Goal: Task Accomplishment & Management: Use online tool/utility

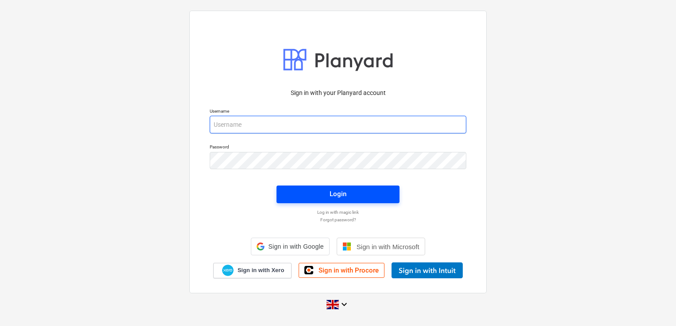
type input "[PERSON_NAME][EMAIL_ADDRESS][DOMAIN_NAME]"
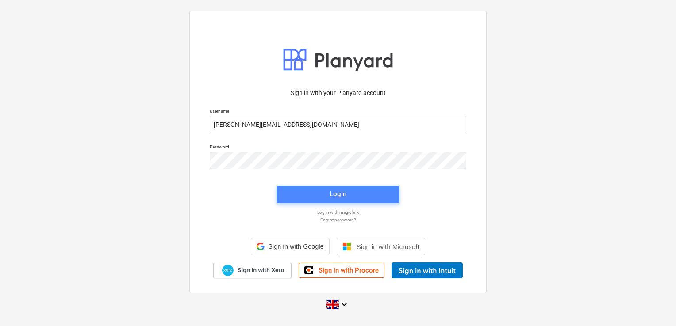
click at [311, 194] on span "Login" at bounding box center [338, 193] width 102 height 11
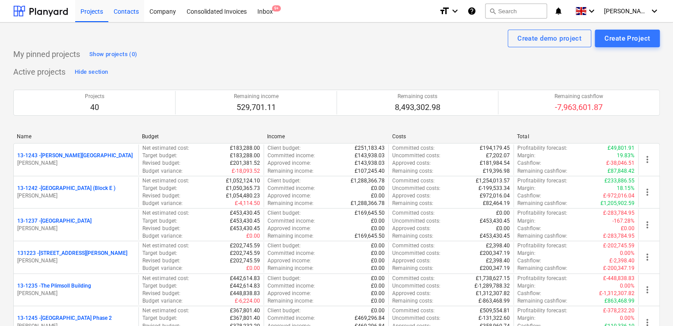
click at [131, 11] on div "Contacts" at bounding box center [126, 11] width 36 height 23
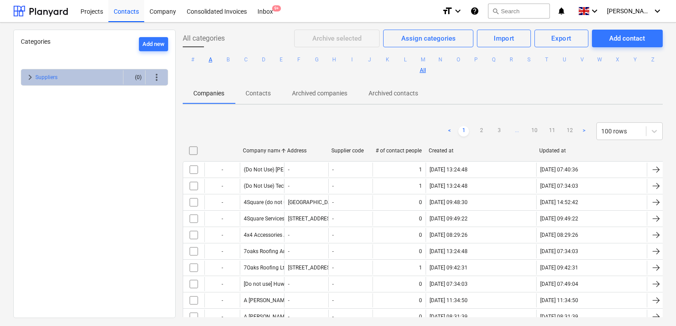
click at [216, 57] on button "A" at bounding box center [210, 59] width 11 height 11
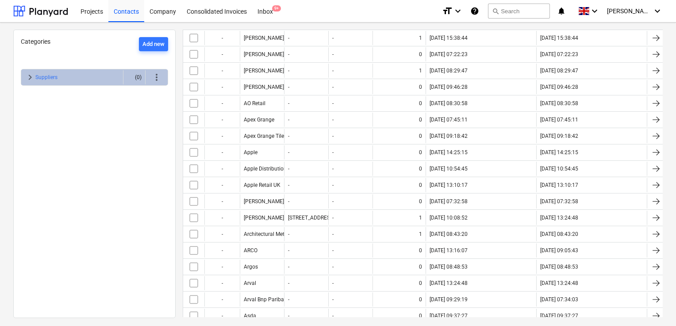
scroll to position [1061, 0]
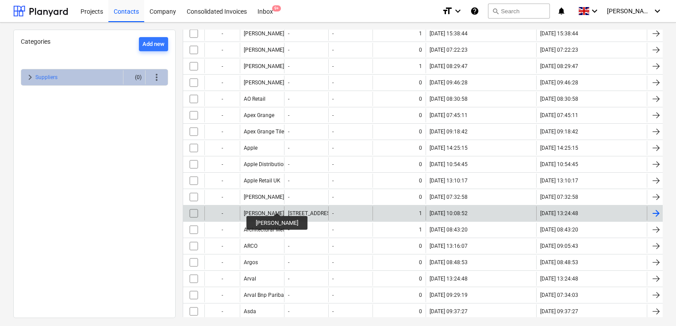
click at [278, 211] on div "[PERSON_NAME]" at bounding box center [264, 214] width 40 height 6
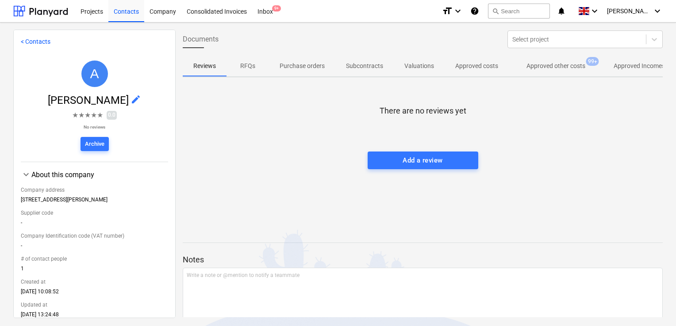
click at [550, 68] on p "Approved other costs" at bounding box center [555, 65] width 59 height 9
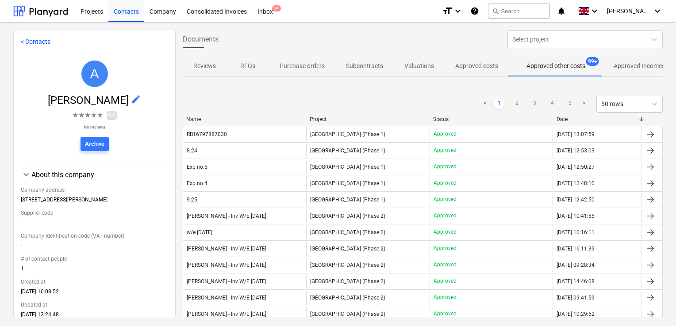
click at [333, 121] on div "Project" at bounding box center [368, 119] width 116 height 6
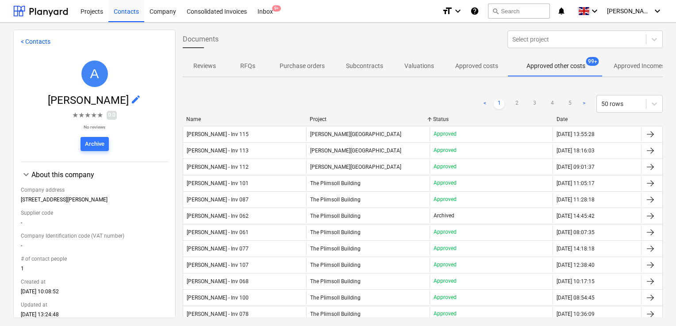
click at [333, 121] on div "Project" at bounding box center [368, 119] width 116 height 6
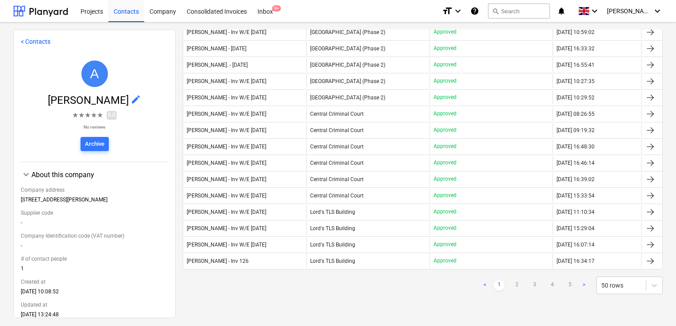
scroll to position [684, 0]
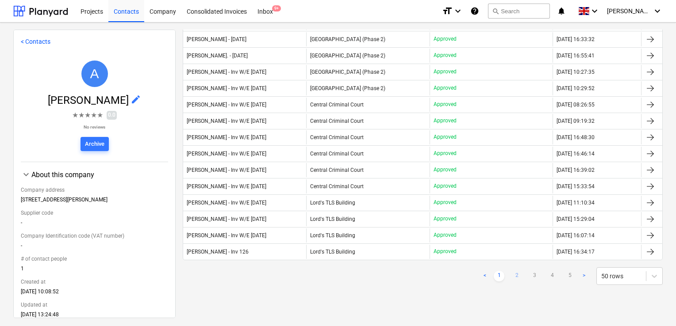
click at [515, 271] on link "2" at bounding box center [516, 276] width 11 height 11
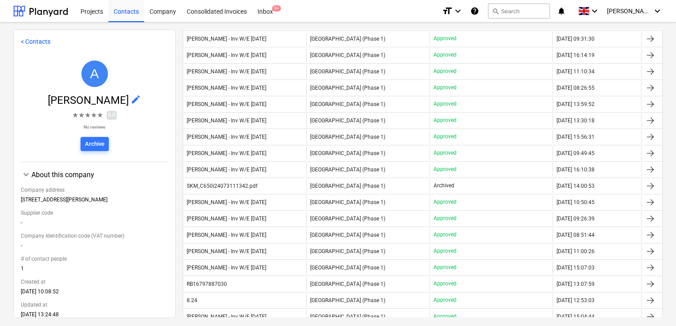
scroll to position [255, 0]
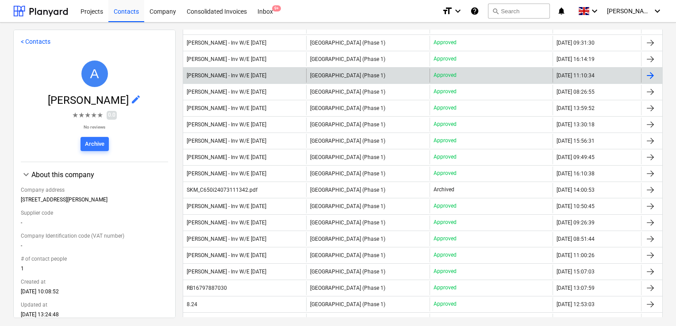
click at [268, 76] on div "Archie Mathieson - Inv W/E Sun 05.05.2024" at bounding box center [227, 76] width 81 height 6
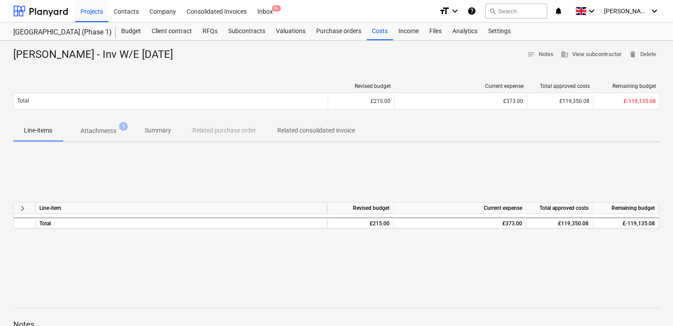
click at [109, 130] on p "Attachments" at bounding box center [98, 130] width 36 height 9
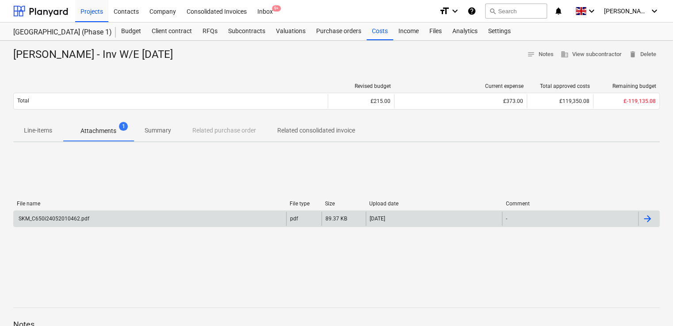
click at [76, 216] on div "SKM_C650i24052010462.pdf" at bounding box center [53, 219] width 72 height 6
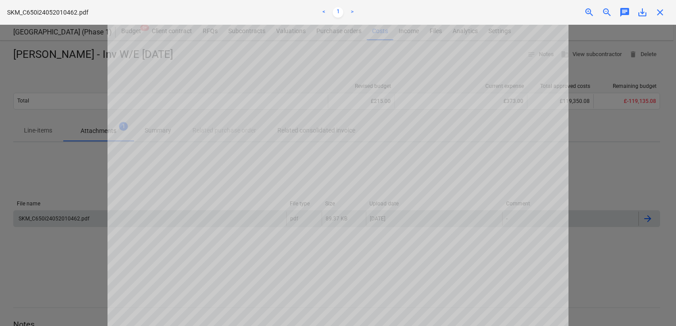
scroll to position [281, 0]
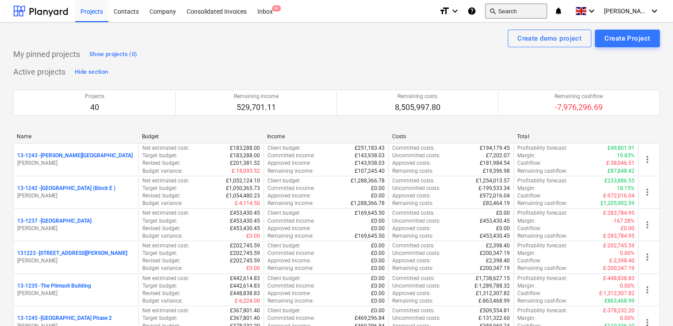
click at [522, 11] on button "search Search" at bounding box center [516, 11] width 62 height 15
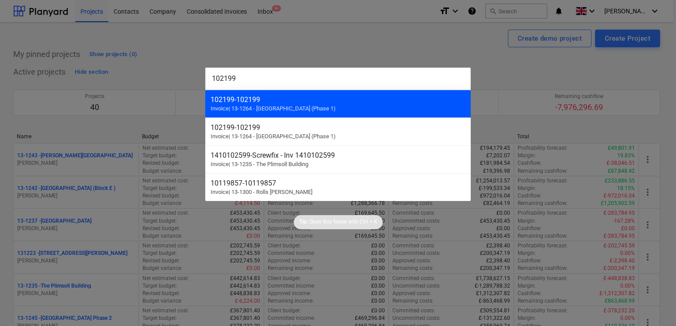
type input "102199"
click at [283, 100] on div "102199 - 102199" at bounding box center [338, 100] width 255 height 8
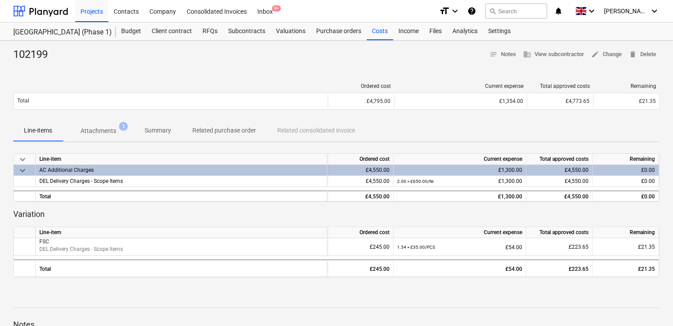
click at [102, 131] on p "Attachments" at bounding box center [98, 130] width 36 height 9
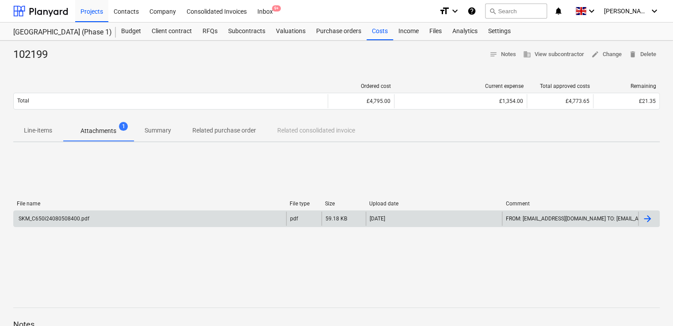
click at [70, 218] on div "SKM_C650i24080508400.pdf" at bounding box center [53, 219] width 72 height 6
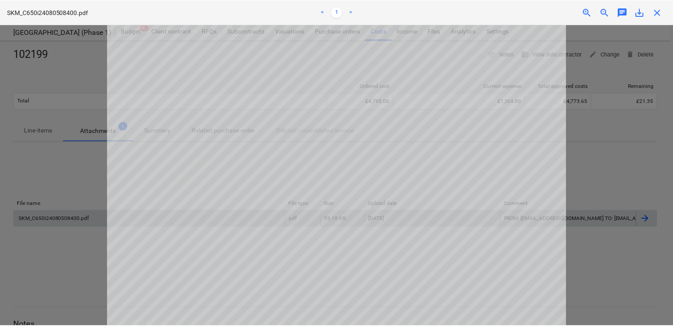
scroll to position [32, 0]
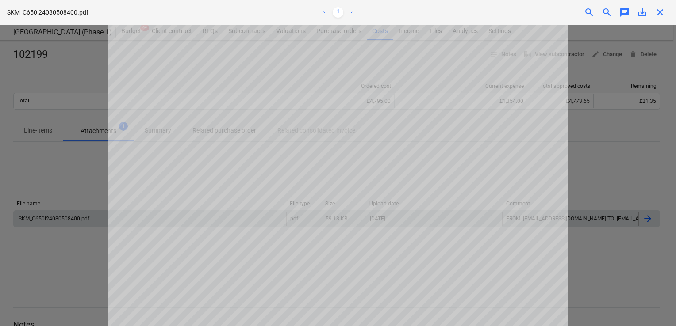
click at [623, 181] on div at bounding box center [338, 176] width 676 height 302
click at [659, 17] on span "close" at bounding box center [660, 12] width 11 height 11
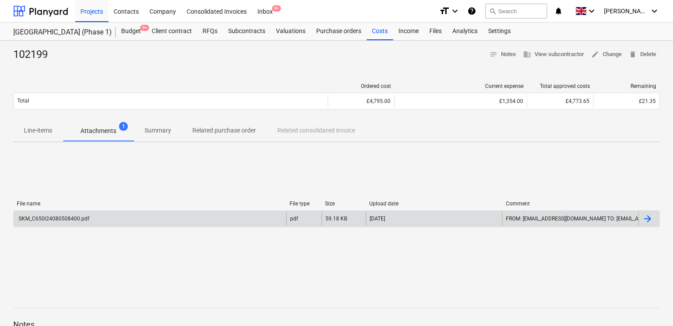
click at [35, 130] on p "Line-items" at bounding box center [38, 130] width 28 height 9
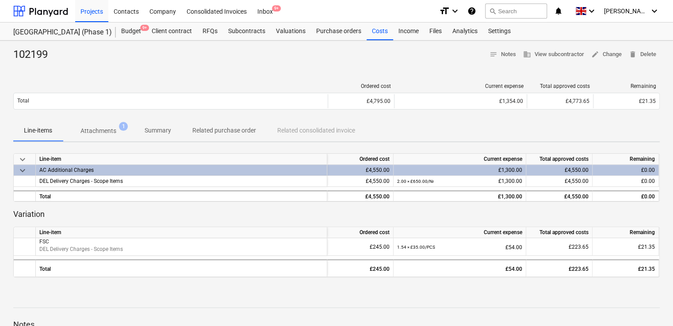
click at [239, 130] on p "Related purchase order" at bounding box center [224, 130] width 64 height 9
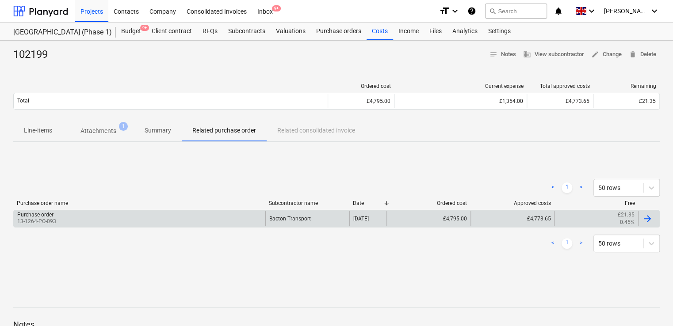
click at [50, 213] on div "Purchase order" at bounding box center [35, 215] width 36 height 6
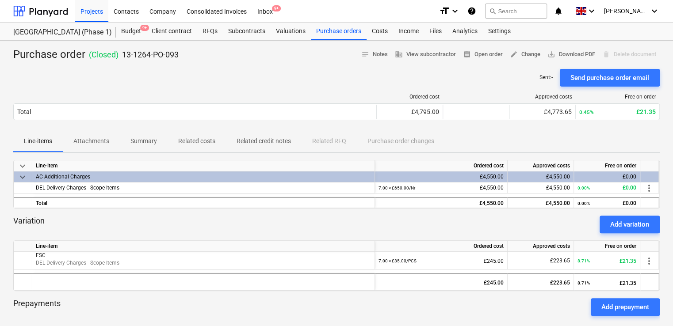
click at [81, 139] on p "Attachments" at bounding box center [91, 141] width 36 height 9
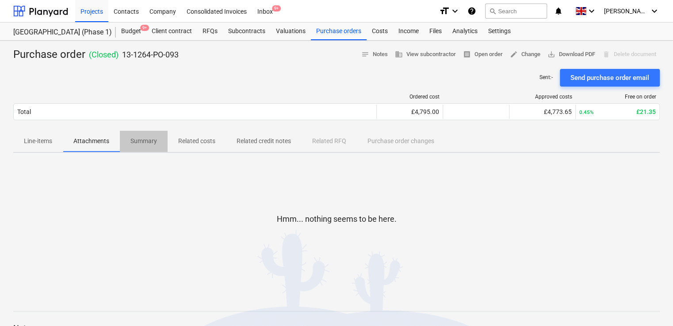
click at [139, 139] on p "Summary" at bounding box center [143, 141] width 27 height 9
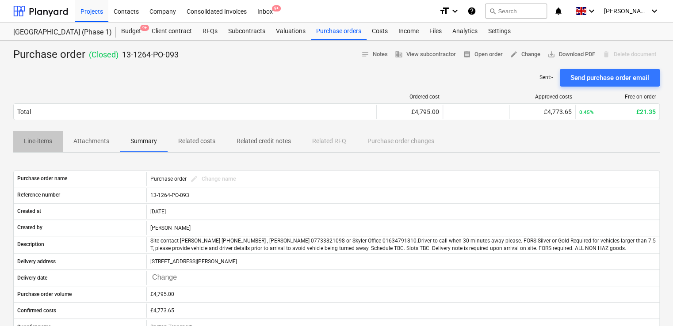
click at [47, 138] on p "Line-items" at bounding box center [38, 141] width 28 height 9
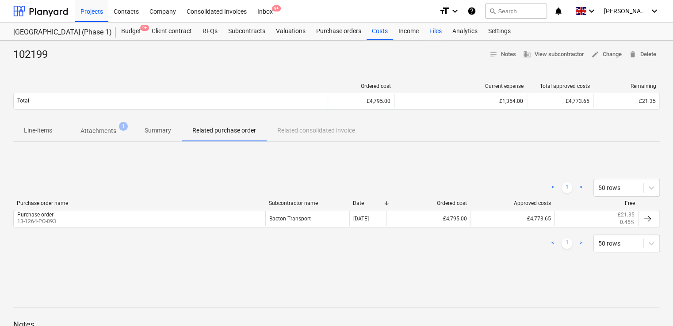
click at [438, 34] on div "Files" at bounding box center [435, 32] width 23 height 18
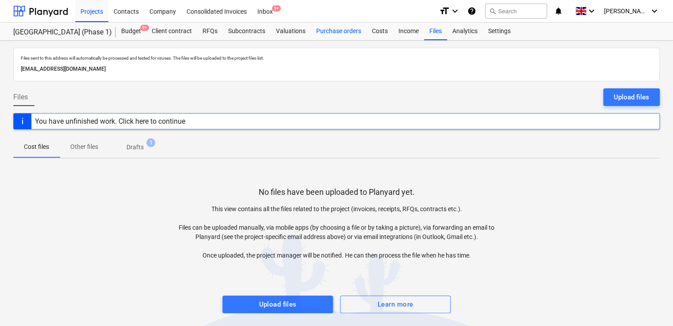
click at [329, 35] on div "Purchase orders" at bounding box center [339, 32] width 56 height 18
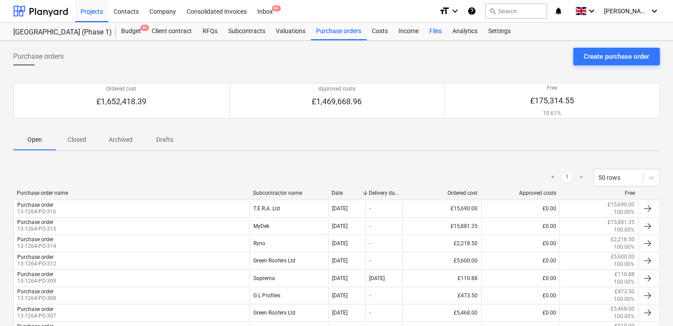
click at [436, 31] on div "Files" at bounding box center [435, 32] width 23 height 18
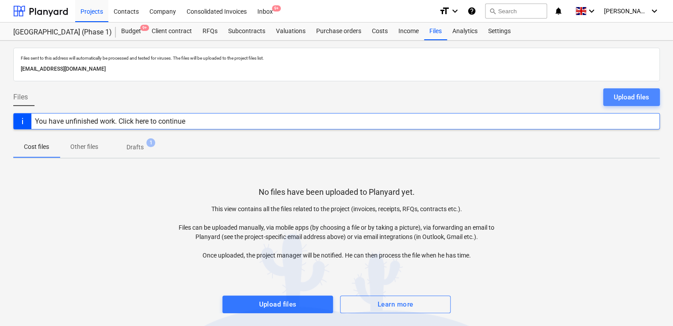
click at [623, 96] on div "Upload files" at bounding box center [631, 97] width 35 height 11
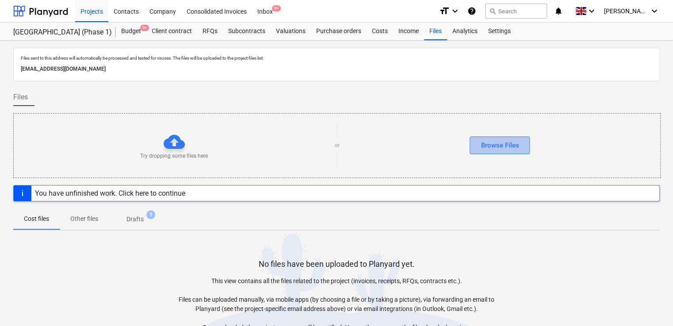
click at [501, 143] on div "Browse Files" at bounding box center [500, 145] width 38 height 11
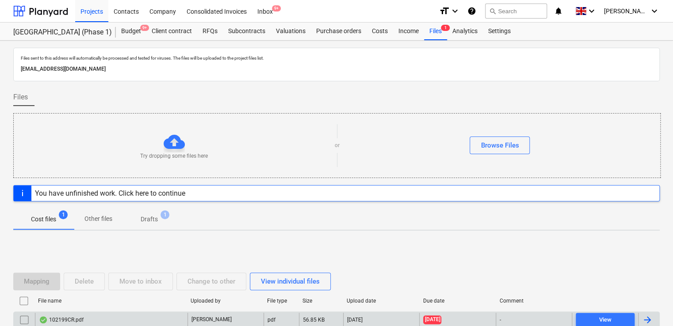
click at [142, 323] on div "102199CR.pdf" at bounding box center [111, 320] width 153 height 14
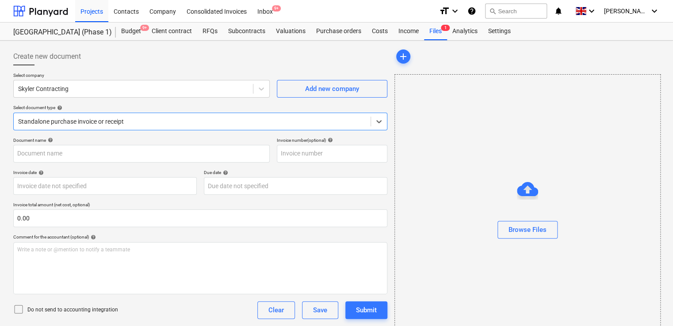
type input "102199CR"
type input "[DATE]"
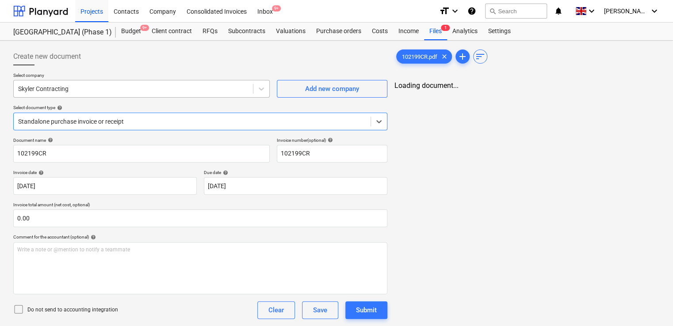
click at [223, 89] on div at bounding box center [133, 88] width 230 height 9
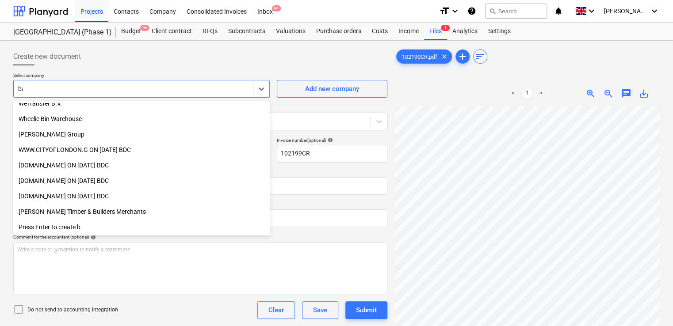
scroll to position [486, 0]
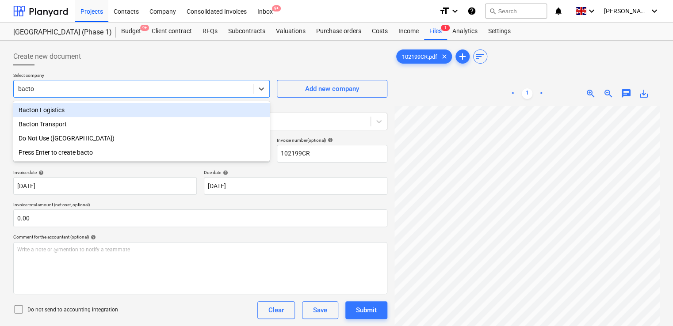
type input "bacton"
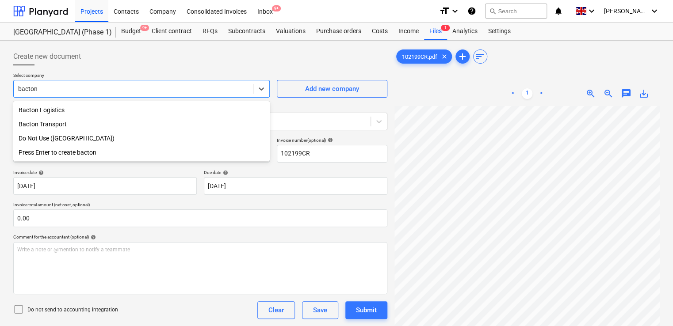
click at [126, 122] on div "Bacton Transport" at bounding box center [141, 124] width 257 height 14
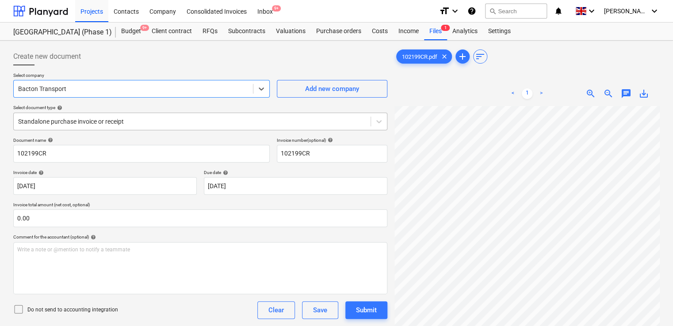
click at [167, 115] on div "Standalone purchase invoice or receipt" at bounding box center [192, 121] width 357 height 12
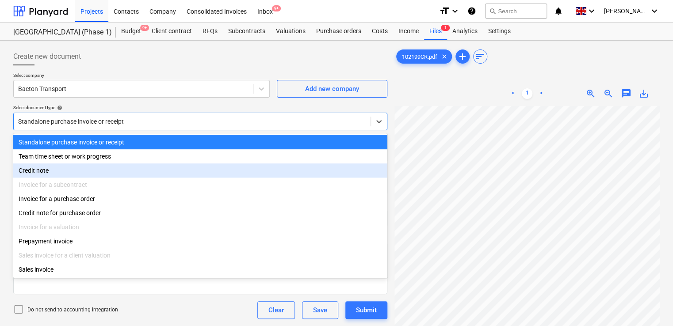
click at [79, 169] on div "Credit note" at bounding box center [200, 171] width 374 height 14
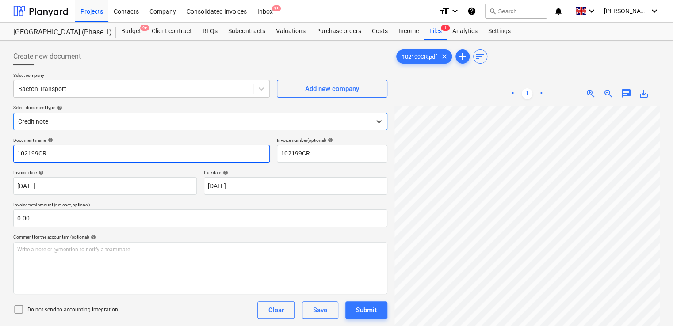
click at [97, 155] on input "102199CR" at bounding box center [141, 154] width 257 height 18
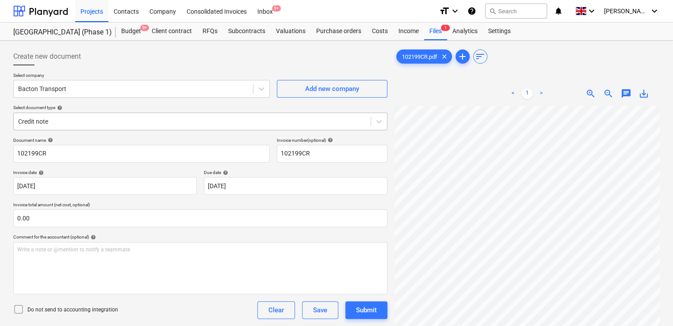
click at [124, 124] on div at bounding box center [192, 121] width 348 height 9
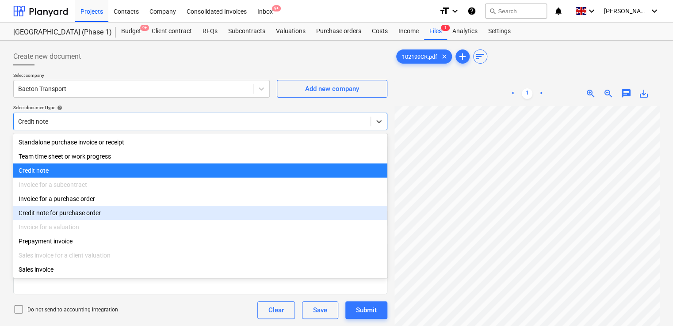
click at [84, 220] on div "Credit note for purchase order" at bounding box center [200, 213] width 374 height 14
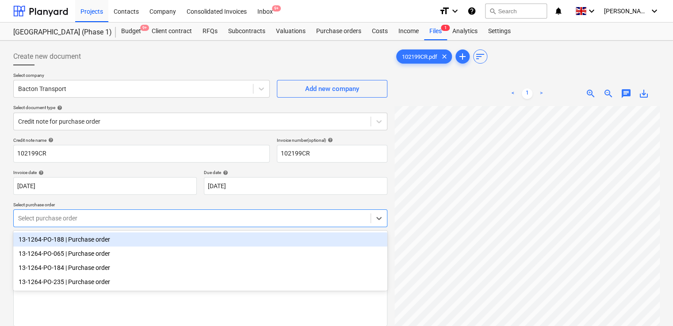
click at [97, 220] on div at bounding box center [192, 218] width 348 height 9
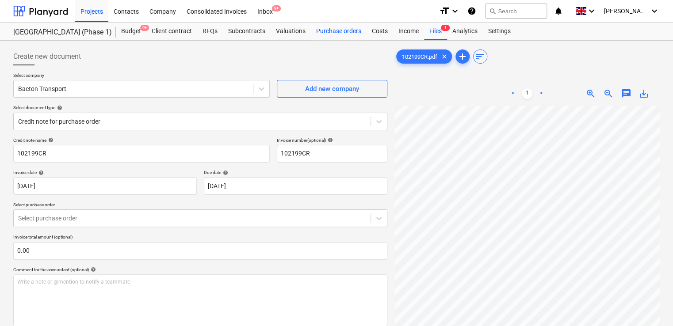
click at [331, 29] on div "Purchase orders" at bounding box center [339, 32] width 56 height 18
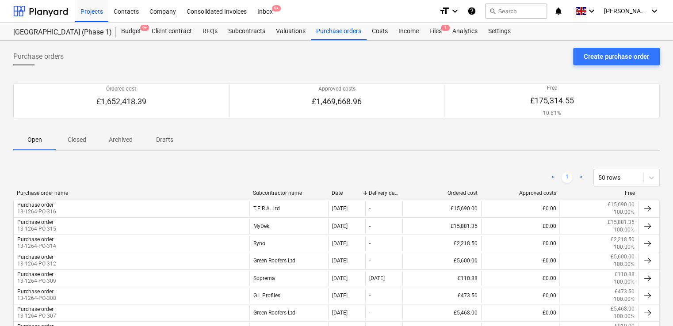
click at [87, 141] on p "Closed" at bounding box center [76, 139] width 21 height 9
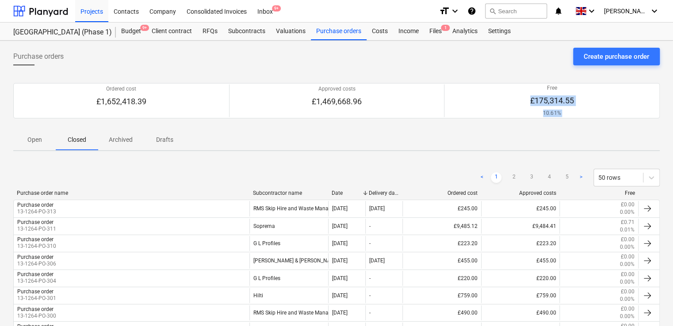
drag, startPoint x: 672, startPoint y: 89, endPoint x: 672, endPoint y: 135, distance: 45.6
drag, startPoint x: 672, startPoint y: 135, endPoint x: 673, endPoint y: 54, distance: 80.9
click at [673, 54] on html "Projects Contacts Company Consolidated Invoices Inbox 9+ format_size keyboard_a…" at bounding box center [336, 163] width 673 height 326
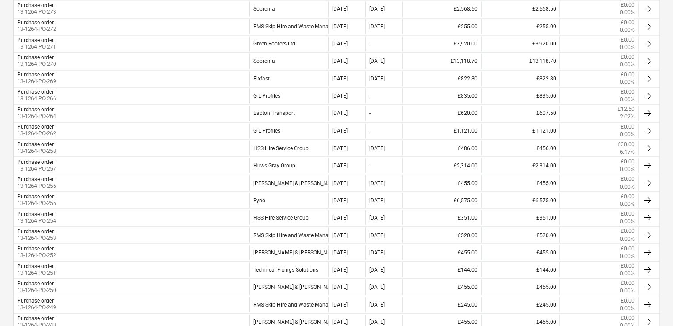
scroll to position [787, 0]
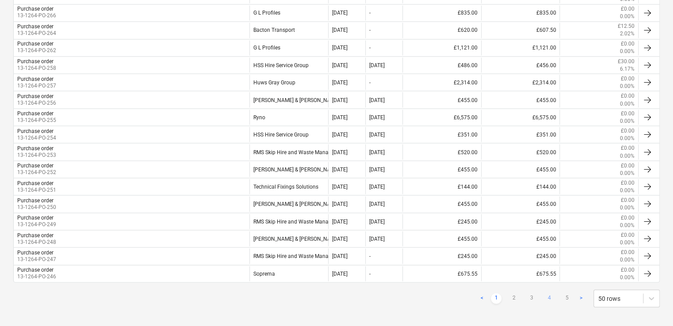
click at [550, 293] on link "4" at bounding box center [549, 298] width 11 height 11
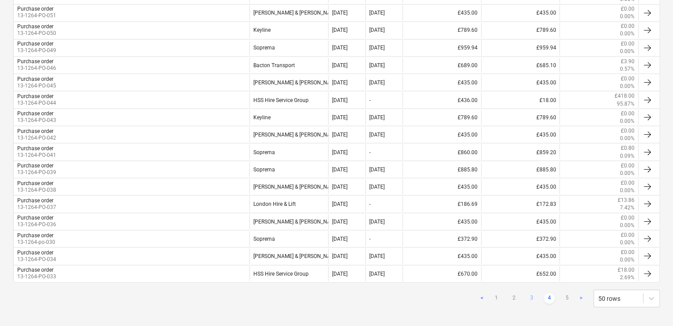
click at [534, 293] on link "3" at bounding box center [531, 298] width 11 height 11
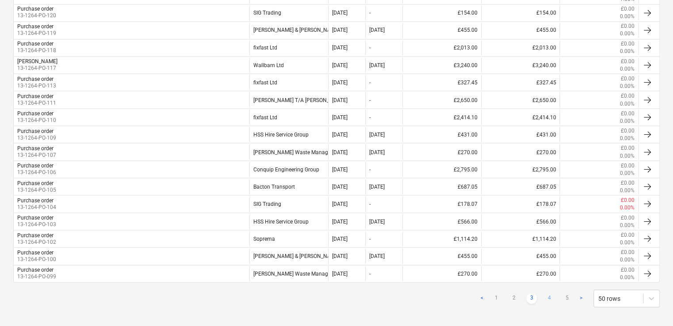
click at [547, 293] on link "4" at bounding box center [549, 298] width 11 height 11
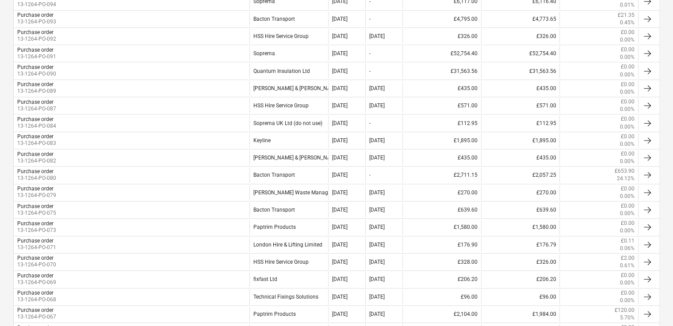
scroll to position [222, 0]
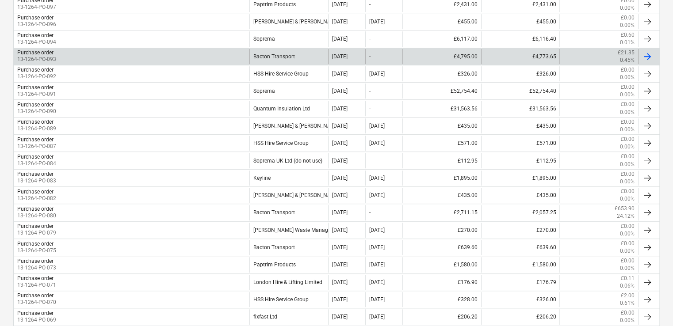
click at [149, 49] on div "Purchase order 13-1264-PO-093" at bounding box center [132, 56] width 236 height 15
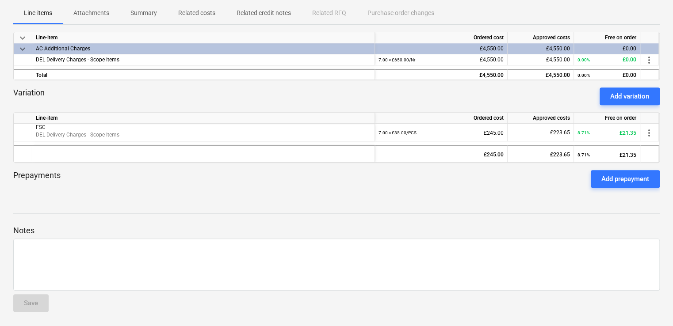
scroll to position [127, 0]
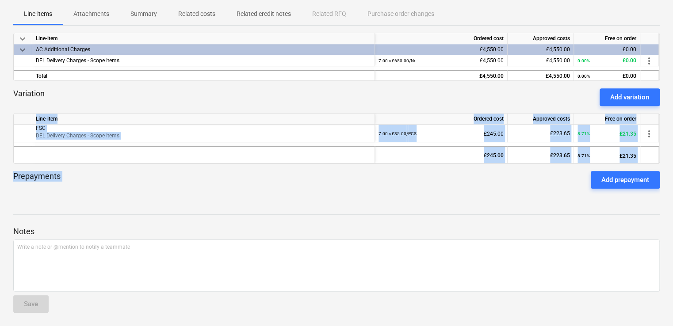
drag, startPoint x: 672, startPoint y: 176, endPoint x: 664, endPoint y: 103, distance: 73.4
click at [664, 103] on div "Purchase order ( Closed ) 13-1264-PO-093 notes Notes business View subcontracto…" at bounding box center [336, 120] width 673 height 414
drag, startPoint x: 664, startPoint y: 103, endPoint x: 669, endPoint y: 111, distance: 8.7
click at [669, 111] on div "Purchase order ( Closed ) 13-1264-PO-093 notes Notes business View subcontracto…" at bounding box center [336, 120] width 673 height 414
click at [672, 119] on div "Purchase order ( Closed ) 13-1264-PO-093 notes Notes business View subcontracto…" at bounding box center [336, 120] width 673 height 414
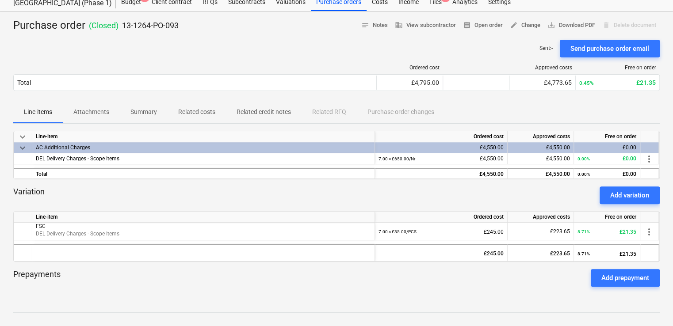
scroll to position [0, 0]
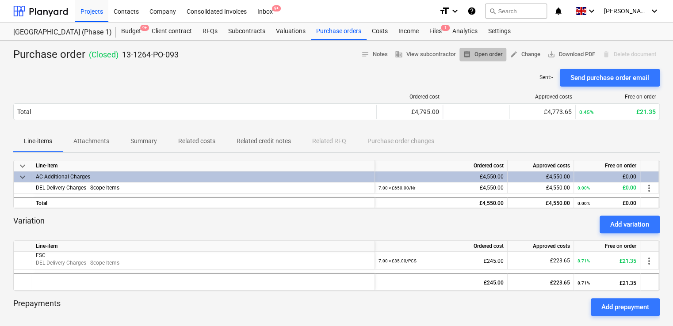
click at [471, 53] on span "receipt Open order" at bounding box center [483, 55] width 40 height 10
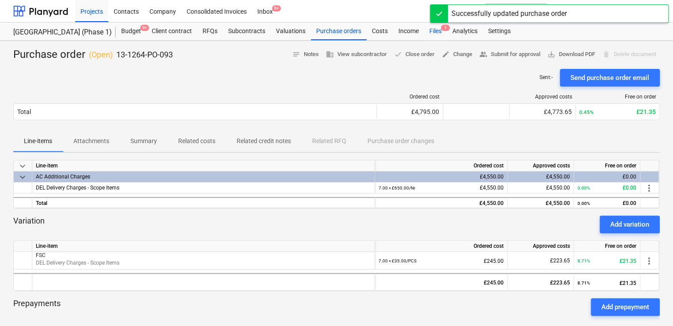
click at [426, 29] on div "Files 1" at bounding box center [435, 32] width 23 height 18
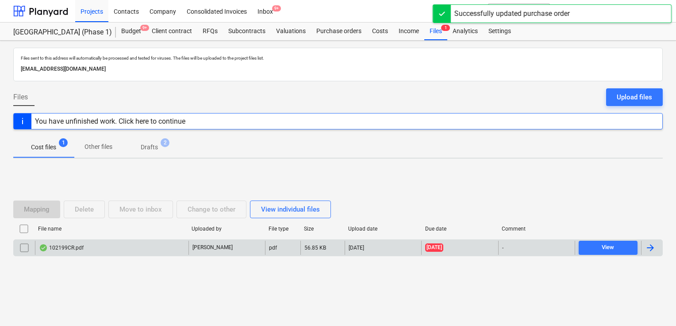
click at [126, 250] on div "102199CR.pdf" at bounding box center [111, 248] width 153 height 14
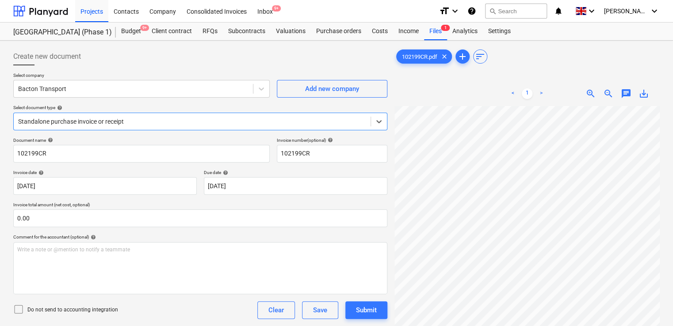
click at [220, 122] on div at bounding box center [192, 121] width 348 height 9
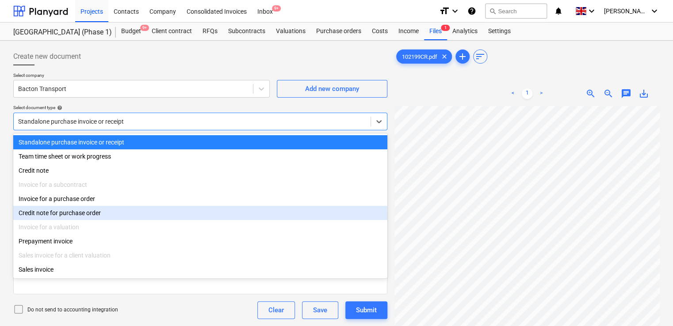
click at [88, 208] on div "Credit note for purchase order" at bounding box center [200, 213] width 374 height 14
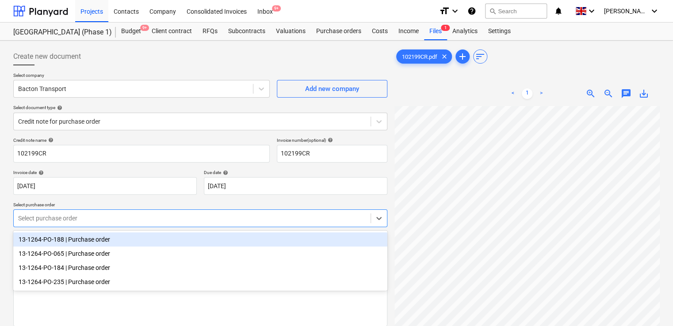
click at [137, 217] on div at bounding box center [192, 218] width 348 height 9
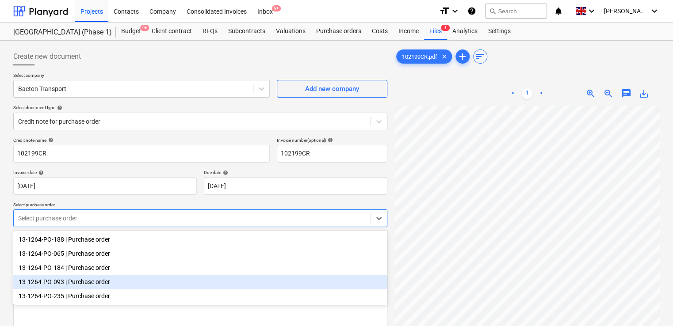
click at [103, 282] on div "13-1264-PO-093 | Purchase order" at bounding box center [200, 282] width 374 height 14
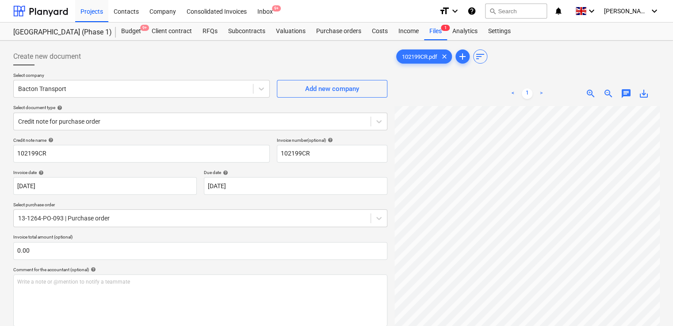
click at [168, 268] on div "Comment for the accountant (optional) help" at bounding box center [200, 270] width 374 height 6
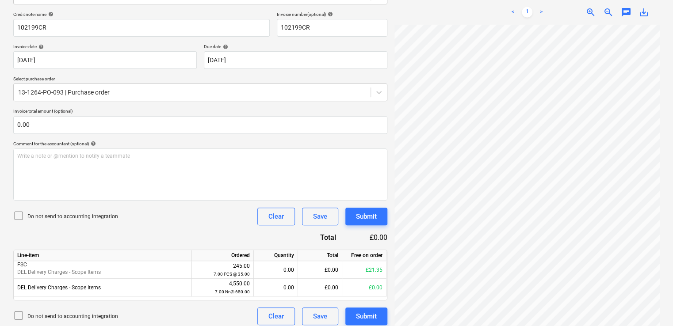
scroll to position [127, 0]
click at [16, 215] on icon at bounding box center [18, 214] width 11 height 11
click at [160, 226] on div "Credit note name help 102199CR Invoice number (optional) help 102199CR Invoice …" at bounding box center [200, 167] width 374 height 314
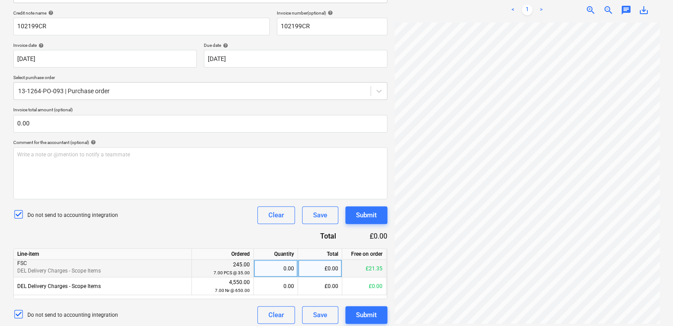
click at [276, 266] on div "0.00" at bounding box center [275, 269] width 37 height 18
type input "7"
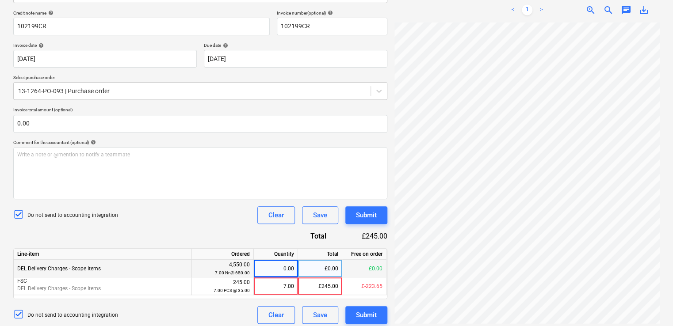
click at [246, 214] on div "Do not send to accounting integration Clear Save Submit" at bounding box center [200, 216] width 374 height 18
click at [229, 223] on div "Do not send to accounting integration Clear Save Submit" at bounding box center [200, 216] width 374 height 18
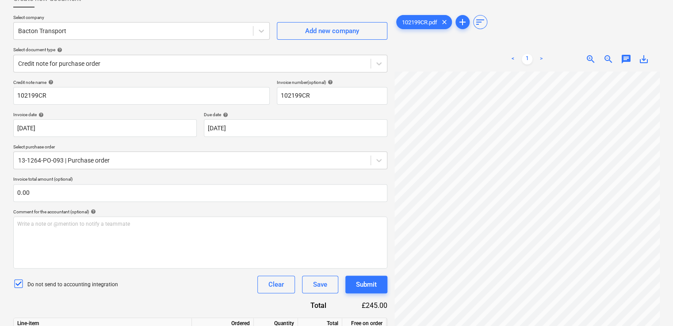
scroll to position [0, 0]
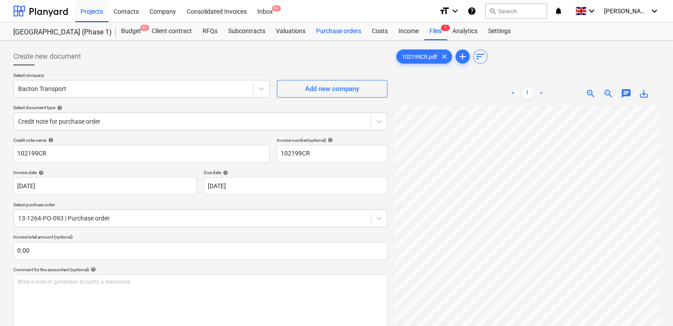
click at [345, 31] on div "Purchase orders" at bounding box center [339, 32] width 56 height 18
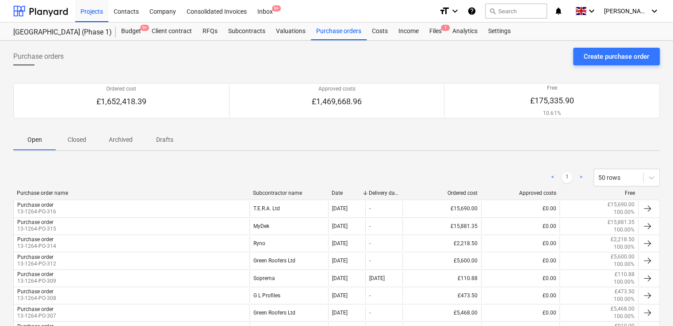
click at [30, 135] on p "Open" at bounding box center [34, 139] width 21 height 9
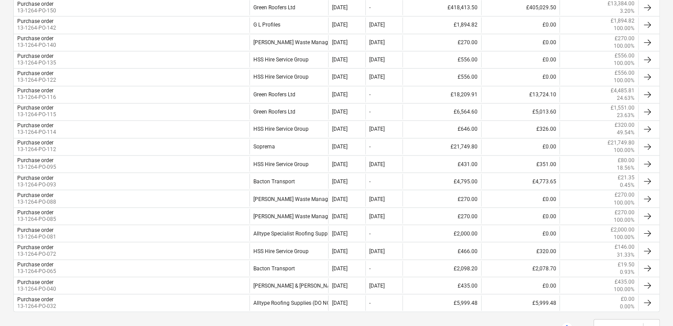
scroll to position [690, 0]
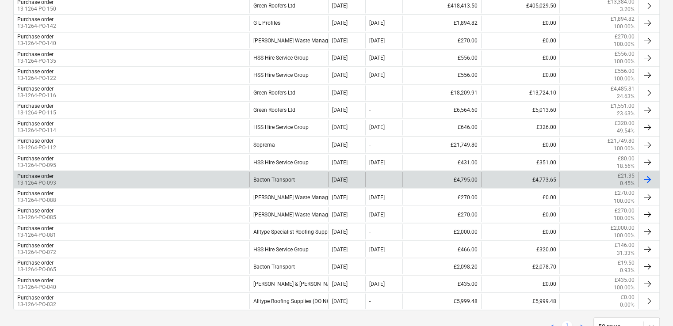
click at [242, 177] on div "Purchase order 13-1264-PO-093" at bounding box center [132, 179] width 236 height 15
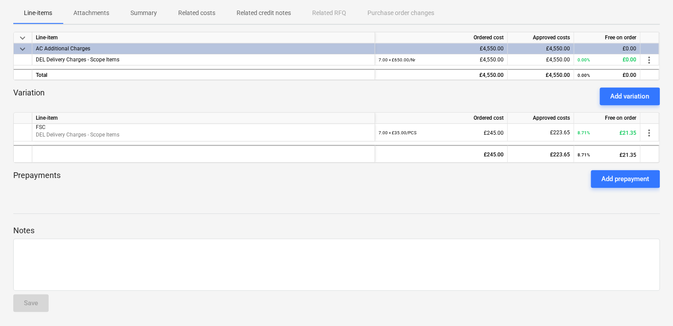
scroll to position [127, 0]
click at [247, 17] on p "Related credit notes" at bounding box center [264, 13] width 54 height 9
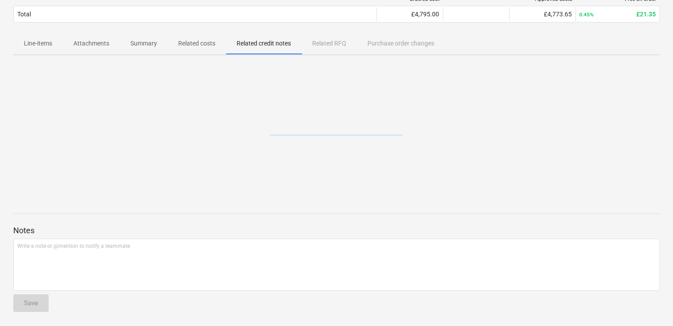
scroll to position [97, 0]
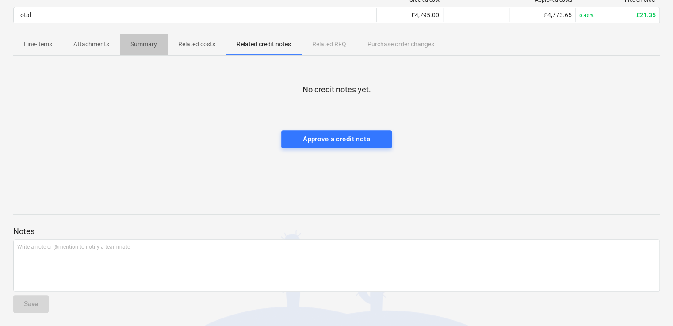
click at [139, 44] on p "Summary" at bounding box center [143, 44] width 27 height 9
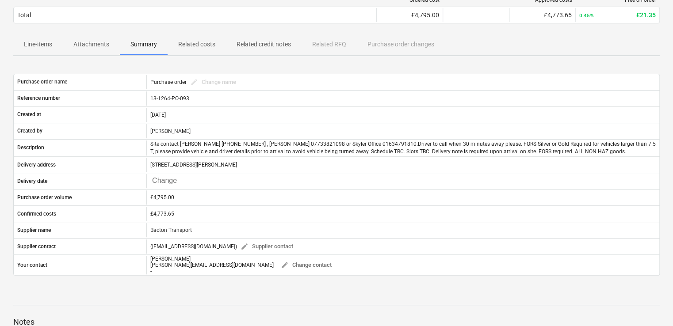
click at [94, 43] on p "Attachments" at bounding box center [91, 44] width 36 height 9
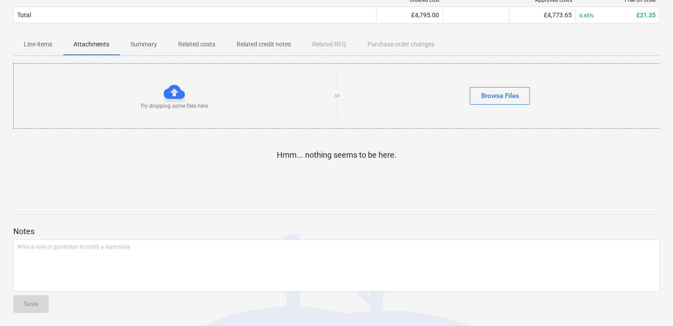
click at [37, 46] on p "Line-items" at bounding box center [38, 44] width 28 height 9
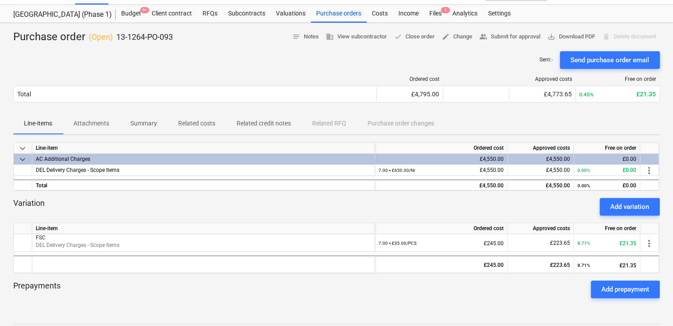
scroll to position [16, 0]
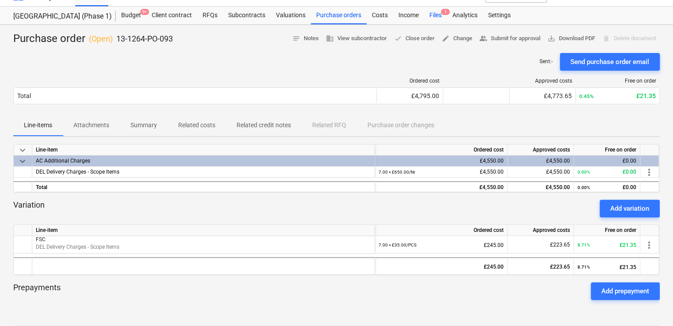
click at [432, 15] on div "Files 1" at bounding box center [435, 16] width 23 height 18
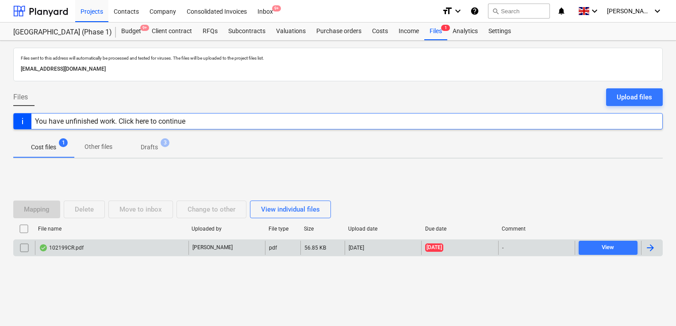
click at [111, 243] on div "102199CR.pdf" at bounding box center [111, 248] width 153 height 14
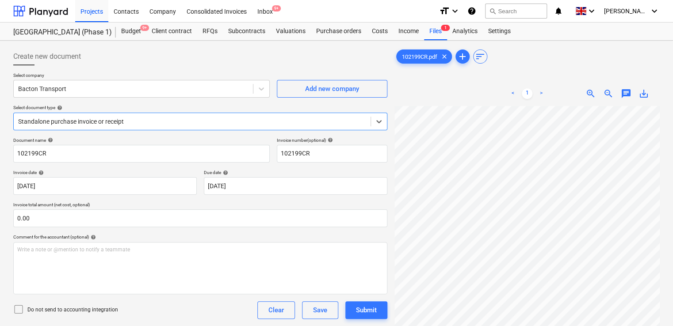
click at [162, 119] on div at bounding box center [192, 121] width 348 height 9
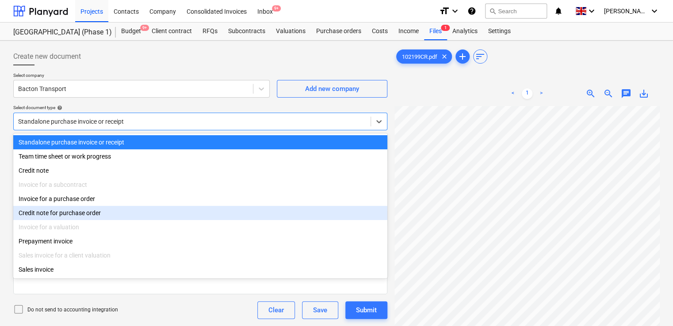
click at [81, 212] on div "Credit note for purchase order" at bounding box center [200, 213] width 374 height 14
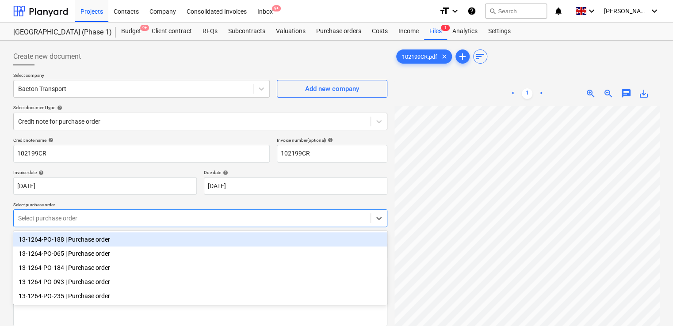
click at [87, 217] on div at bounding box center [192, 218] width 348 height 9
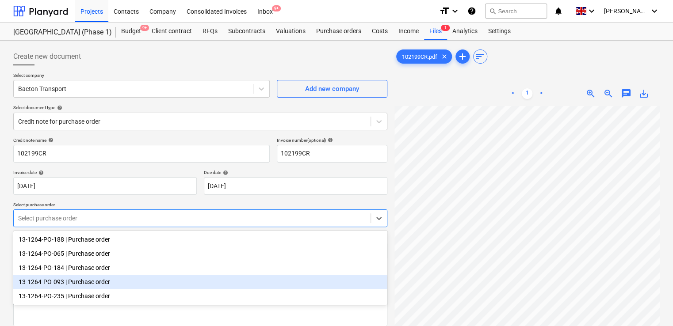
click at [65, 281] on div "13-1264-PO-093 | Purchase order" at bounding box center [200, 282] width 374 height 14
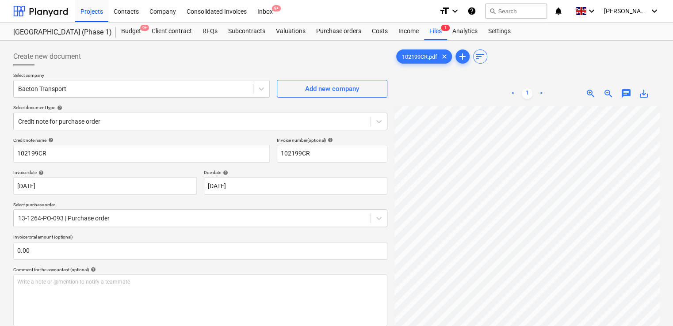
drag, startPoint x: 672, startPoint y: 107, endPoint x: 677, endPoint y: 153, distance: 47.1
click at [673, 153] on html "Projects Contacts Company Consolidated Invoices Inbox 9+ format_size keyboard_a…" at bounding box center [336, 163] width 673 height 326
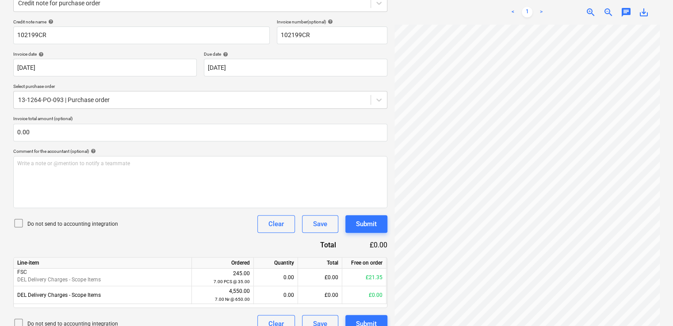
scroll to position [132, 0]
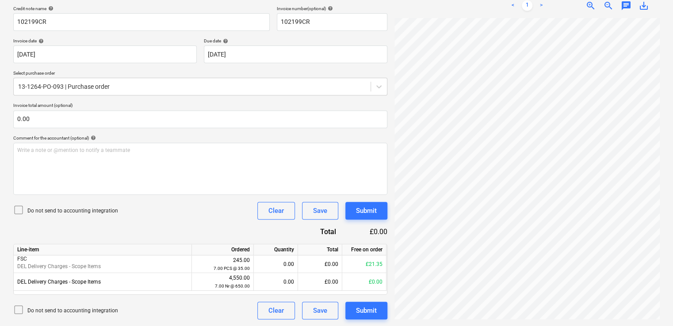
click at [19, 212] on icon at bounding box center [18, 210] width 11 height 11
click at [186, 224] on div "Credit note name help 102199CR Invoice number (optional) help 102199CR Invoice …" at bounding box center [200, 163] width 374 height 314
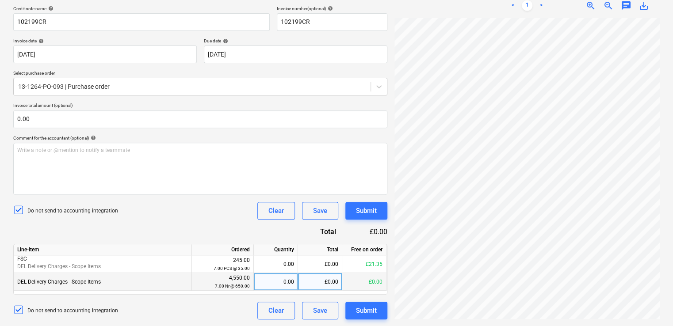
click at [284, 280] on div "0.00" at bounding box center [275, 282] width 37 height 18
type input "7"
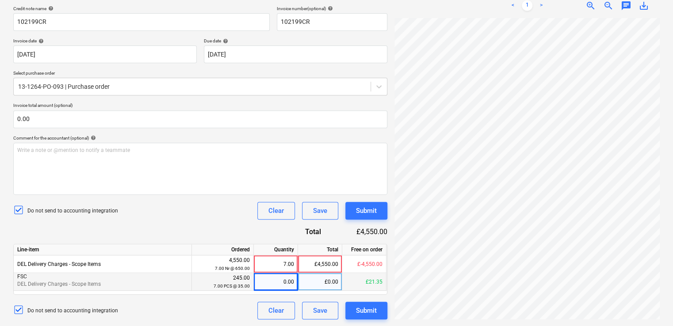
click at [236, 234] on div "Credit note name help 102199CR Invoice number (optional) help 102199CR Invoice …" at bounding box center [200, 163] width 374 height 314
click at [276, 266] on div "7.00" at bounding box center [275, 265] width 37 height 18
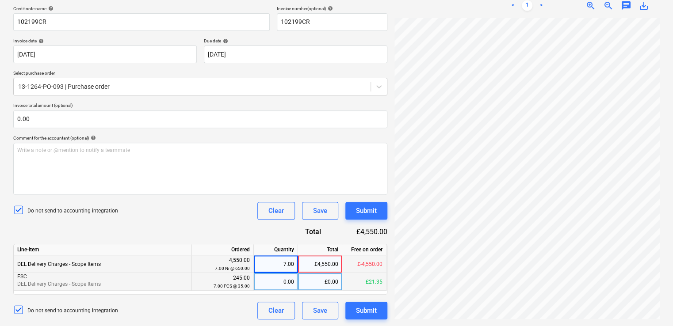
click at [241, 219] on div "Credit note name help 102199CR Invoice number (optional) help 102199CR Invoice …" at bounding box center [200, 163] width 374 height 314
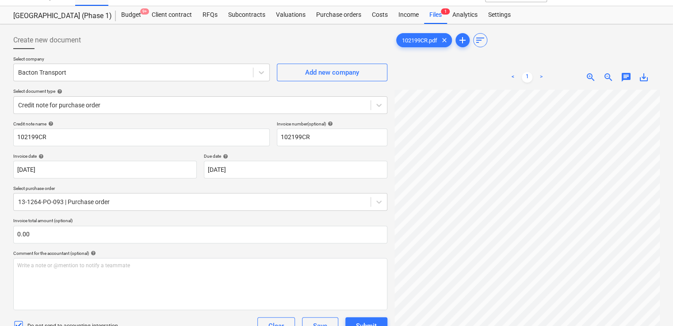
scroll to position [15, 0]
click at [446, 42] on span "clear" at bounding box center [444, 41] width 11 height 11
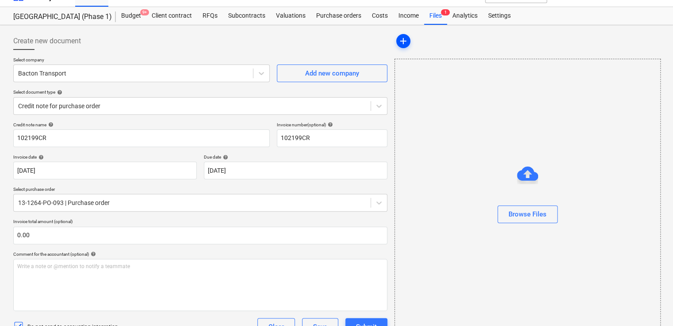
click at [402, 39] on span "add" at bounding box center [403, 41] width 11 height 11
click at [516, 205] on div at bounding box center [527, 199] width 265 height 14
click at [516, 209] on div "Browse Files" at bounding box center [528, 214] width 38 height 11
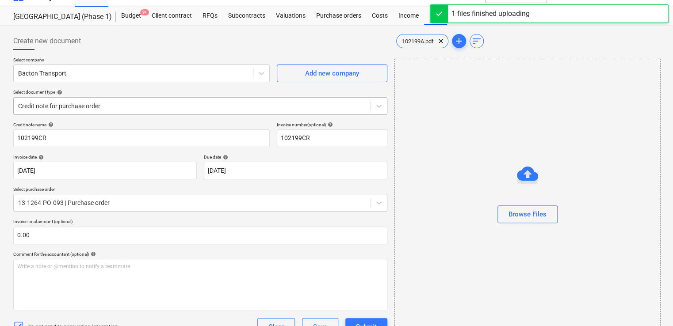
click at [157, 108] on div at bounding box center [192, 106] width 348 height 9
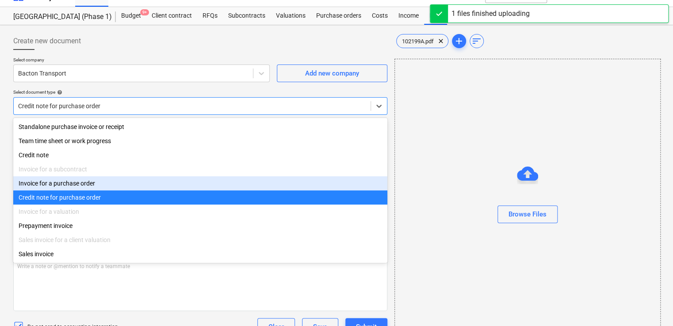
click at [100, 182] on div "Invoice for a purchase order" at bounding box center [200, 183] width 374 height 14
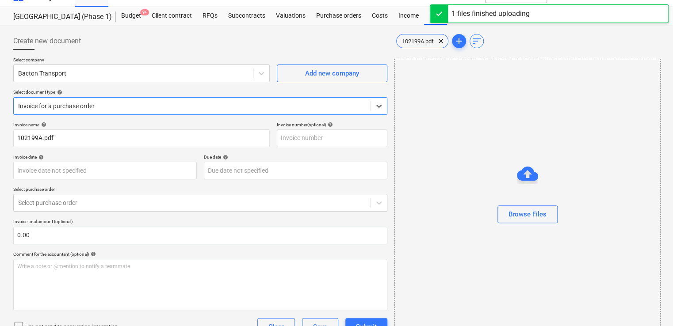
type input "102199CR"
type input "[DATE]"
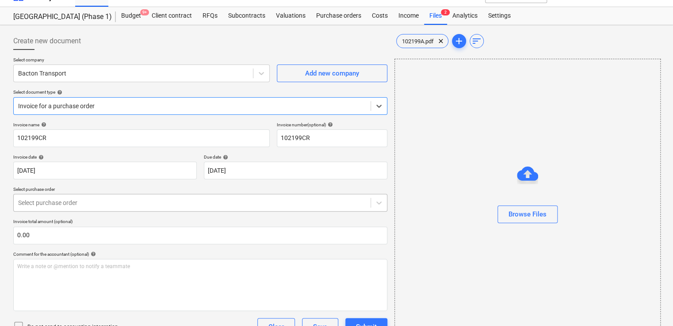
click at [107, 201] on div at bounding box center [192, 203] width 348 height 9
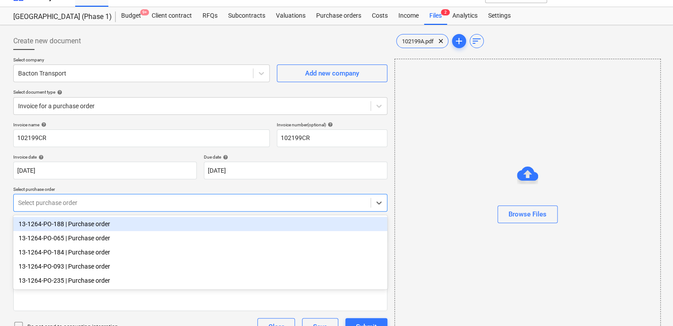
click at [107, 201] on div at bounding box center [192, 203] width 348 height 9
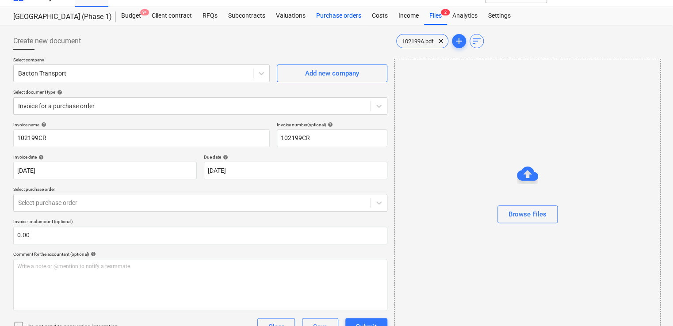
click at [344, 19] on div "Purchase orders" at bounding box center [339, 16] width 56 height 18
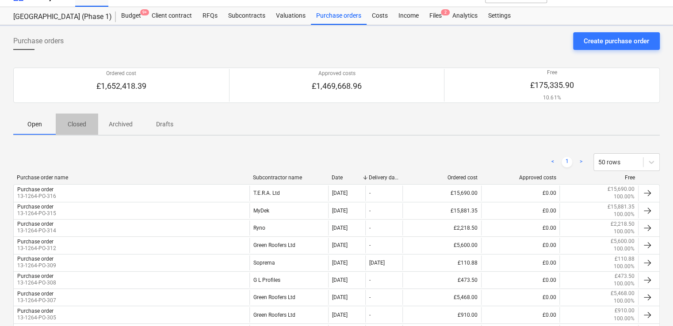
click at [82, 122] on p "Closed" at bounding box center [76, 124] width 21 height 9
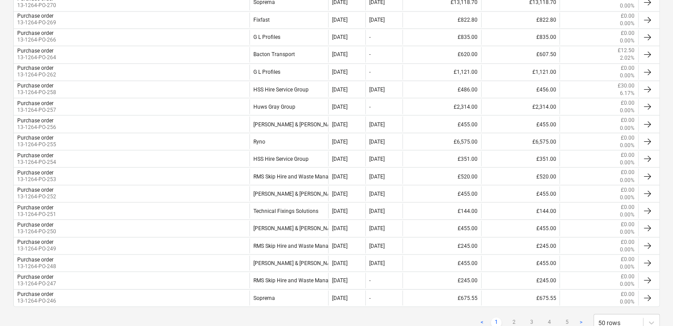
scroll to position [787, 0]
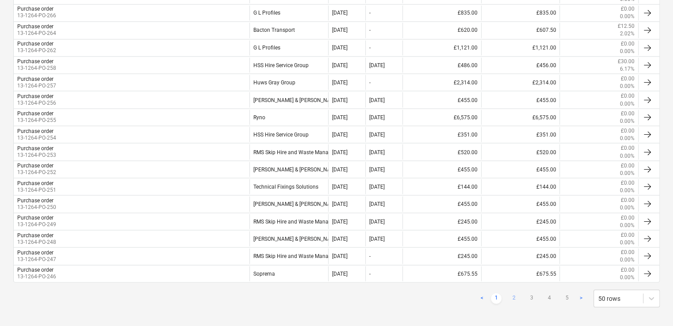
click at [514, 293] on link "2" at bounding box center [514, 298] width 11 height 11
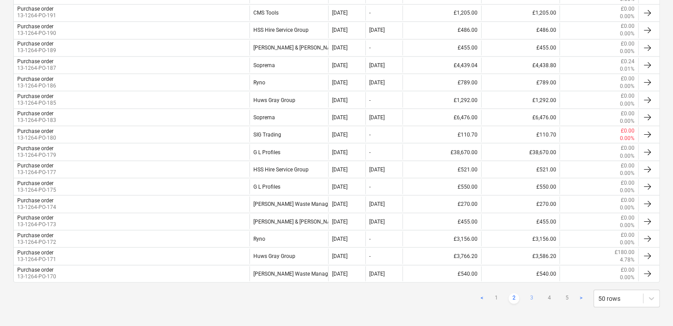
click at [534, 293] on link "3" at bounding box center [531, 298] width 11 height 11
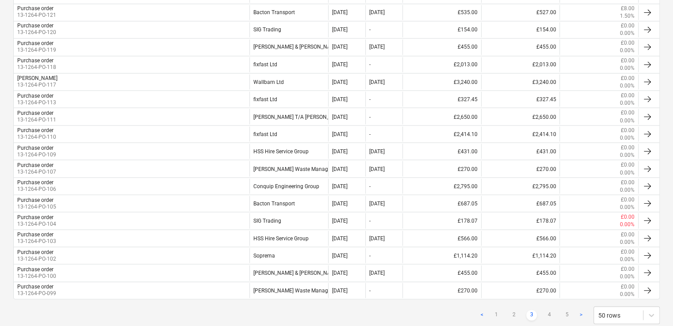
scroll to position [745, 0]
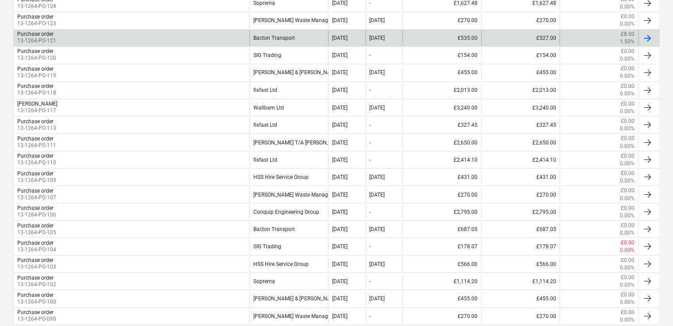
click at [205, 36] on div "Purchase order 13-1264-PO-121" at bounding box center [132, 38] width 236 height 15
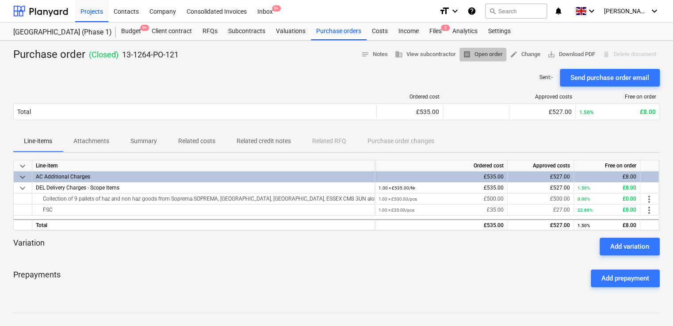
click at [468, 53] on span "receipt Open order" at bounding box center [483, 55] width 40 height 10
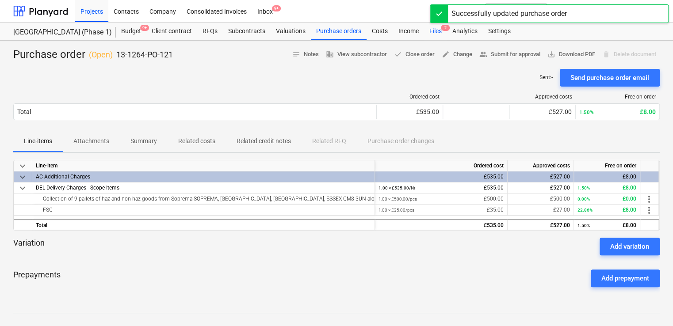
click at [438, 34] on div "Files 2" at bounding box center [435, 32] width 23 height 18
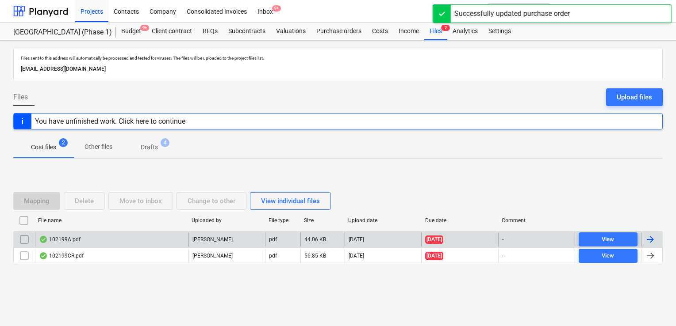
click at [115, 238] on div "102199A.pdf" at bounding box center [111, 240] width 153 height 14
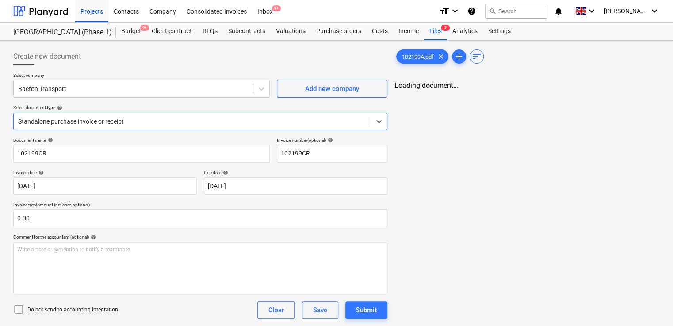
click at [147, 116] on div "Standalone purchase invoice or receipt" at bounding box center [192, 121] width 357 height 12
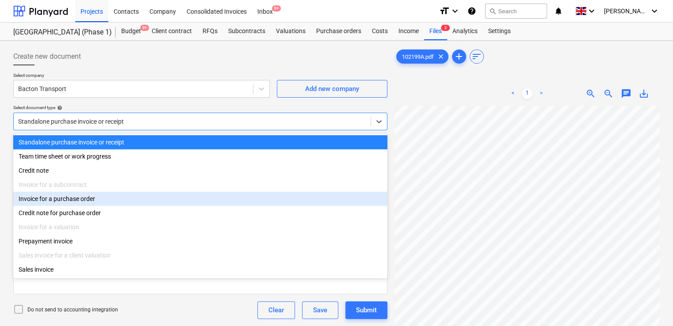
click at [97, 200] on div "Invoice for a purchase order" at bounding box center [200, 199] width 374 height 14
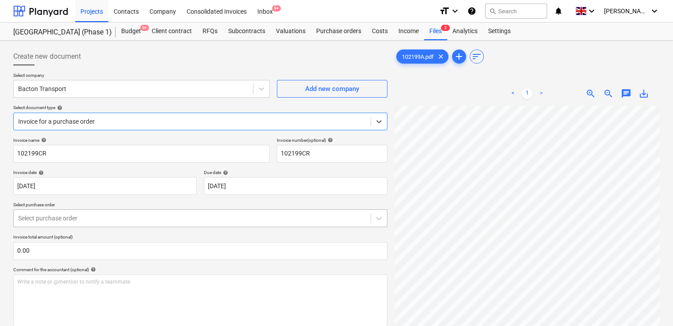
click at [102, 215] on div at bounding box center [192, 218] width 348 height 9
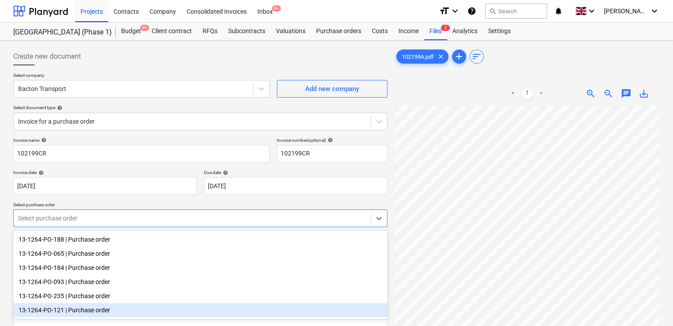
click at [94, 316] on div "13-1264-PO-121 | Purchase order" at bounding box center [200, 310] width 374 height 14
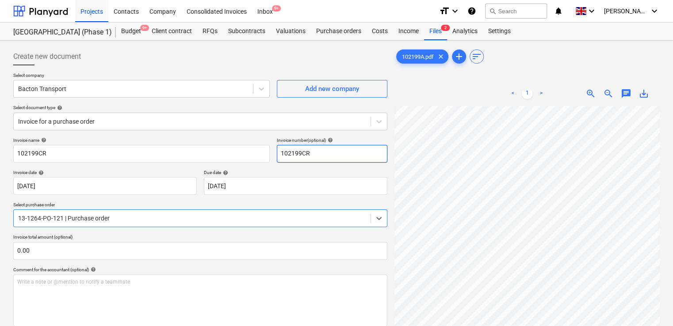
click at [334, 153] on input "102199CR" at bounding box center [332, 154] width 111 height 18
type input "1"
paste input "102199A"
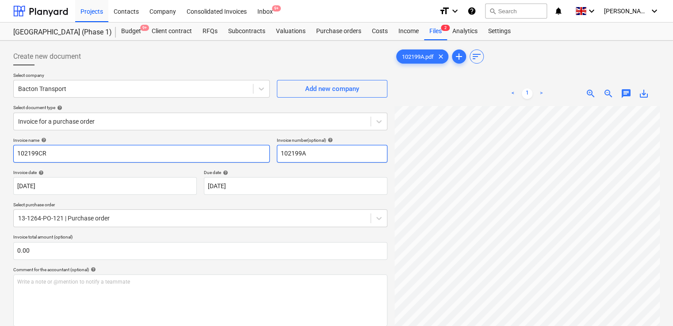
type input "102199A"
drag, startPoint x: 105, startPoint y: 155, endPoint x: 0, endPoint y: 157, distance: 105.3
click at [0, 157] on html "Projects Contacts Company Consolidated Invoices Inbox 9+ format_size keyboard_a…" at bounding box center [336, 163] width 673 height 326
paste input "A"
type input "102199A"
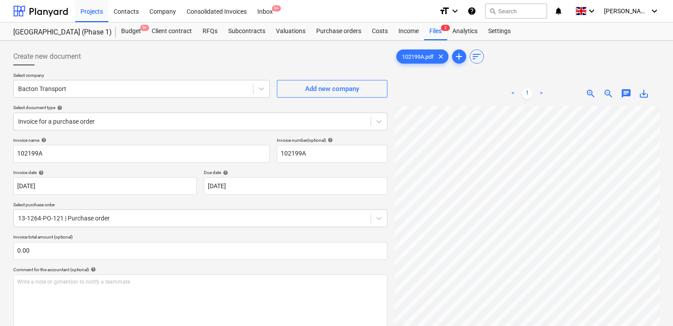
click at [152, 61] on div "Create new document" at bounding box center [200, 57] width 374 height 18
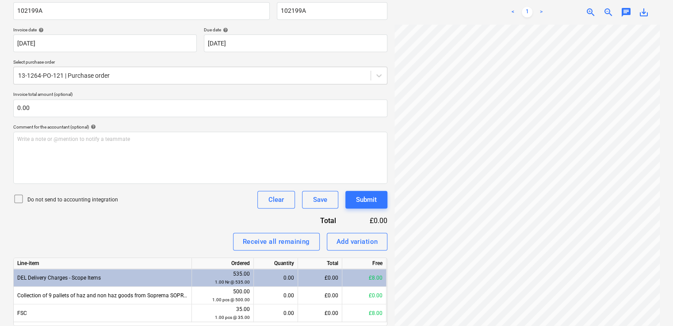
scroll to position [174, 0]
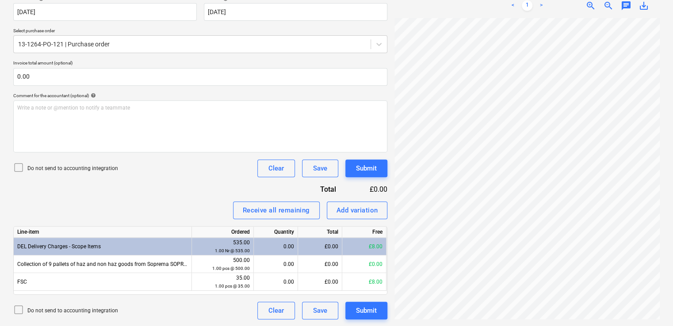
click at [18, 166] on icon at bounding box center [18, 167] width 11 height 11
click at [165, 187] on div "Invoice name help 102199A Invoice number (optional) help 102199A Invoice date h…" at bounding box center [200, 141] width 374 height 356
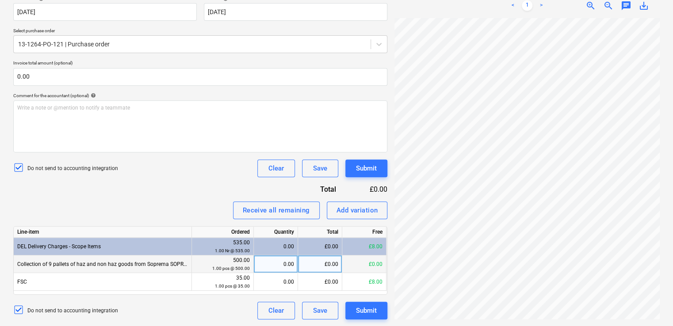
click at [285, 257] on div "0.00" at bounding box center [275, 265] width 37 height 18
type input "1"
click at [207, 193] on div "Invoice name help 102199A Invoice number (optional) help 102199A Invoice date h…" at bounding box center [200, 141] width 374 height 356
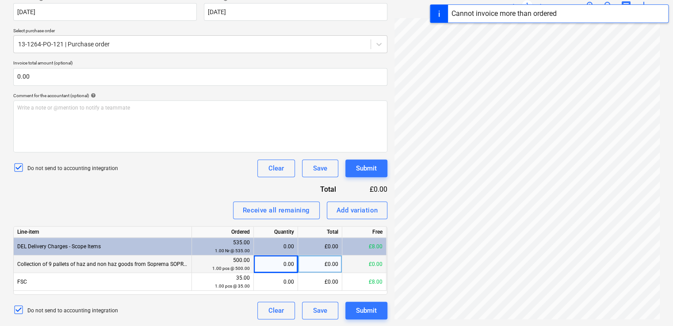
click at [204, 182] on div "Invoice name help 102199A Invoice number (optional) help 102199A Invoice date h…" at bounding box center [200, 141] width 374 height 356
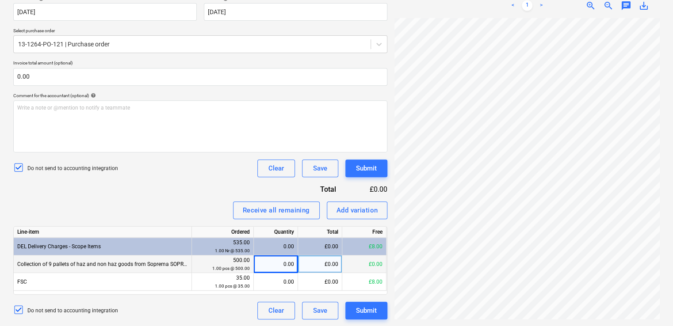
click at [232, 191] on div "Invoice name help 102199A Invoice number (optional) help 102199A Invoice date h…" at bounding box center [200, 141] width 374 height 356
click at [228, 171] on div "Do not send to accounting integration Clear Save Submit" at bounding box center [200, 169] width 374 height 18
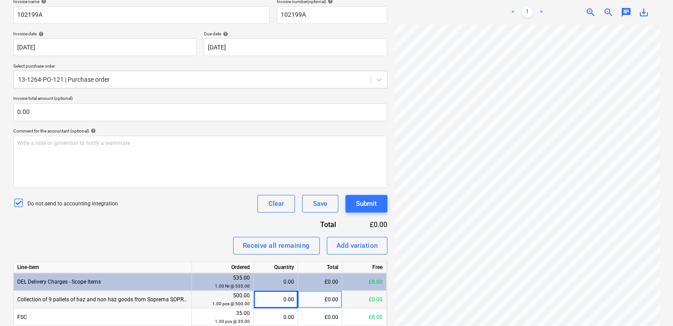
scroll to position [174, 0]
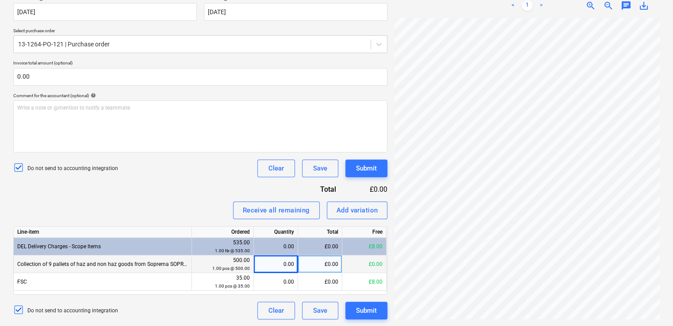
drag, startPoint x: 486, startPoint y: 319, endPoint x: 437, endPoint y: 319, distance: 48.2
click at [437, 319] on div "102199A.pdf clear add sort < 1 > zoom_in zoom_out chat 0 save_alt" at bounding box center [527, 96] width 272 height 453
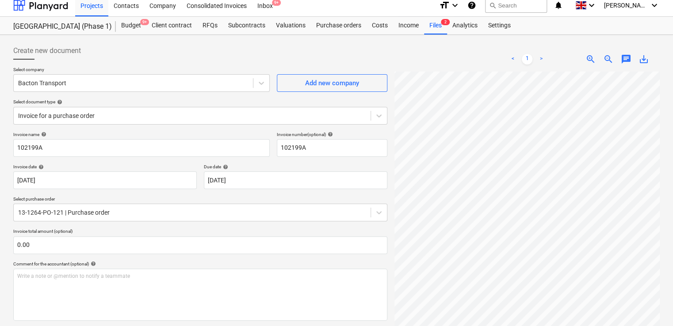
scroll to position [0, 0]
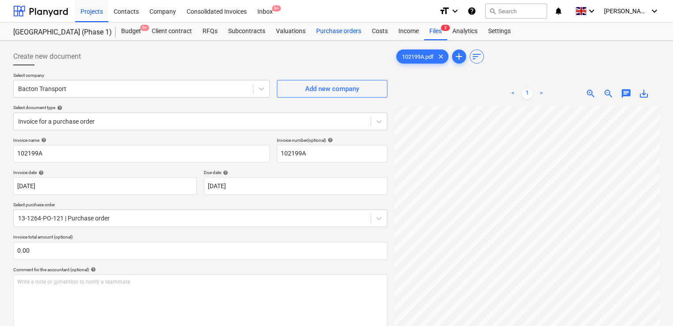
click at [330, 31] on div "Purchase orders" at bounding box center [339, 32] width 56 height 18
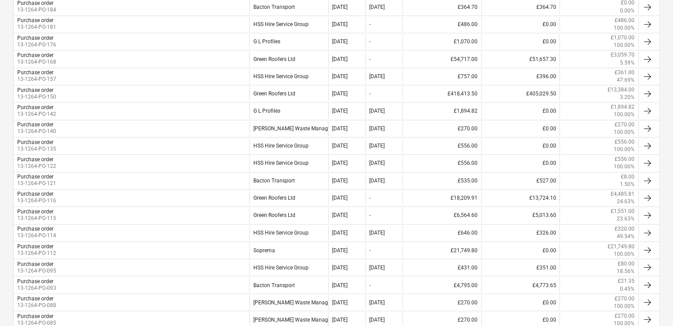
scroll to position [601, 0]
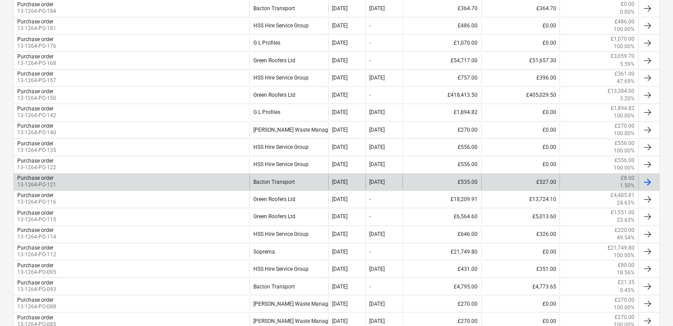
click at [210, 183] on div "Purchase order 13-1264-PO-121" at bounding box center [132, 182] width 236 height 15
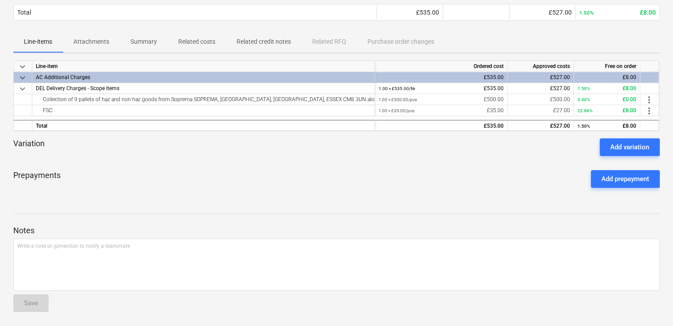
scroll to position [99, 0]
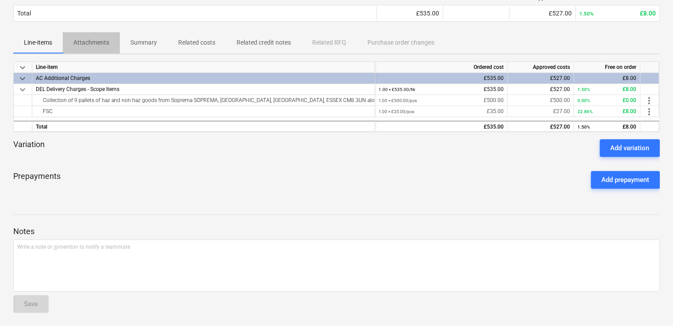
click at [99, 43] on p "Attachments" at bounding box center [91, 42] width 36 height 9
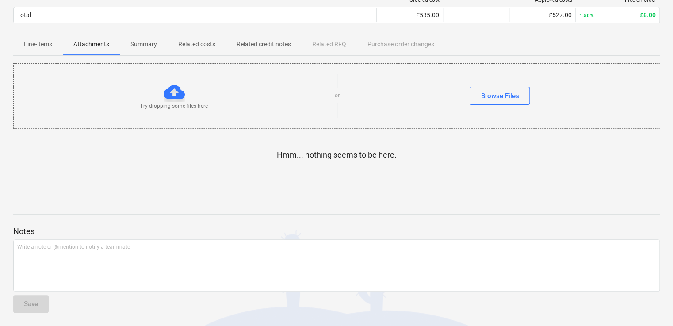
click at [37, 38] on span "Line-items" at bounding box center [38, 44] width 50 height 15
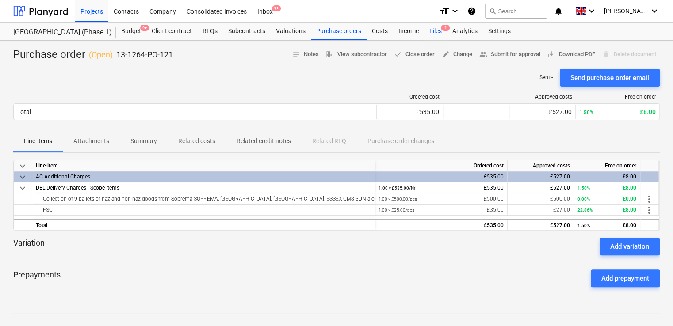
click at [433, 29] on div "Files 2" at bounding box center [435, 32] width 23 height 18
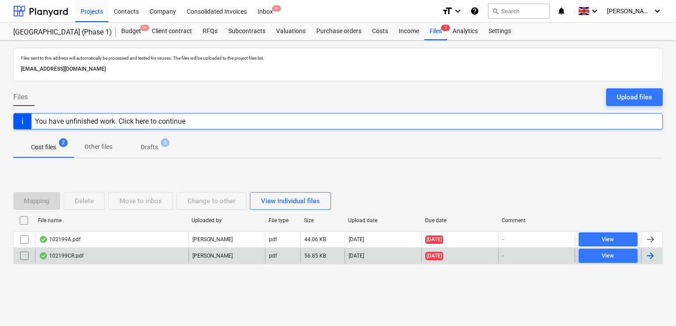
click at [69, 256] on div "102199CR.pdf" at bounding box center [61, 256] width 45 height 7
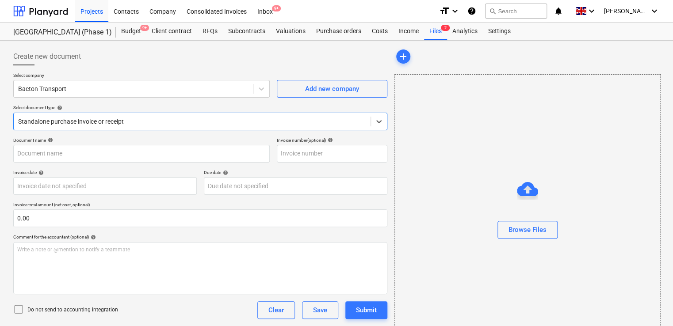
type input "102199CR"
type input "[DATE]"
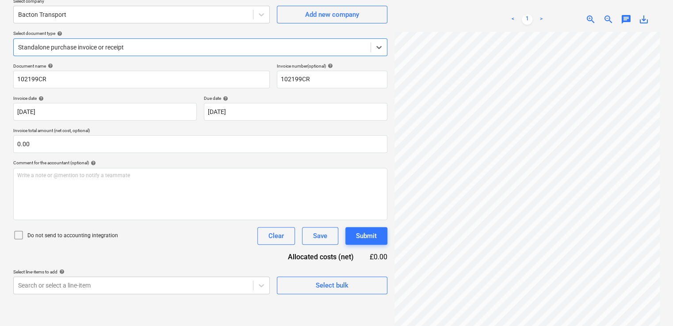
scroll to position [88, 0]
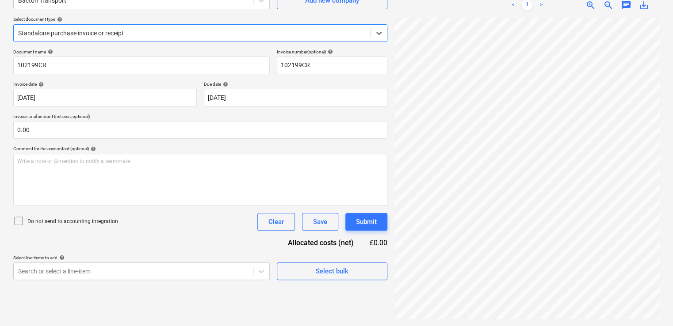
click at [161, 34] on div at bounding box center [192, 33] width 348 height 9
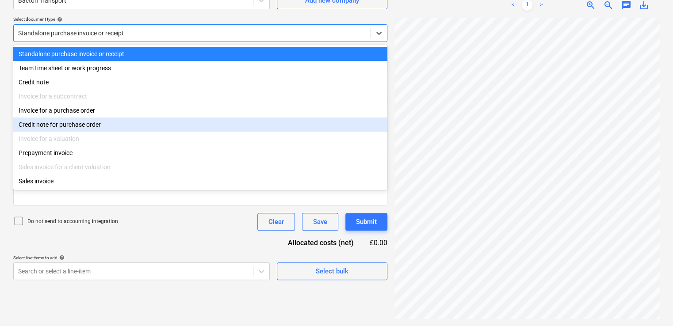
click at [69, 121] on div "Credit note for purchase order" at bounding box center [200, 125] width 374 height 14
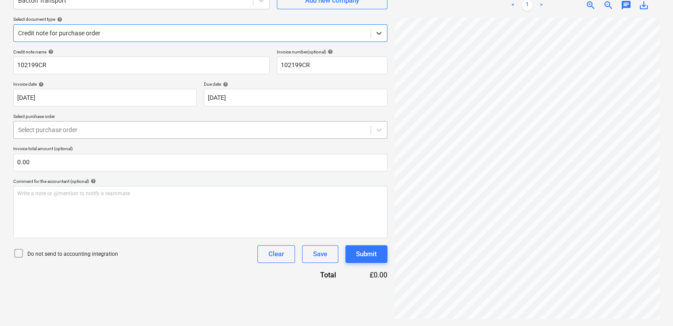
click at [93, 130] on div at bounding box center [192, 130] width 348 height 9
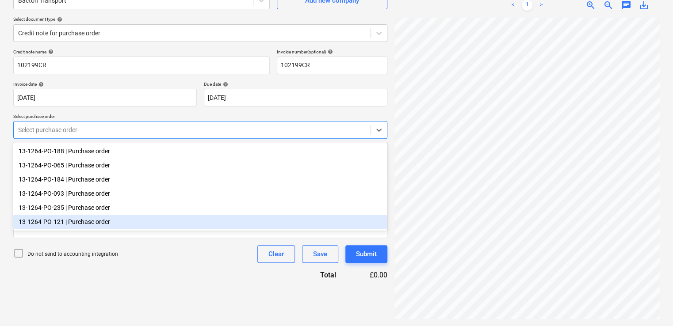
click at [152, 220] on div "13-1264-PO-121 | Purchase order" at bounding box center [200, 222] width 374 height 14
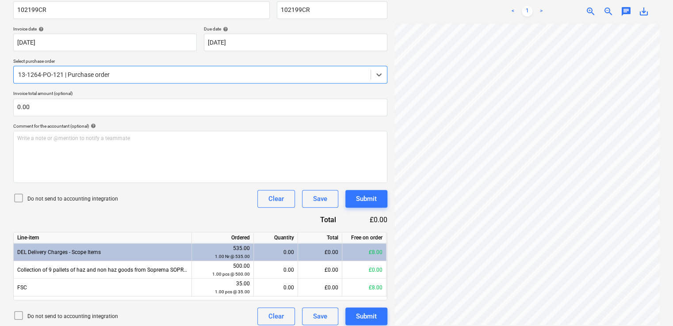
scroll to position [149, 0]
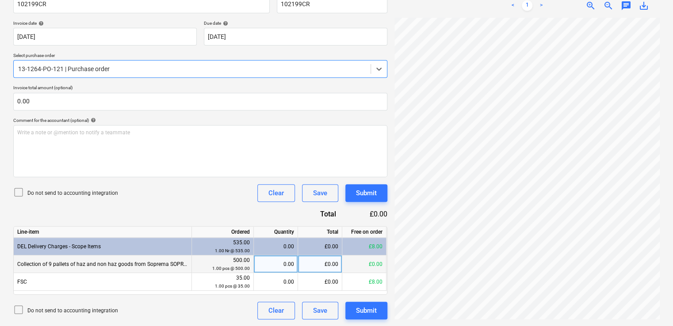
click at [265, 263] on div "0.00" at bounding box center [275, 265] width 37 height 18
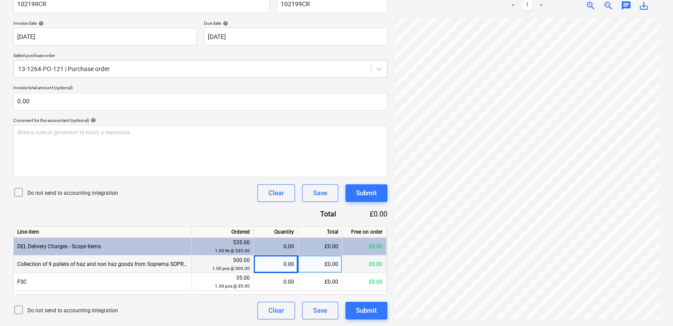
drag, startPoint x: 448, startPoint y: 319, endPoint x: 492, endPoint y: 321, distance: 44.3
click at [492, 321] on div "102199CR.pdf clear add sort < 1 > zoom_in zoom_out chat 0 save_alt" at bounding box center [527, 109] width 272 height 429
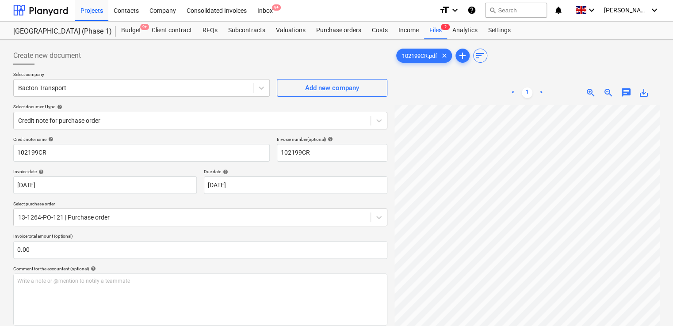
scroll to position [0, 0]
click at [376, 121] on icon at bounding box center [379, 121] width 9 height 9
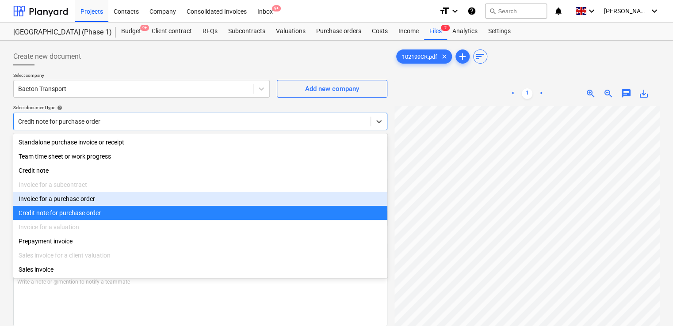
click at [177, 199] on div "Invoice for a purchase order" at bounding box center [200, 199] width 374 height 14
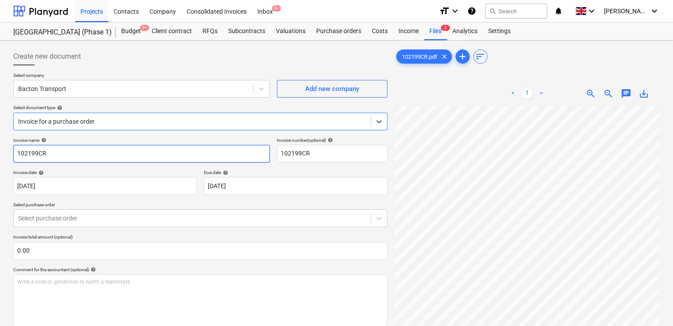
click at [175, 154] on input "102199CR" at bounding box center [141, 154] width 257 height 18
type input "1"
paste input "102336"
type input "102336"
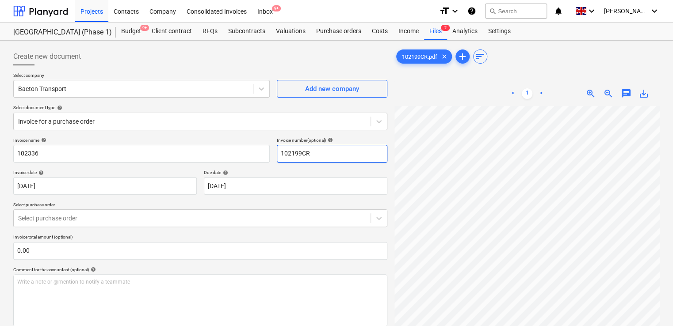
click at [329, 155] on input "102199CR" at bounding box center [332, 154] width 111 height 18
type input "1"
paste input "102336"
type input "102336"
click at [115, 218] on div at bounding box center [192, 218] width 348 height 9
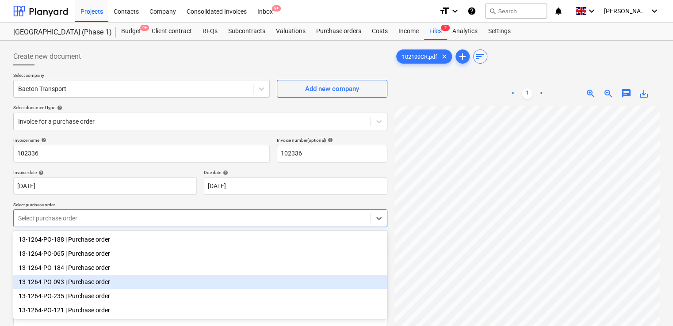
click at [82, 283] on div "13-1264-PO-093 | Purchase order" at bounding box center [200, 282] width 374 height 14
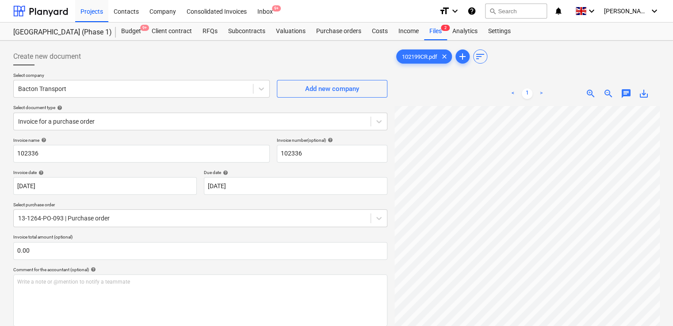
click at [383, 267] on div "Comment for the accountant (optional) help" at bounding box center [200, 270] width 374 height 6
click at [538, 12] on button "search Search" at bounding box center [516, 11] width 62 height 15
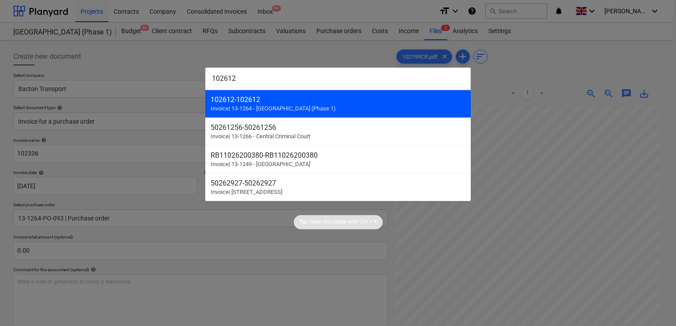
type input "102612"
click at [283, 108] on span "Invoice | 13-1264 - Plumstead [GEOGRAPHIC_DATA] (Phase 1)" at bounding box center [273, 108] width 125 height 7
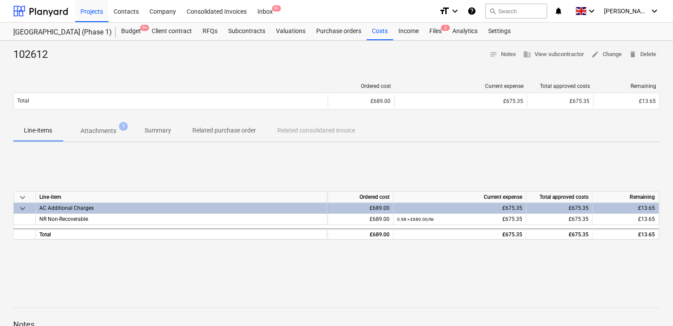
click at [95, 130] on p "Attachments" at bounding box center [98, 130] width 36 height 9
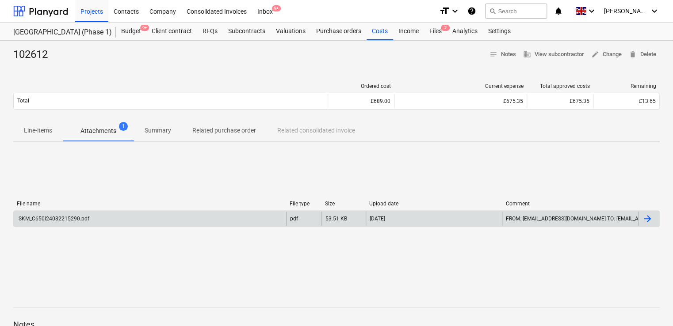
click at [68, 218] on div "SKM_C650i24082215290.pdf" at bounding box center [53, 219] width 72 height 6
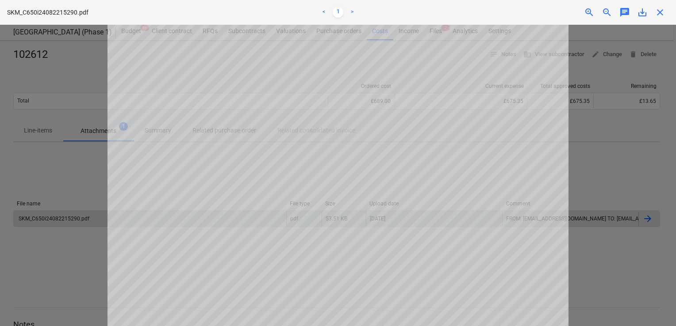
click at [660, 15] on span "close" at bounding box center [660, 12] width 11 height 11
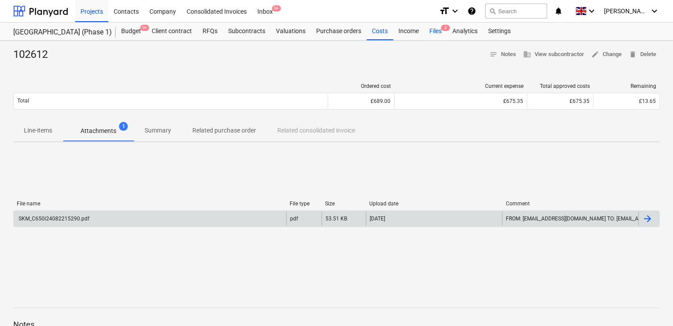
click at [436, 36] on div "Files 2" at bounding box center [435, 32] width 23 height 18
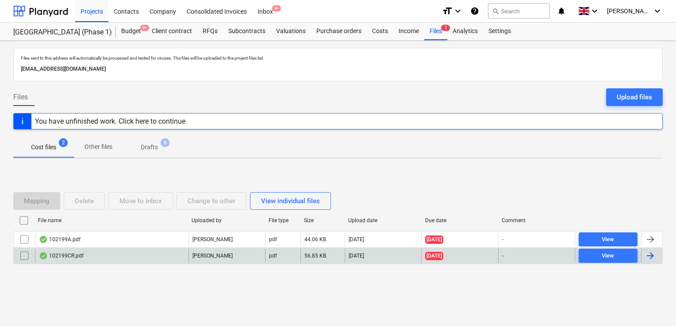
click at [67, 254] on div "102199CR.pdf" at bounding box center [61, 256] width 45 height 7
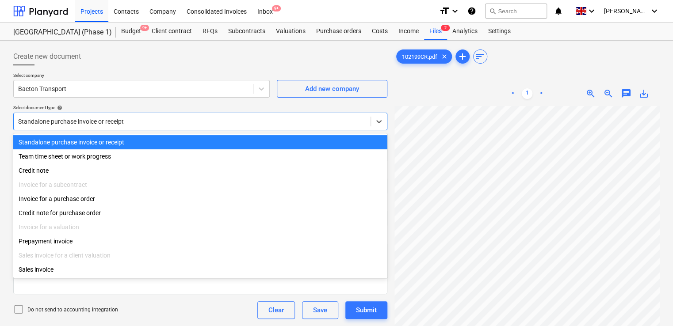
click at [203, 123] on div at bounding box center [192, 121] width 348 height 9
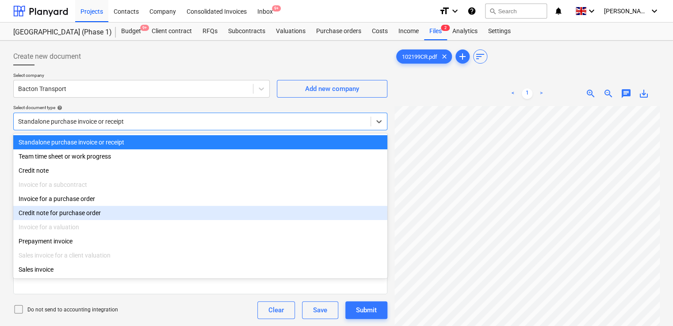
click at [90, 215] on div "Credit note for purchase order" at bounding box center [200, 213] width 374 height 14
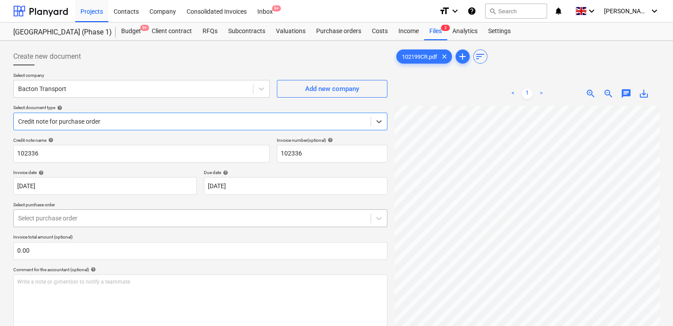
click at [88, 220] on div at bounding box center [192, 218] width 348 height 9
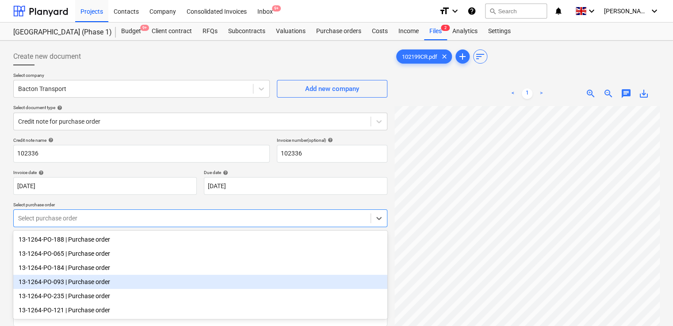
click at [72, 283] on div "13-1264-PO-093 | Purchase order" at bounding box center [200, 282] width 374 height 14
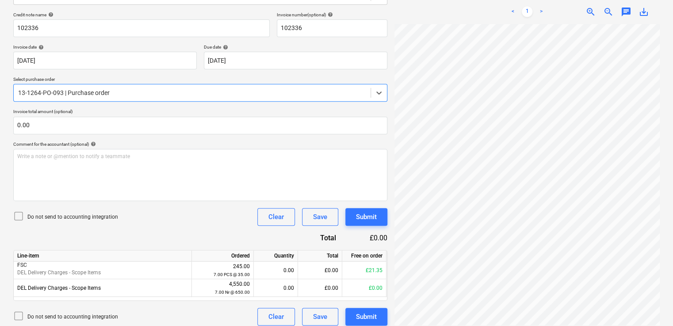
scroll to position [132, 0]
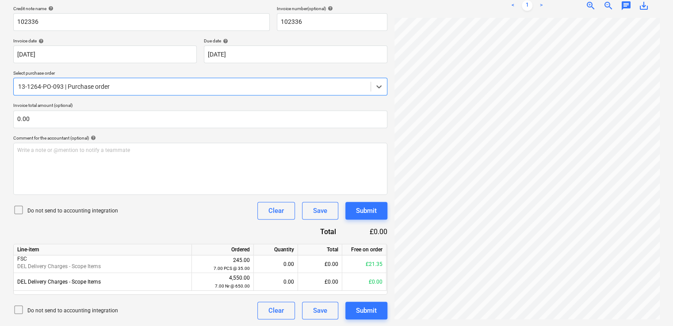
click at [317, 84] on div at bounding box center [192, 86] width 348 height 9
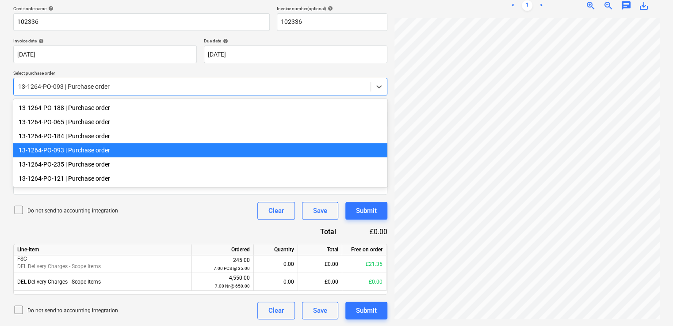
click at [159, 153] on div "13-1264-PO-093 | Purchase order" at bounding box center [200, 150] width 374 height 14
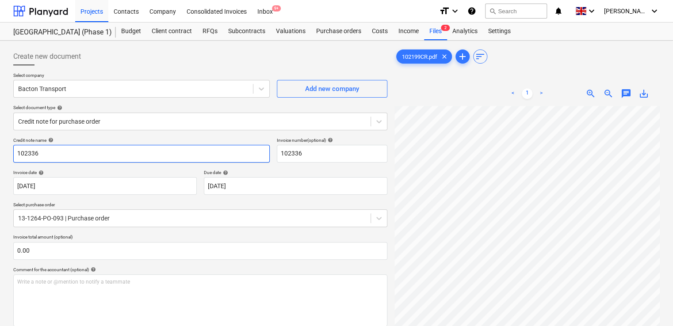
drag, startPoint x: 137, startPoint y: 157, endPoint x: 30, endPoint y: 155, distance: 106.6
click at [30, 155] on input "102336" at bounding box center [141, 154] width 257 height 18
click at [29, 155] on input "102336" at bounding box center [141, 154] width 257 height 18
paste input "199CR"
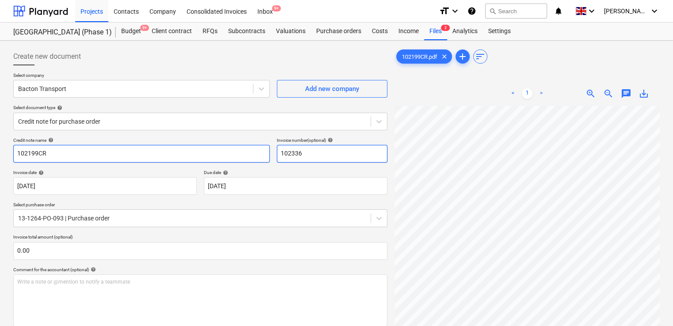
type input "102199CR"
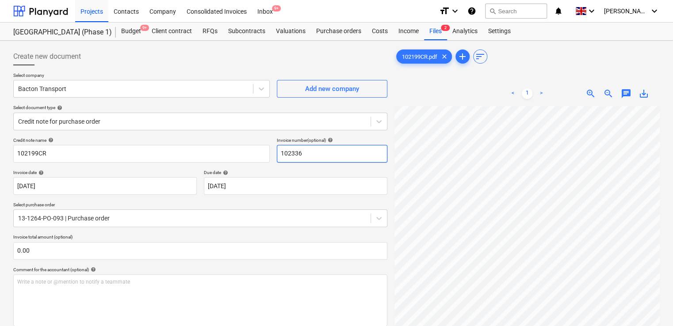
click at [333, 156] on input "102336" at bounding box center [332, 154] width 111 height 18
paste input "199CR"
type input "102199CR"
click at [200, 121] on div at bounding box center [192, 121] width 348 height 9
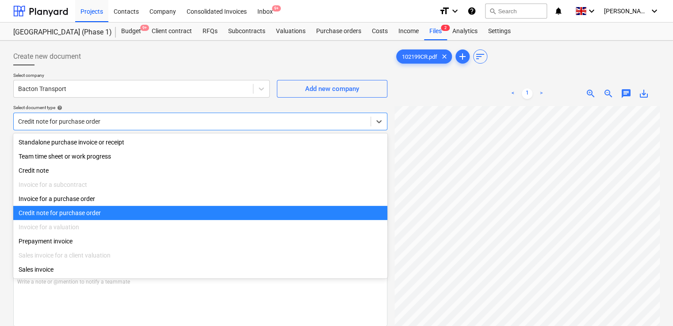
click at [200, 121] on div at bounding box center [192, 121] width 348 height 9
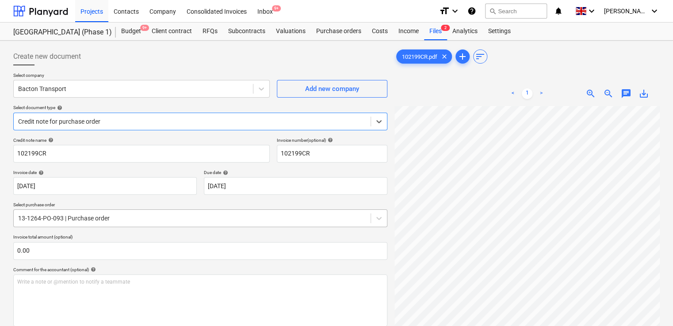
click at [164, 213] on div "13-1264-PO-093 | Purchase order" at bounding box center [192, 218] width 357 height 12
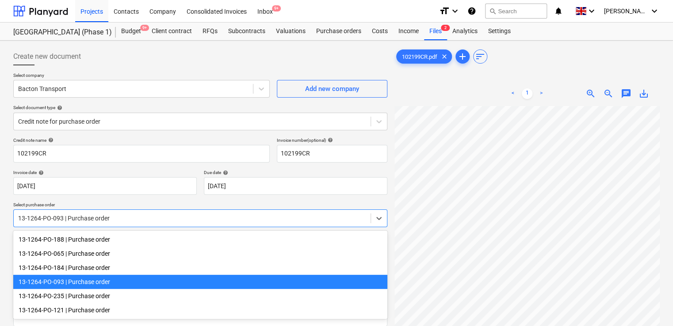
click at [123, 286] on div "13-1264-PO-093 | Purchase order" at bounding box center [200, 282] width 374 height 14
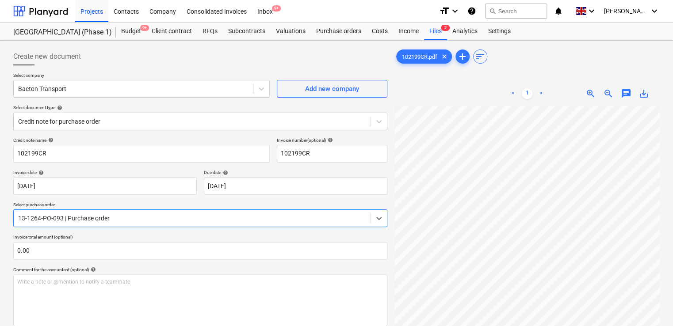
click at [267, 267] on div "Comment for the accountant (optional) help" at bounding box center [200, 270] width 374 height 6
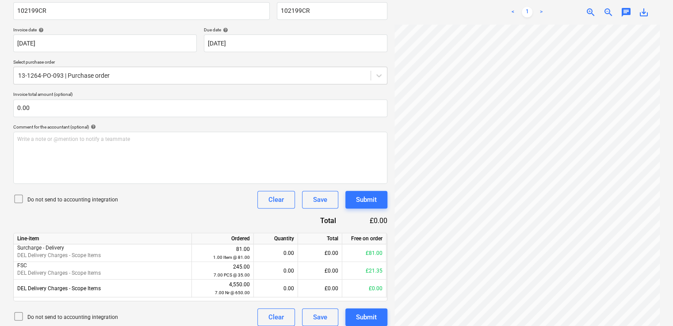
scroll to position [149, 0]
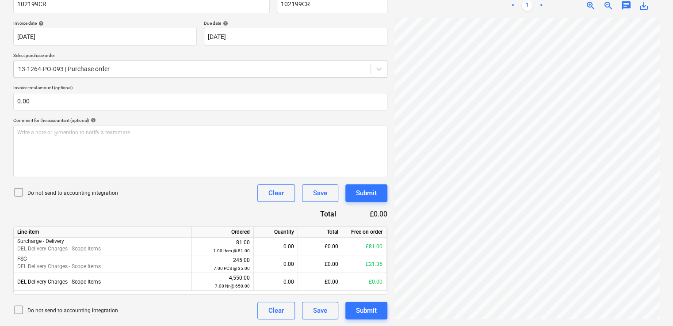
click at [19, 189] on icon at bounding box center [18, 192] width 11 height 11
click at [185, 210] on div "Credit note name help 102199CR Invoice number (optional) help 102199CR Invoice …" at bounding box center [200, 154] width 374 height 332
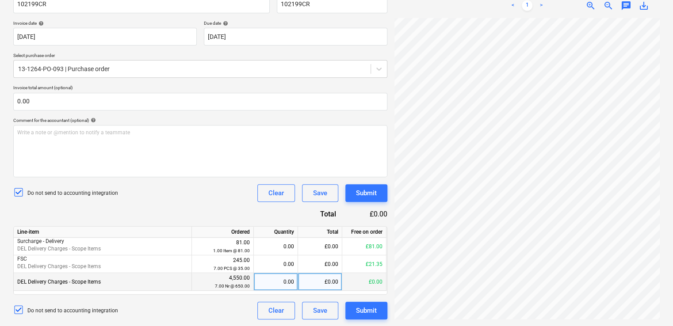
click at [284, 281] on div "0.00" at bounding box center [275, 282] width 37 height 18
type input "-2"
click at [232, 195] on div "Do not send to accounting integration Clear Save Submit" at bounding box center [200, 193] width 374 height 18
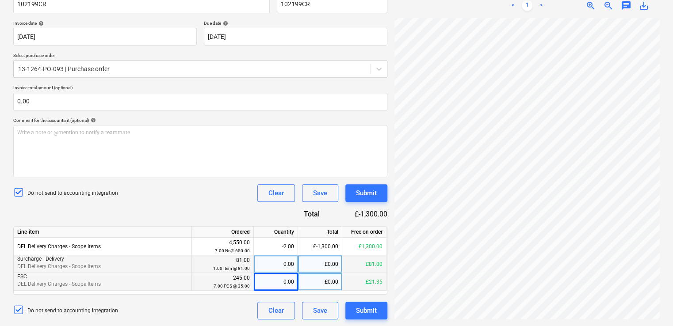
click at [280, 264] on div "0.00" at bounding box center [275, 265] width 37 height 18
type input "-1"
click at [249, 188] on div "Do not send to accounting integration Clear Save Submit" at bounding box center [200, 193] width 374 height 18
drag, startPoint x: 286, startPoint y: 272, endPoint x: 279, endPoint y: 270, distance: 7.8
click at [279, 270] on div "-1.00" at bounding box center [275, 265] width 37 height 18
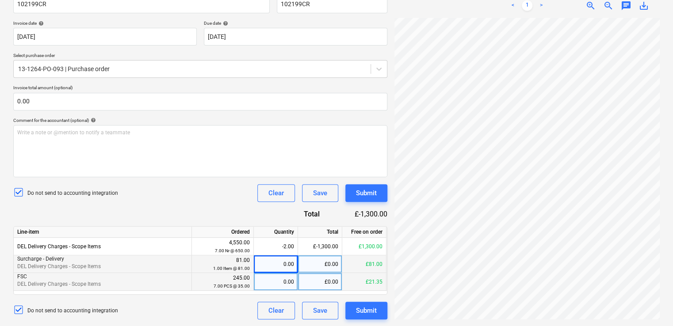
click at [218, 200] on div "Do not send to accounting integration Clear Save Submit" at bounding box center [200, 193] width 374 height 18
type input "-1"
click at [244, 188] on div "Do not send to accounting integration Clear Save Submit" at bounding box center [200, 193] width 374 height 18
click at [363, 309] on div "Submit" at bounding box center [366, 310] width 21 height 11
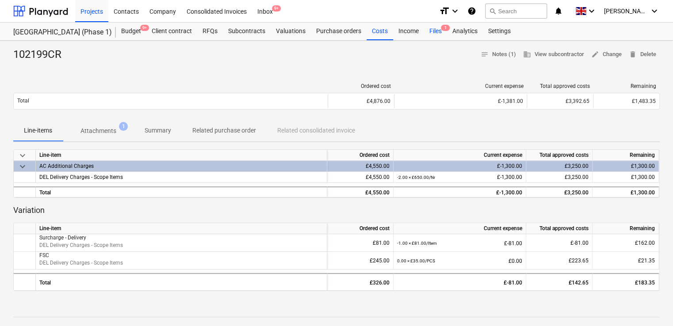
click at [440, 33] on div "Files 1" at bounding box center [435, 32] width 23 height 18
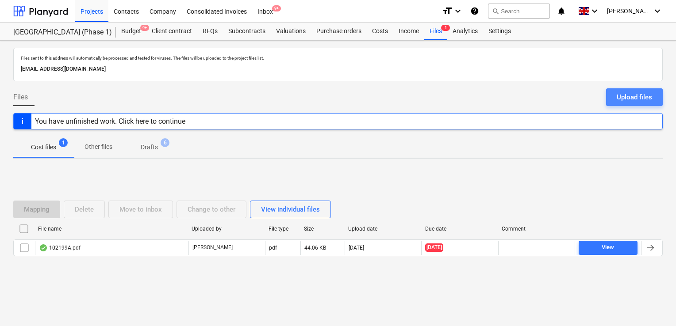
click at [622, 96] on div "Upload files" at bounding box center [634, 97] width 35 height 11
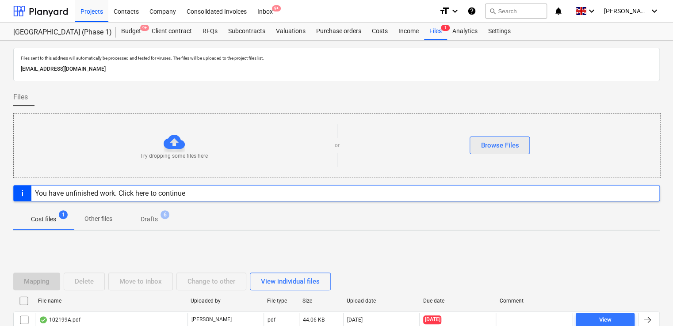
click at [507, 142] on div "Browse Files" at bounding box center [500, 145] width 38 height 11
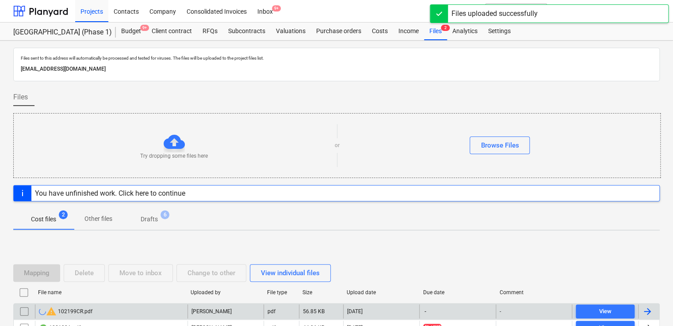
click at [102, 310] on div "warning 102199CR.pdf" at bounding box center [111, 312] width 153 height 14
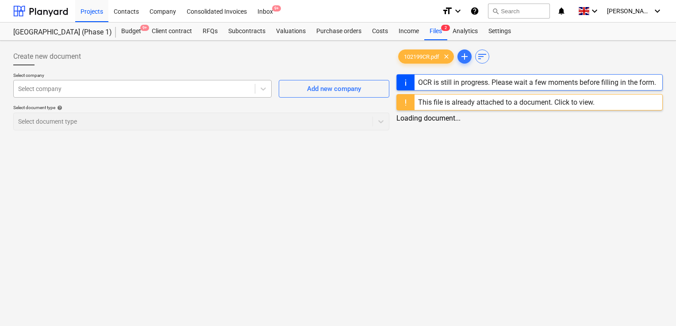
click at [176, 94] on div "Select company" at bounding box center [134, 89] width 241 height 12
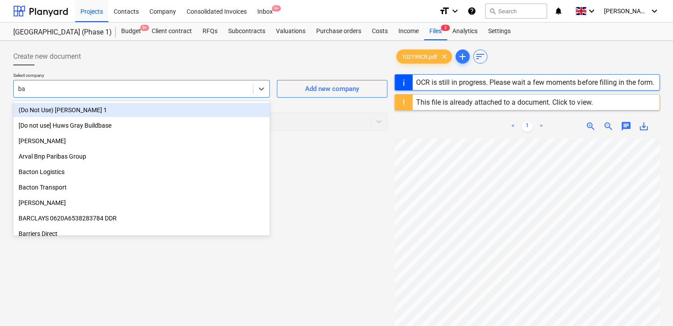
type input "bac"
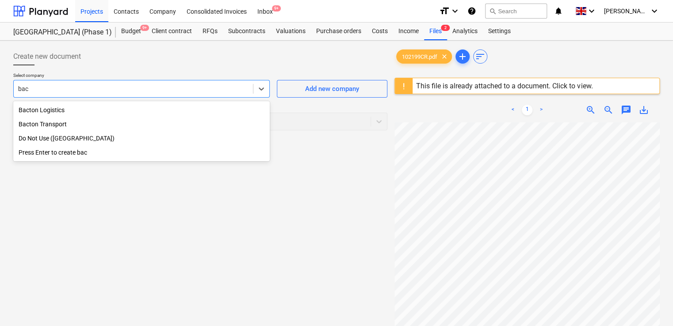
click at [122, 128] on div "Bacton Transport" at bounding box center [141, 124] width 257 height 14
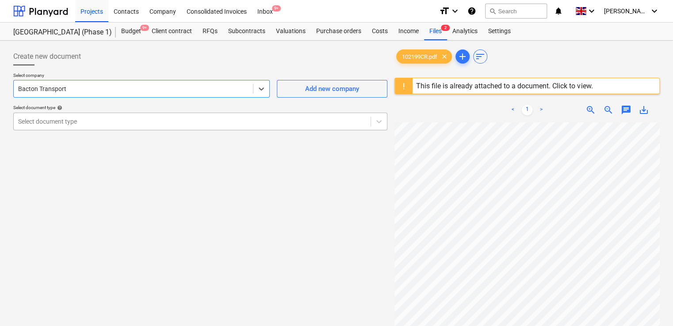
click at [164, 125] on div at bounding box center [192, 121] width 348 height 9
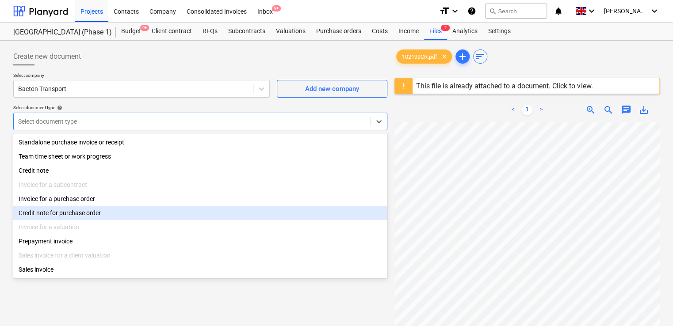
click at [103, 214] on div "Credit note for purchase order" at bounding box center [200, 213] width 374 height 14
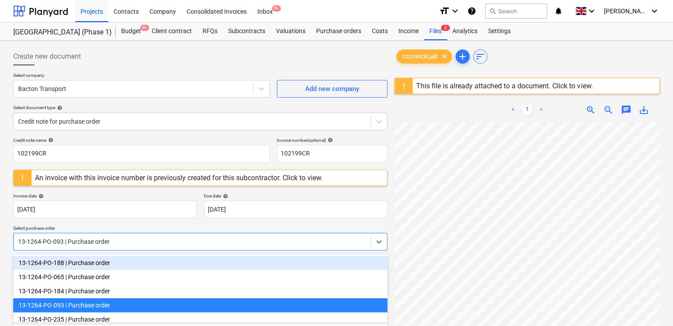
scroll to position [22, 0]
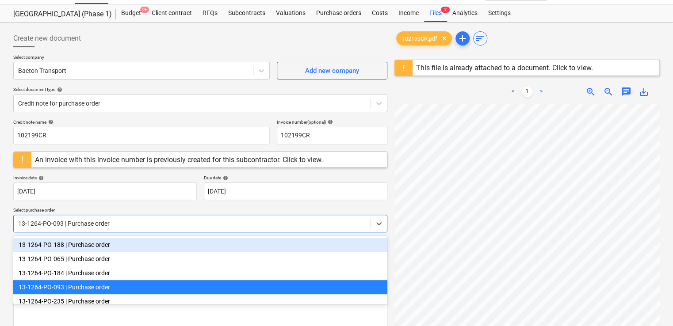
click at [137, 241] on body "Projects Contacts Company Consolidated Invoices Inbox 9+ format_size keyboard_a…" at bounding box center [336, 145] width 673 height 326
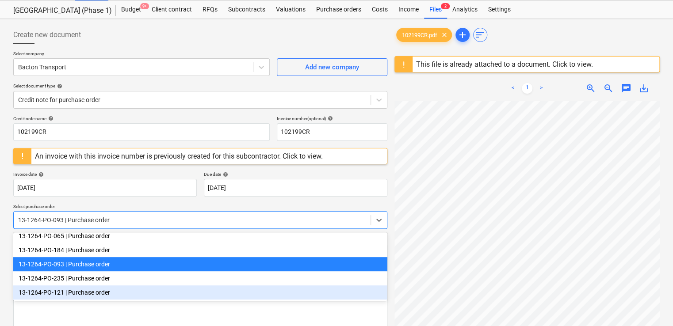
click at [145, 298] on div "13-1264-PO-121 | Purchase order" at bounding box center [200, 293] width 374 height 14
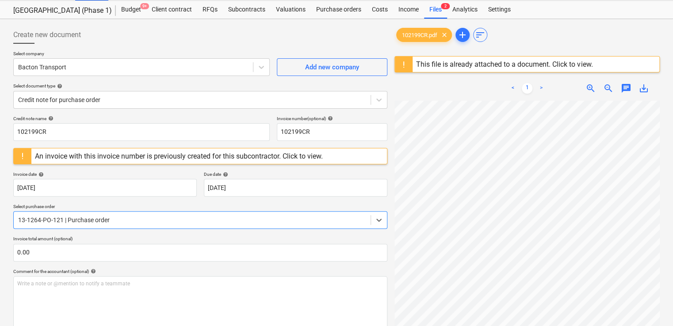
click at [329, 204] on p "Select purchase order" at bounding box center [200, 208] width 374 height 8
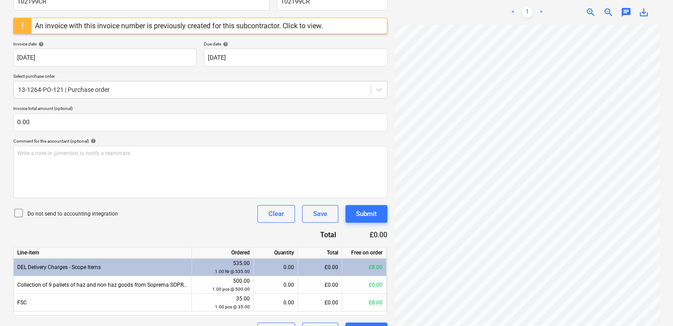
scroll to position [154, 0]
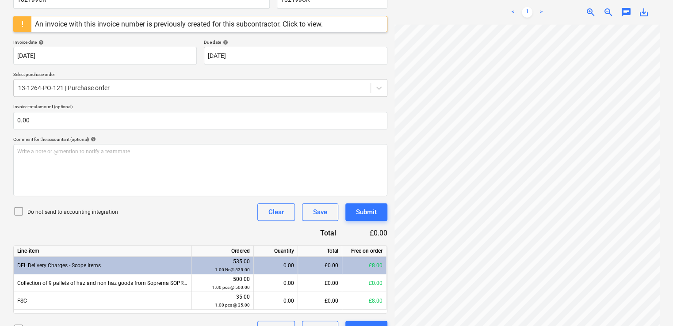
click at [19, 211] on icon at bounding box center [18, 211] width 11 height 11
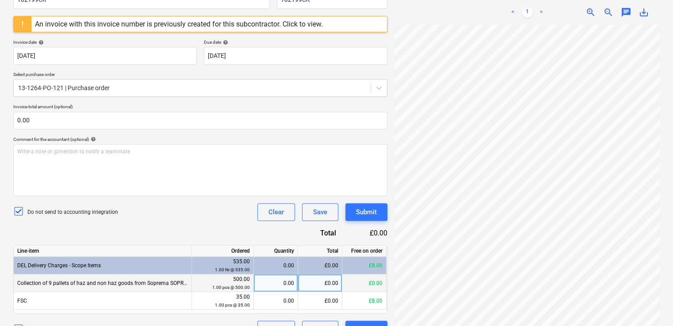
click at [283, 285] on div "0.00" at bounding box center [275, 284] width 37 height 18
type input "-1"
click at [256, 229] on div "Credit note name help 102199CR Invoice number (optional) help 102199CR An invoi…" at bounding box center [200, 161] width 374 height 355
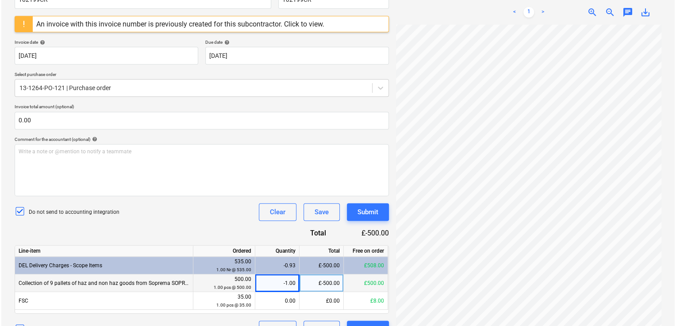
scroll to position [173, 0]
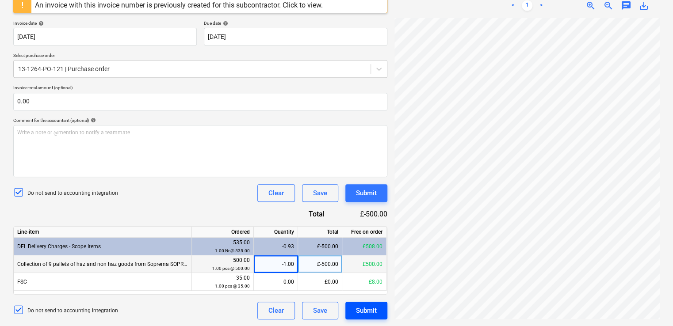
click at [363, 308] on div "Submit" at bounding box center [366, 310] width 21 height 11
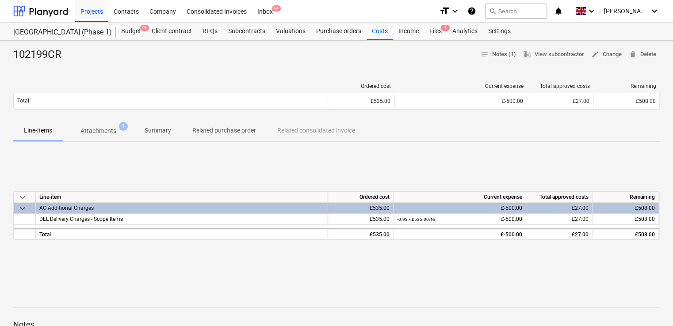
click at [361, 308] on div at bounding box center [336, 308] width 647 height 0
click at [436, 31] on div "Files 1" at bounding box center [435, 32] width 23 height 18
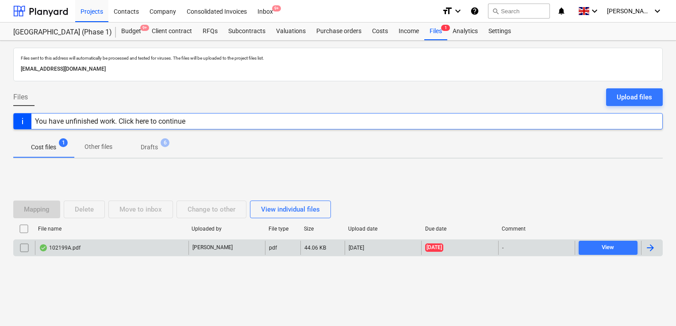
click at [96, 243] on div "102199A.pdf" at bounding box center [111, 248] width 153 height 14
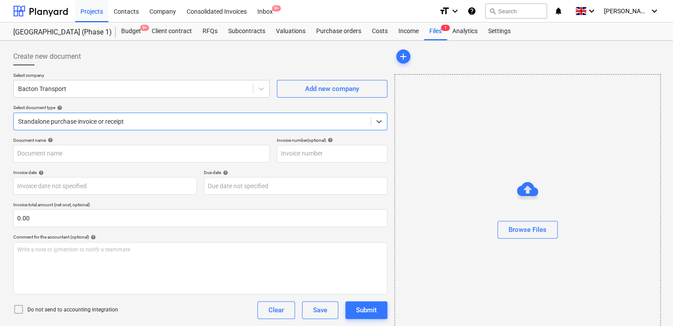
type input "102199A"
type input "[DATE]"
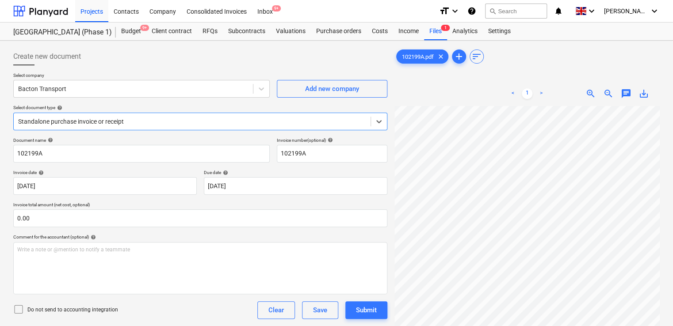
scroll to position [160, 0]
click at [18, 312] on icon at bounding box center [18, 309] width 11 height 11
click at [209, 121] on div at bounding box center [192, 121] width 348 height 9
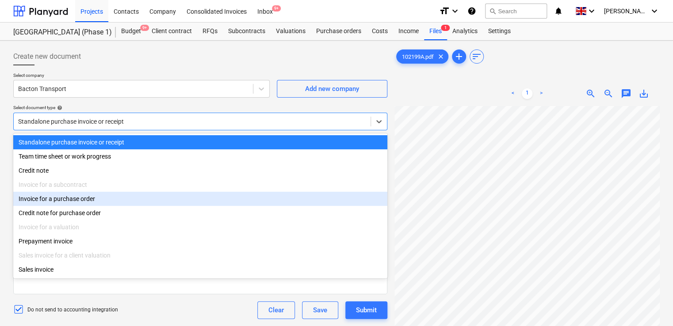
click at [119, 195] on div "Invoice for a purchase order" at bounding box center [200, 199] width 374 height 14
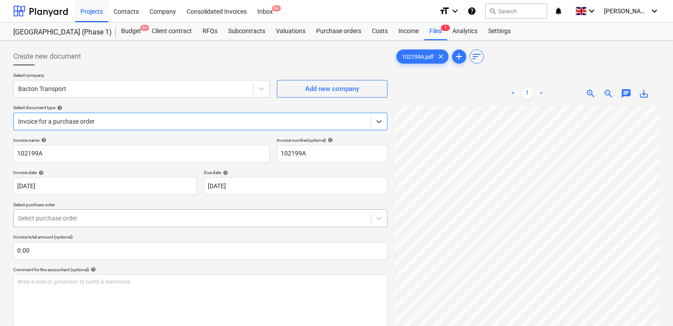
click at [111, 219] on div at bounding box center [192, 218] width 348 height 9
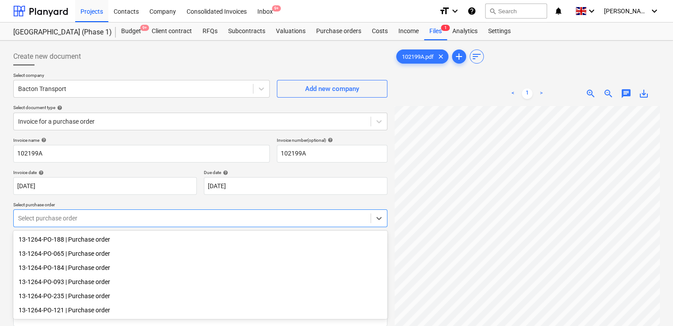
click at [85, 308] on div "13-1264-PO-121 | Purchase order" at bounding box center [200, 310] width 374 height 14
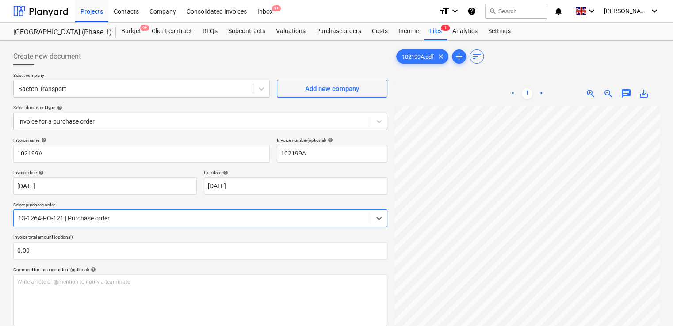
click at [163, 234] on div "Invoice name help 102199A Invoice number (optional) help 102199A Invoice date h…" at bounding box center [200, 316] width 374 height 356
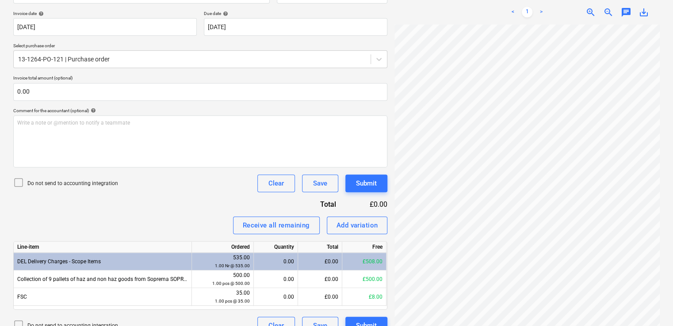
scroll to position [174, 0]
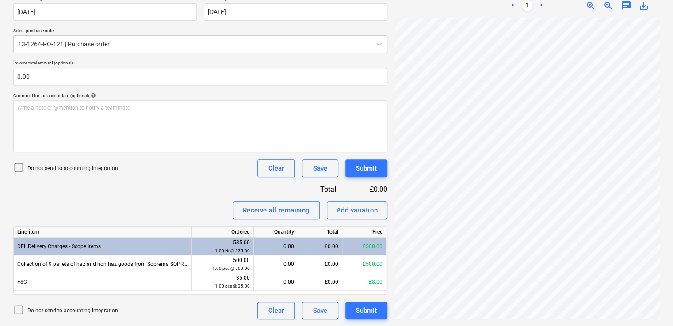
click at [508, 303] on div "102199A.pdf clear add sort < 1 > zoom_in zoom_out chat 0 save_alt" at bounding box center [527, 96] width 272 height 453
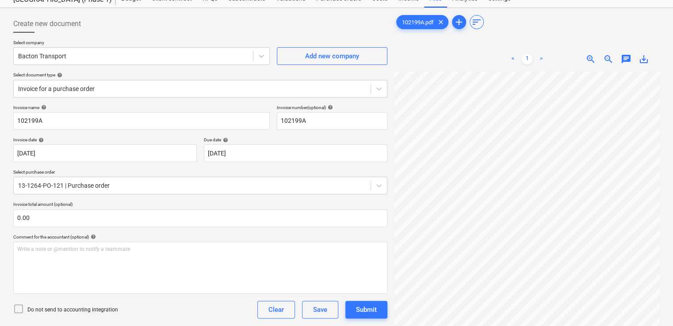
scroll to position [0, 0]
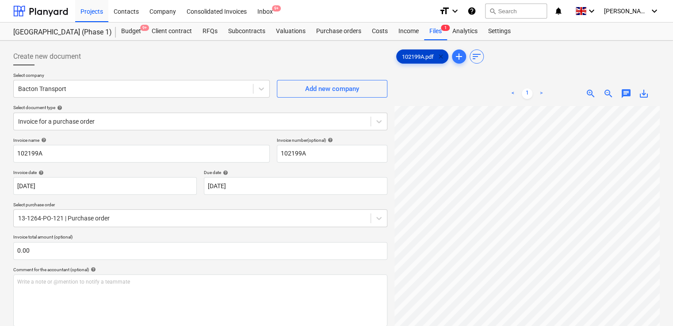
click at [444, 56] on span "clear" at bounding box center [441, 56] width 11 height 11
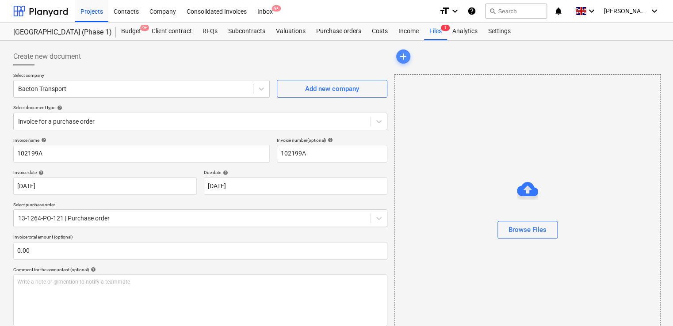
click at [405, 54] on span "add" at bounding box center [403, 56] width 11 height 11
click at [403, 55] on span "add" at bounding box center [403, 56] width 11 height 11
click at [514, 222] on button "Browse Files" at bounding box center [528, 230] width 60 height 18
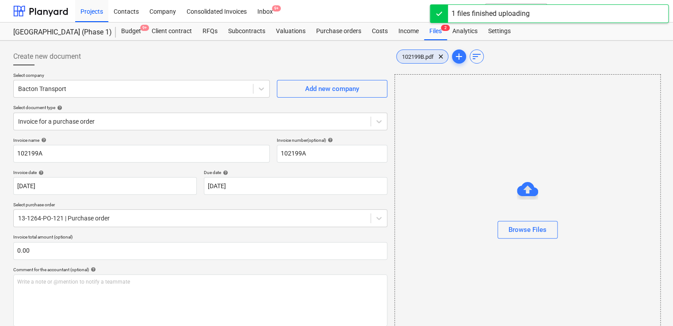
click at [414, 56] on span "102199B.pdf" at bounding box center [418, 57] width 42 height 7
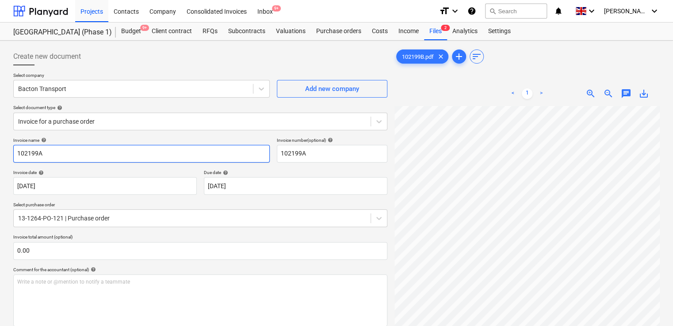
click at [133, 154] on input "102199A" at bounding box center [141, 154] width 257 height 18
paste input "B"
type input "102199B"
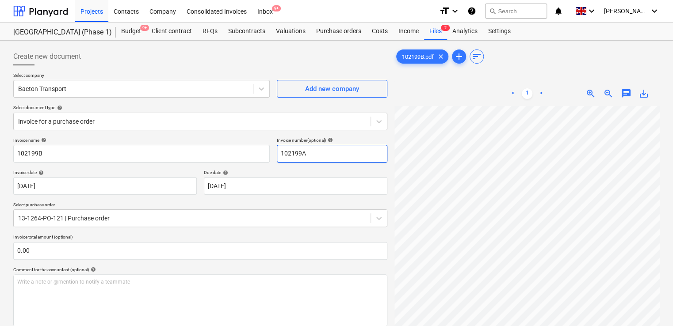
click at [285, 153] on input "102199A" at bounding box center [332, 154] width 111 height 18
paste input "B"
type input "102199B"
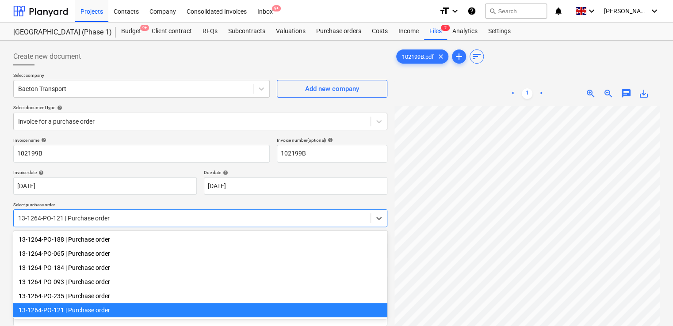
click at [189, 217] on div at bounding box center [192, 218] width 348 height 9
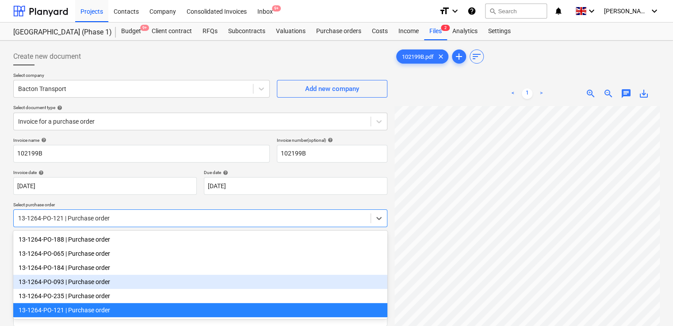
click at [136, 286] on div "13-1264-PO-093 | Purchase order" at bounding box center [200, 282] width 374 height 14
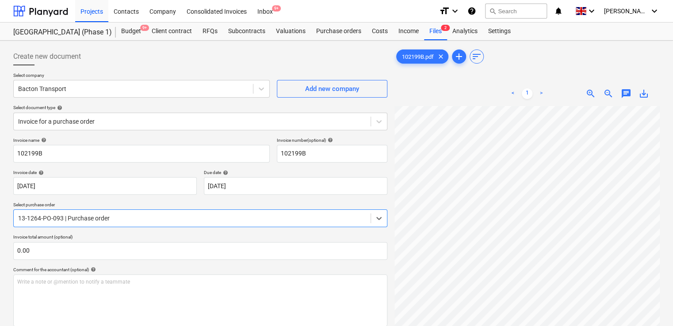
click at [212, 234] on div "Invoice name help 102199B Invoice number (optional) help 102199B Invoice date h…" at bounding box center [200, 316] width 374 height 356
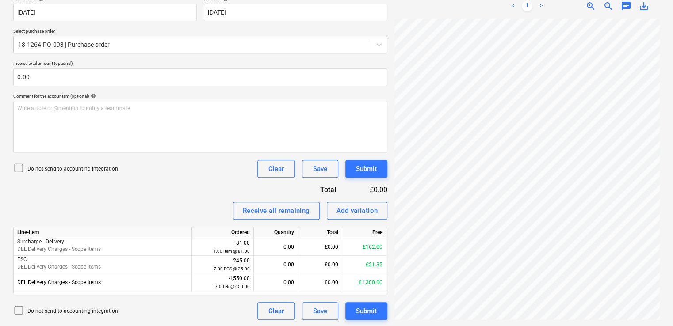
scroll to position [174, 0]
click at [18, 165] on icon at bounding box center [18, 167] width 11 height 11
drag, startPoint x: 445, startPoint y: 321, endPoint x: 495, endPoint y: 318, distance: 50.5
click at [495, 318] on div "102199B.pdf clear add sort < 1 > zoom_in zoom_out chat 0 save_alt" at bounding box center [527, 96] width 272 height 453
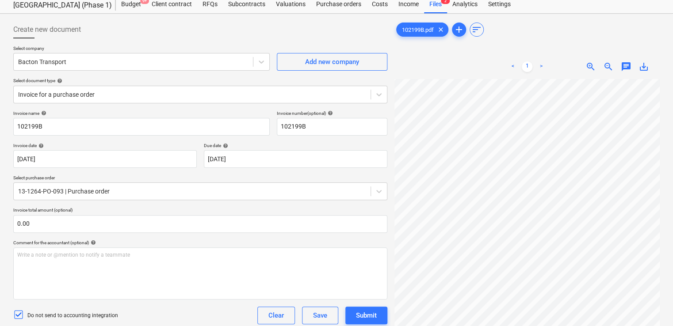
scroll to position [0, 0]
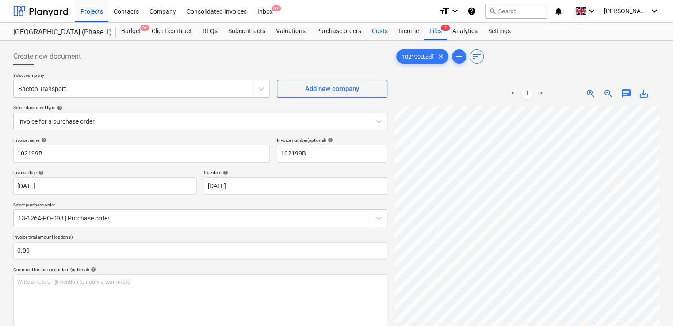
click at [379, 31] on div "Costs" at bounding box center [380, 32] width 27 height 18
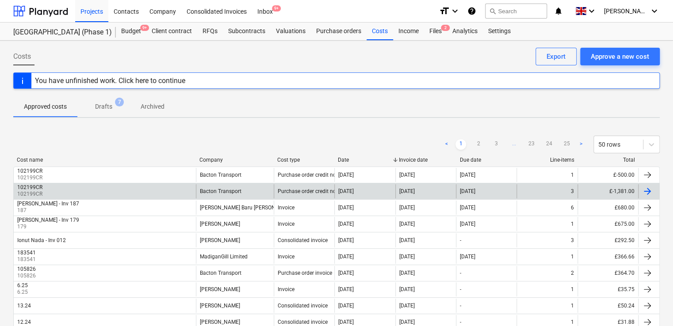
click at [642, 188] on div at bounding box center [647, 191] width 11 height 11
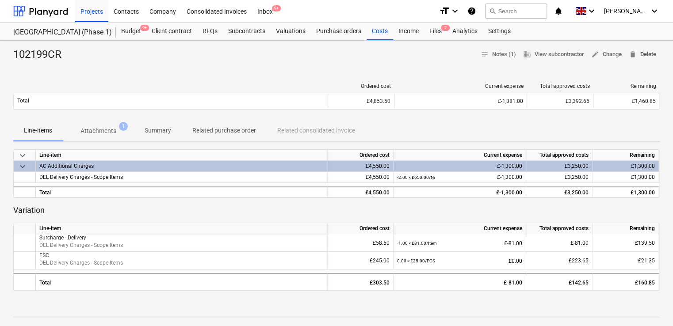
click at [644, 56] on span "delete Delete" at bounding box center [642, 55] width 27 height 10
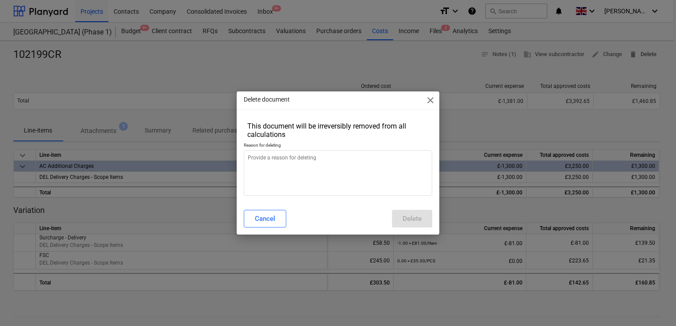
type textarea "x"
click at [347, 153] on textarea at bounding box center [338, 173] width 188 height 46
type textarea "."
type textarea "x"
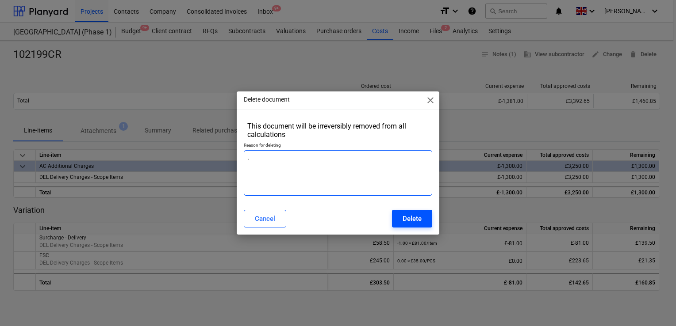
type textarea "."
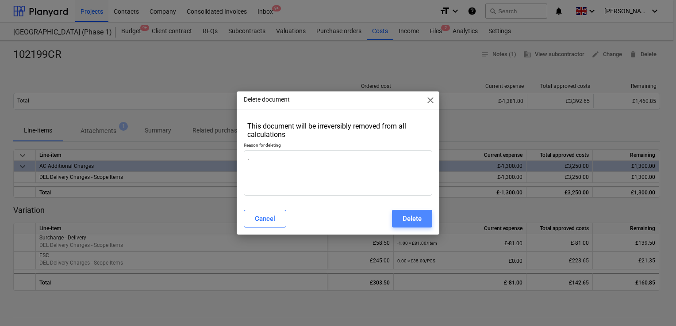
click at [396, 218] on button "Delete" at bounding box center [412, 219] width 40 height 18
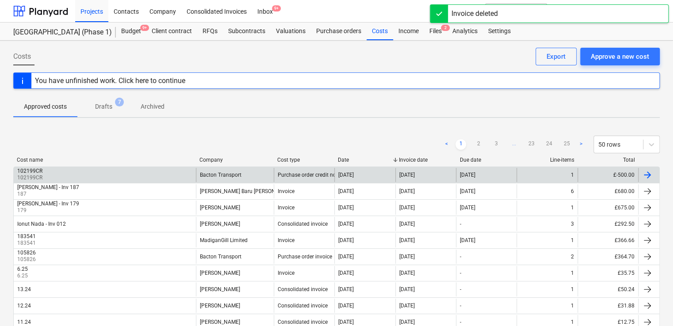
click at [657, 171] on div at bounding box center [648, 175] width 21 height 14
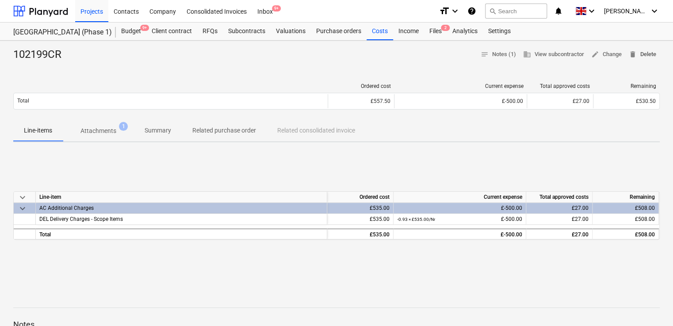
click at [640, 56] on span "delete Delete" at bounding box center [642, 55] width 27 height 10
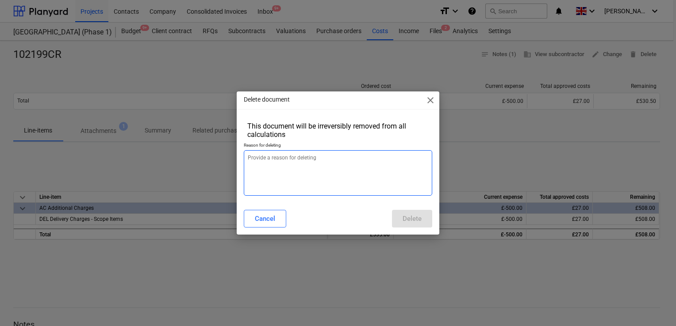
click at [276, 159] on textarea at bounding box center [338, 173] width 188 height 46
type textarea "x"
type textarea "."
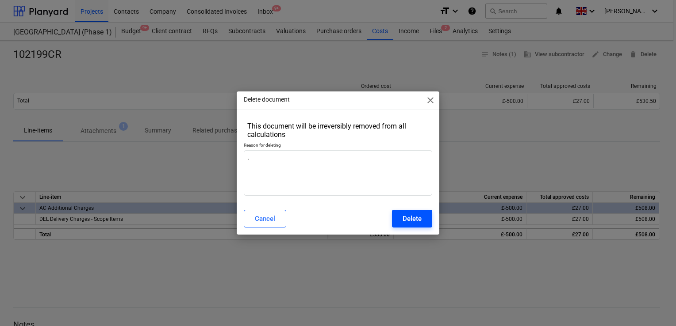
click at [400, 214] on button "Delete" at bounding box center [412, 219] width 40 height 18
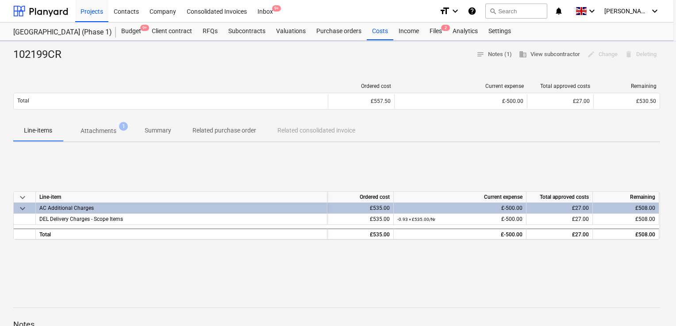
type textarea "x"
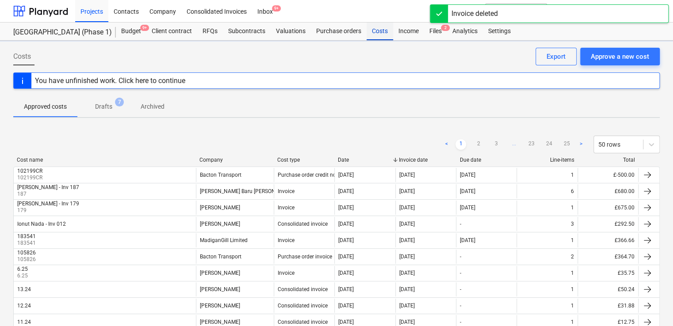
click at [381, 33] on div "Costs" at bounding box center [380, 32] width 27 height 18
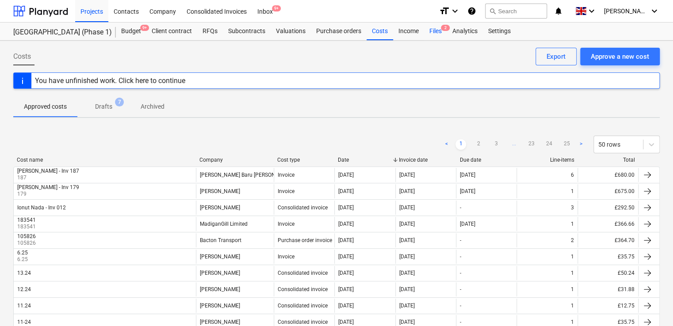
click at [433, 33] on div "Files 2" at bounding box center [435, 32] width 23 height 18
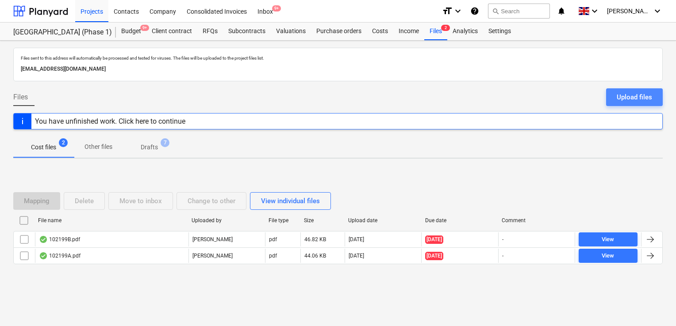
click at [628, 98] on div "Upload files" at bounding box center [634, 97] width 35 height 11
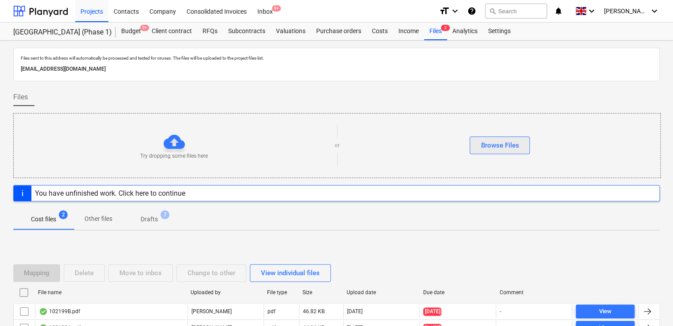
click at [491, 143] on div "Browse Files" at bounding box center [500, 145] width 38 height 11
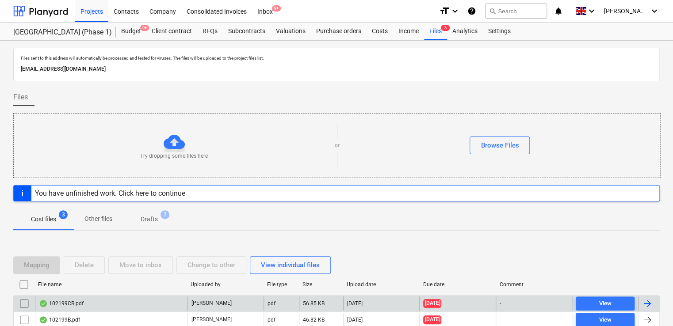
click at [119, 304] on div "102199CR.pdf" at bounding box center [111, 304] width 153 height 14
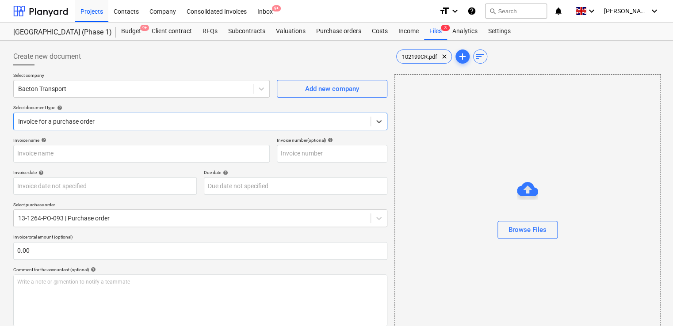
type input "102199CR"
type input "[DATE]"
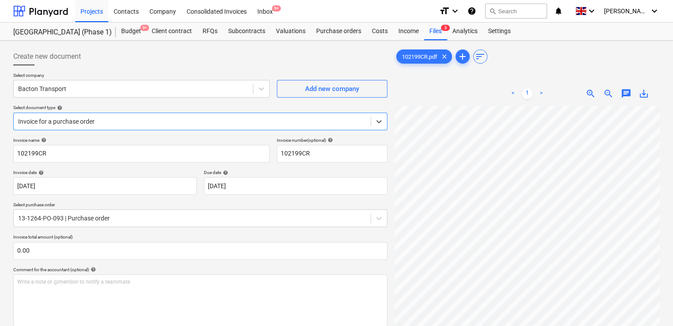
click at [159, 122] on div at bounding box center [192, 121] width 348 height 9
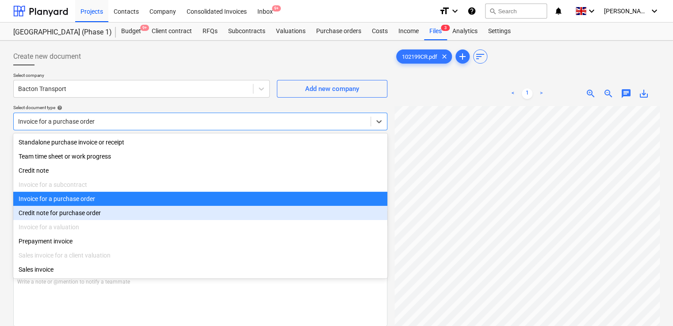
click at [102, 214] on div "Credit note for purchase order" at bounding box center [200, 213] width 374 height 14
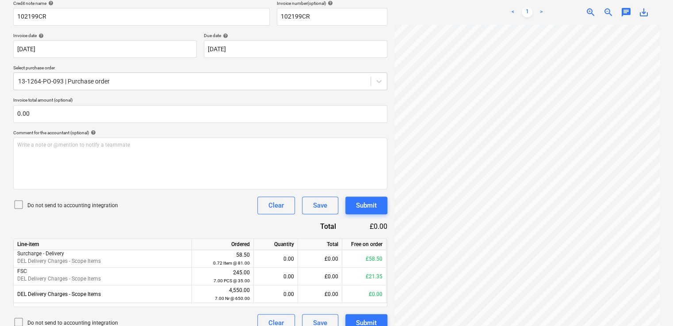
scroll to position [145, 0]
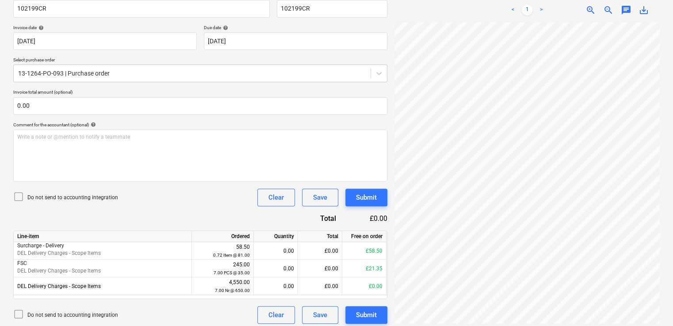
click at [19, 193] on icon at bounding box center [18, 197] width 11 height 11
click at [183, 204] on div "Do not send to accounting integration Clear Save Submit" at bounding box center [200, 198] width 374 height 18
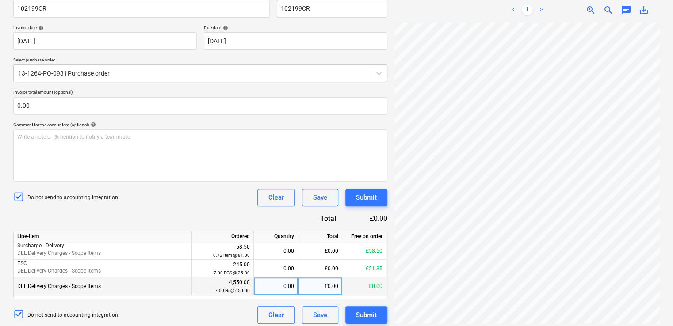
click at [286, 290] on div "0.00" at bounding box center [275, 287] width 37 height 18
type input "-2"
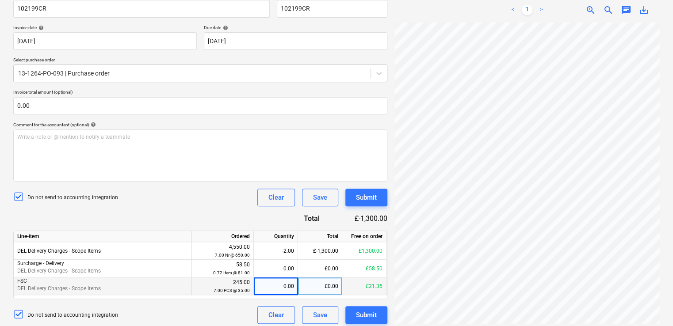
click at [230, 218] on div "Credit note name help 102199CR Invoice number (optional) help 102199CR Invoice …" at bounding box center [200, 158] width 374 height 332
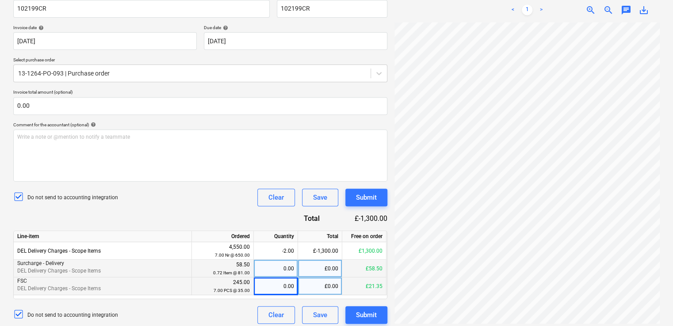
click at [272, 268] on div "0.00" at bounding box center [275, 269] width 37 height 18
type input "-1"
click at [249, 197] on div "Do not send to accounting integration Clear Save Submit" at bounding box center [200, 198] width 374 height 18
click at [291, 269] on div "-1.00" at bounding box center [275, 269] width 37 height 18
type input "-.72"
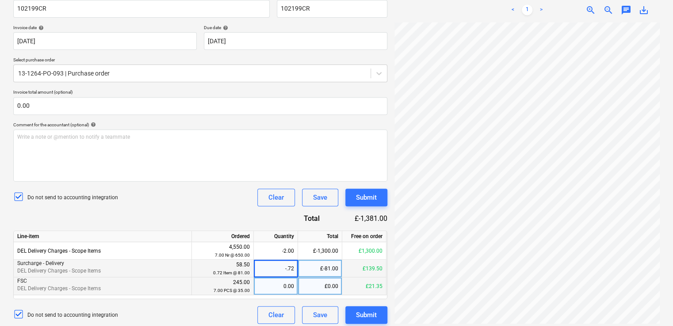
click at [226, 207] on div "Credit note name help 102199CR Invoice number (optional) help 102199CR Invoice …" at bounding box center [200, 158] width 374 height 332
click at [294, 270] on div "-0.72" at bounding box center [275, 269] width 37 height 18
click at [216, 213] on div "Credit note name help 102199CR Invoice number (optional) help 102199CR Invoice …" at bounding box center [200, 158] width 374 height 332
click at [267, 268] on div "0.00" at bounding box center [275, 269] width 37 height 18
type input "-.72"
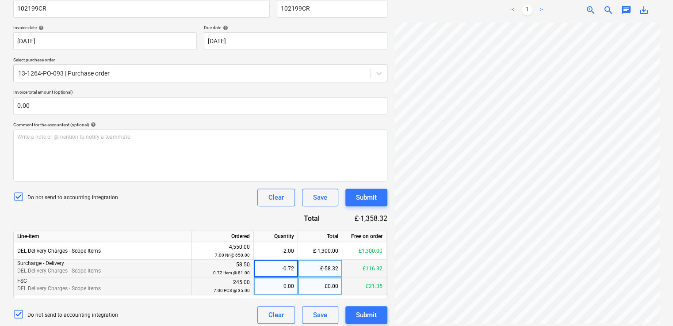
click at [192, 223] on div "Credit note name help 102199CR Invoice number (optional) help 102199CR Invoice …" at bounding box center [200, 158] width 374 height 332
click at [206, 195] on div "Do not send to accounting integration Clear Save Submit" at bounding box center [200, 198] width 374 height 18
click at [294, 268] on div "-0.72" at bounding box center [276, 269] width 44 height 18
click at [189, 198] on div "Do not send to accounting integration Clear Save Submit" at bounding box center [200, 198] width 374 height 18
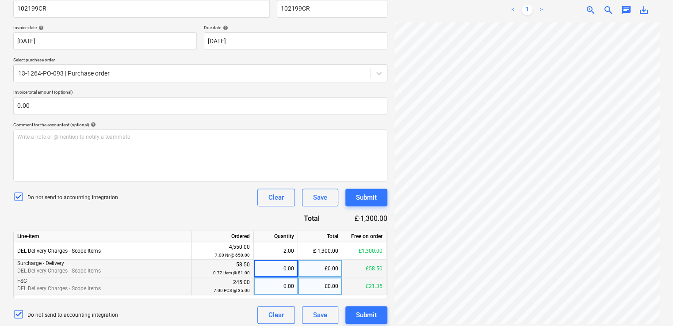
click at [216, 208] on div "Credit note name help 102199CR Invoice number (optional) help 102199CR Invoice …" at bounding box center [200, 158] width 374 height 332
click at [271, 270] on div "0.00" at bounding box center [275, 269] width 37 height 18
click at [303, 269] on div "£0.00" at bounding box center [320, 269] width 44 height 18
type input "58.50"
click at [216, 208] on div "Credit note name help 102199CR Invoice number (optional) help 102199CR Invoice …" at bounding box center [200, 158] width 374 height 332
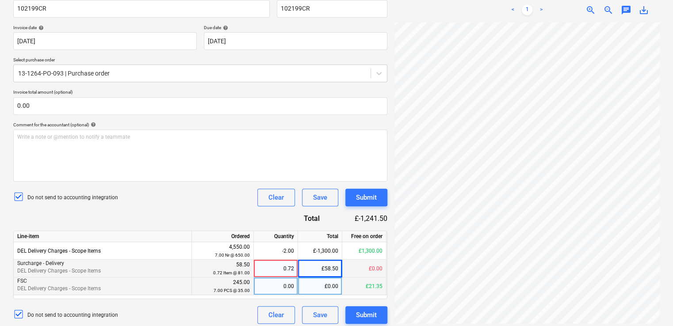
click at [279, 272] on div "0.72" at bounding box center [275, 269] width 37 height 18
click at [275, 269] on input "0.7222" at bounding box center [276, 268] width 44 height 17
type input "-0.7222"
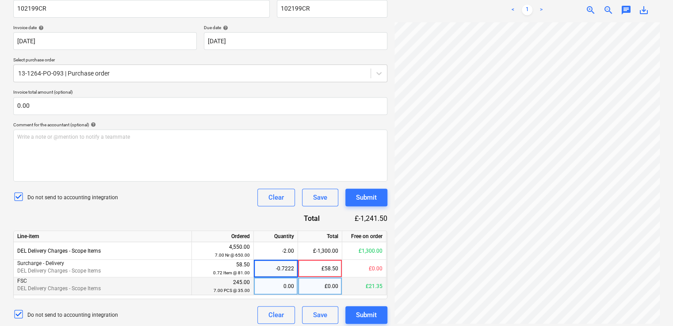
click at [245, 215] on div "Credit note name help 102199CR Invoice number (optional) help 102199CR Invoice …" at bounding box center [200, 158] width 374 height 332
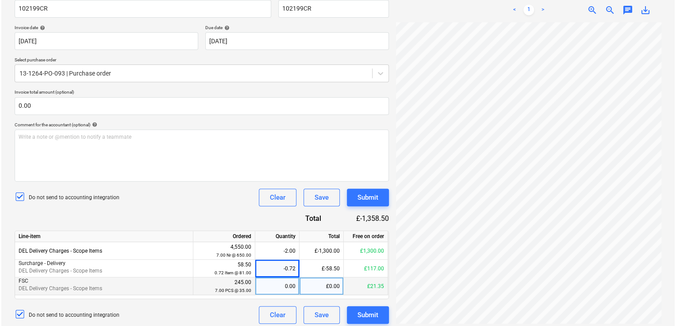
scroll to position [317, 44]
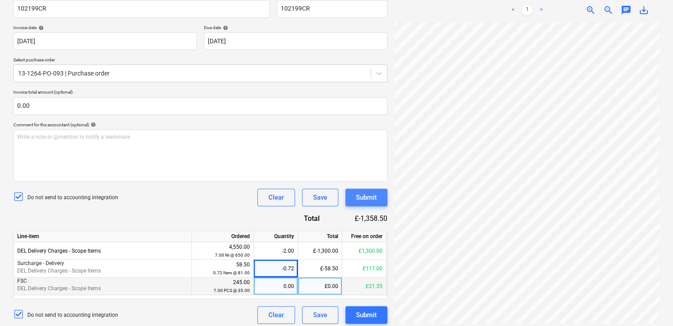
click at [364, 194] on div "Submit" at bounding box center [366, 197] width 21 height 11
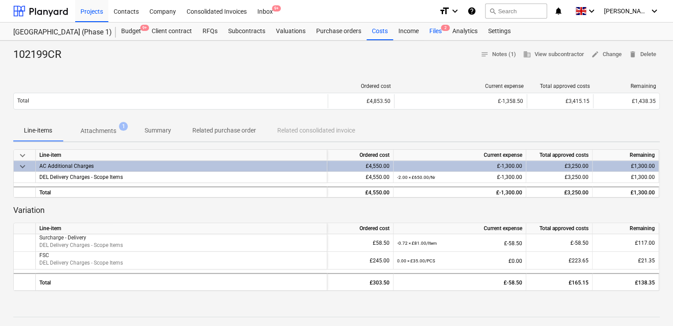
click at [429, 33] on div "Files 2" at bounding box center [435, 32] width 23 height 18
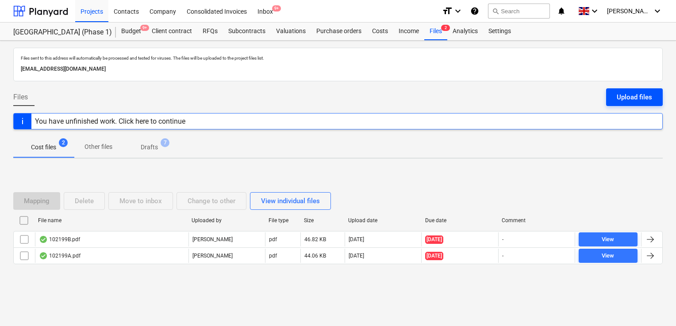
click at [649, 96] on div "Upload files" at bounding box center [634, 97] width 35 height 11
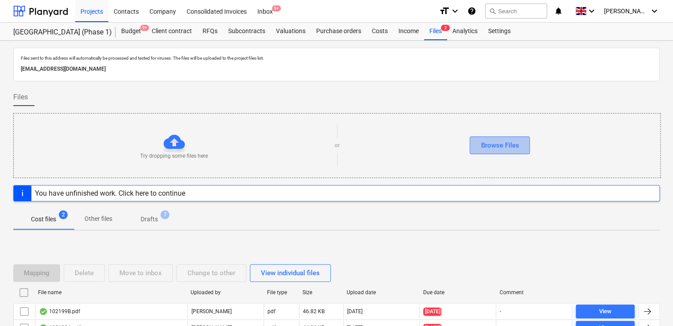
click at [485, 148] on div "Browse Files" at bounding box center [500, 145] width 38 height 11
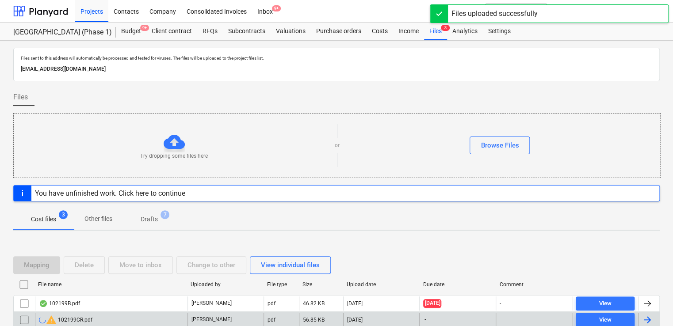
click at [104, 319] on div "warning 102199CR.pdf" at bounding box center [111, 320] width 153 height 14
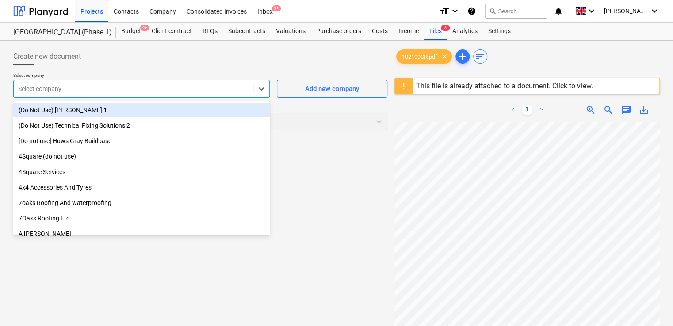
click at [171, 86] on div at bounding box center [133, 88] width 230 height 9
type input "bac"
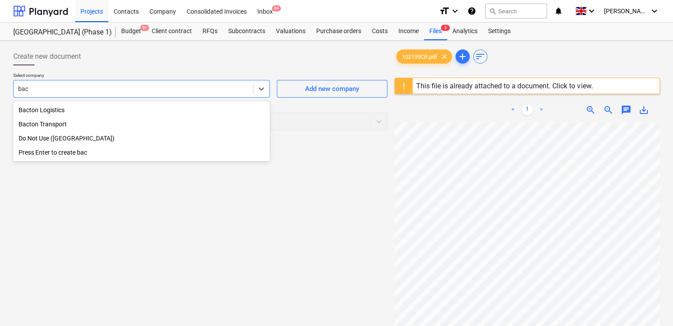
click at [35, 126] on div "Bacton Transport" at bounding box center [141, 124] width 257 height 14
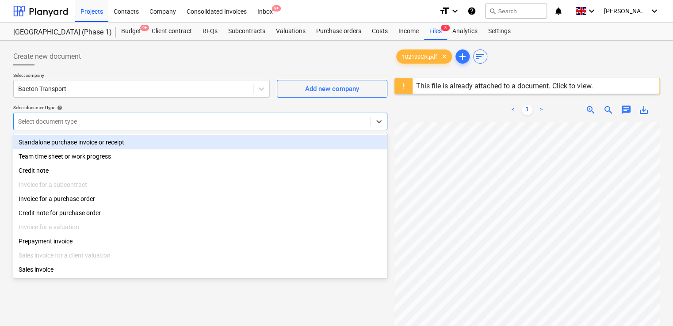
click at [105, 123] on div at bounding box center [192, 121] width 348 height 9
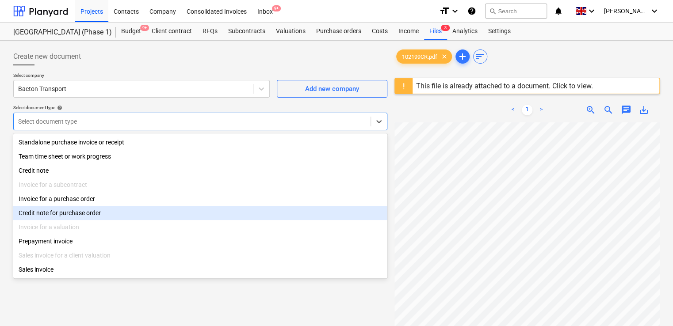
click at [75, 216] on div "Credit note for purchase order" at bounding box center [200, 213] width 374 height 14
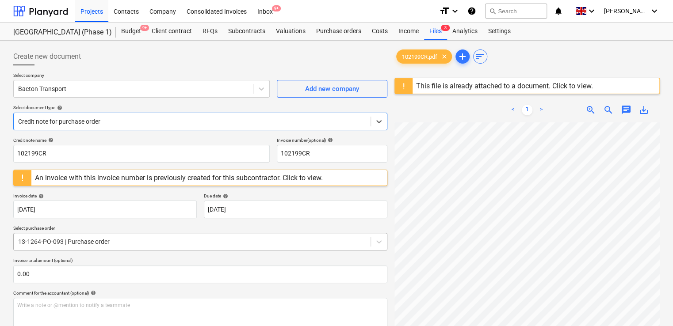
click at [84, 220] on div "Credit note name help 102199CR Invoice number (optional) help 102199CR An invoi…" at bounding box center [200, 315] width 374 height 355
click at [85, 236] on div "13-1264-PO-093 | Purchase order" at bounding box center [200, 242] width 374 height 18
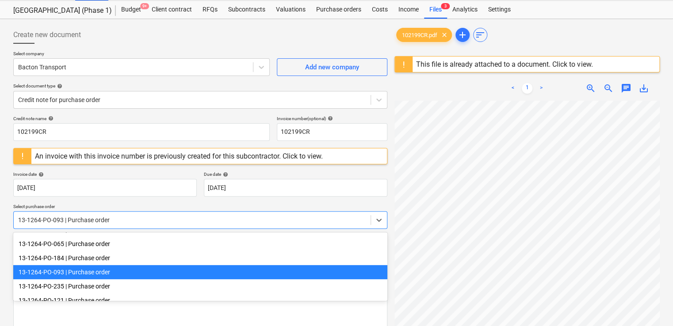
scroll to position [22, 0]
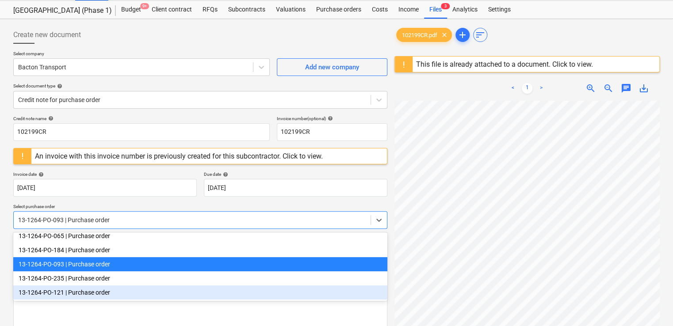
click at [255, 293] on div "13-1264-PO-121 | Purchase order" at bounding box center [200, 293] width 374 height 14
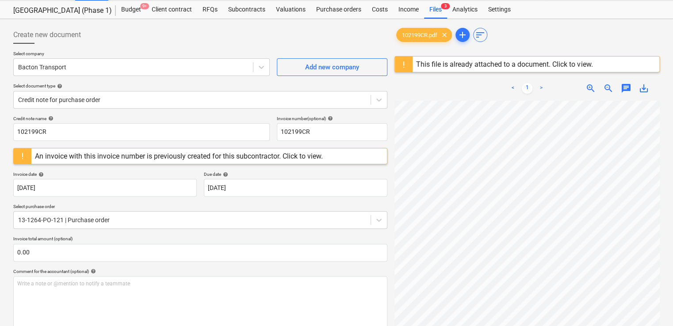
click at [183, 235] on div "Credit note name help 102199CR Invoice number (optional) help 102199CR An invoi…" at bounding box center [200, 302] width 374 height 373
click at [241, 270] on div "Comment for the accountant (optional) help" at bounding box center [200, 272] width 374 height 6
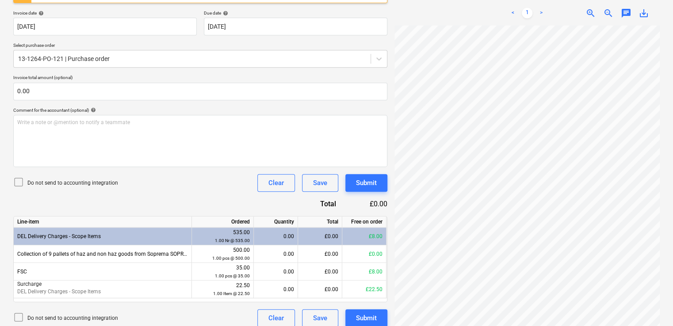
scroll to position [191, 0]
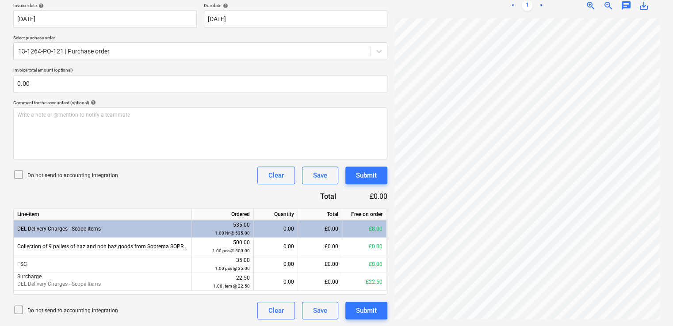
click at [19, 172] on icon at bounding box center [18, 174] width 11 height 11
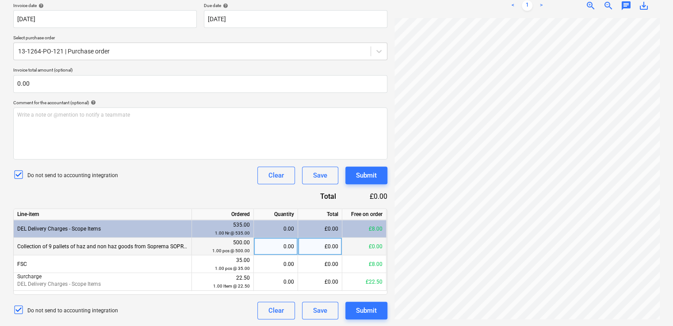
click at [291, 248] on div "0.00" at bounding box center [275, 247] width 37 height 18
type input "-1"
click at [228, 201] on div "Credit note name help 102199CR Invoice number (optional) help 102199CR An invoi…" at bounding box center [200, 133] width 374 height 373
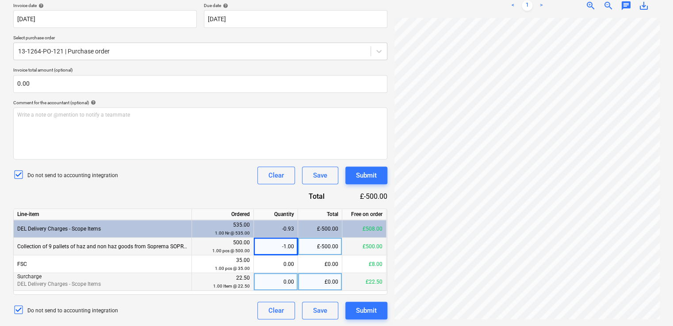
click at [280, 282] on div "0.00" at bounding box center [275, 282] width 37 height 18
type input "-1"
click at [220, 191] on div "Credit note name help 102199CR Invoice number (optional) help 102199CR An invoi…" at bounding box center [200, 133] width 374 height 373
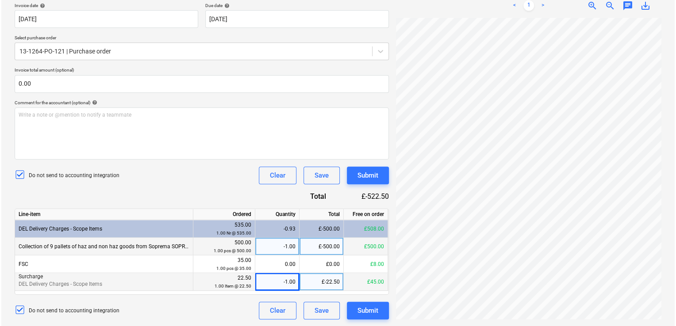
scroll to position [0, 200]
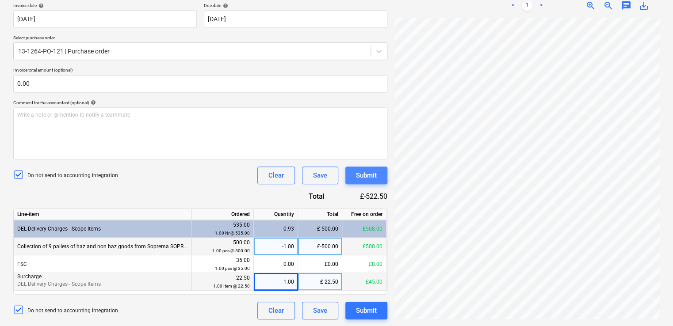
click at [375, 171] on div "Submit" at bounding box center [366, 175] width 21 height 11
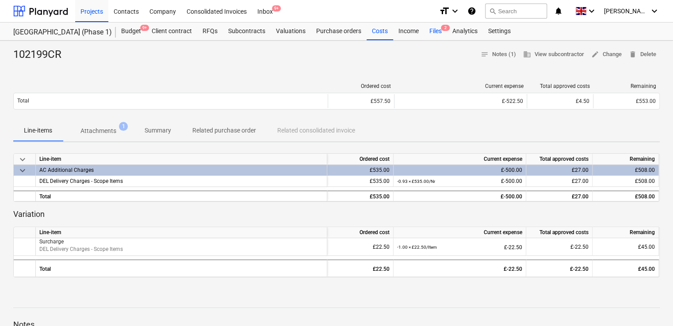
click at [433, 31] on div "Files 2" at bounding box center [435, 32] width 23 height 18
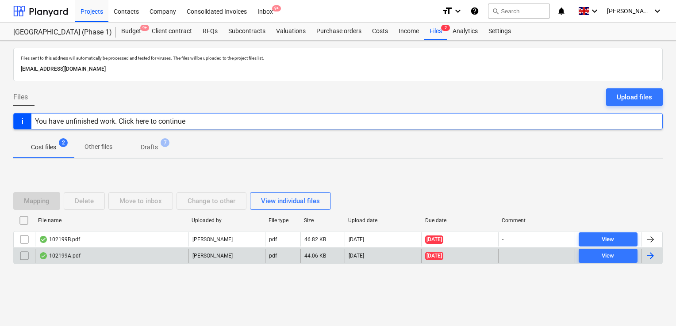
click at [66, 256] on div "102199A.pdf" at bounding box center [60, 256] width 42 height 7
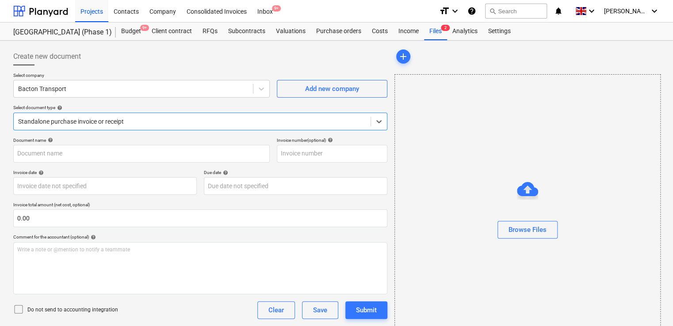
type input "102199A"
type input "[DATE]"
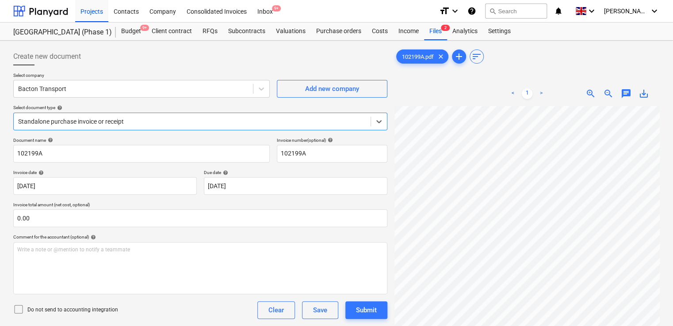
click at [138, 119] on div at bounding box center [192, 121] width 348 height 9
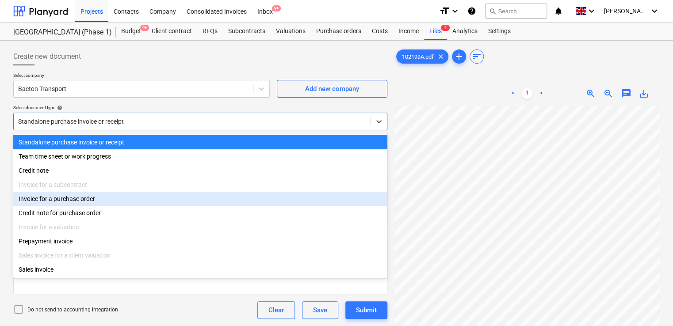
click at [87, 199] on div "Invoice for a purchase order" at bounding box center [200, 199] width 374 height 14
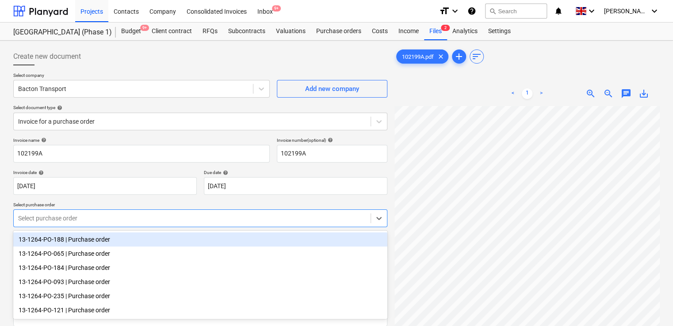
click at [107, 218] on div at bounding box center [192, 218] width 348 height 9
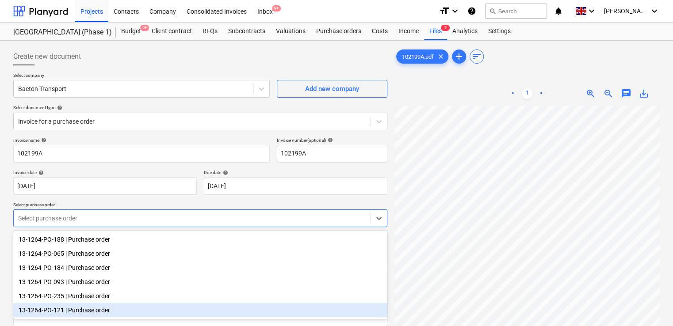
click at [75, 317] on div "13-1264-PO-121 | Purchase order" at bounding box center [200, 310] width 374 height 14
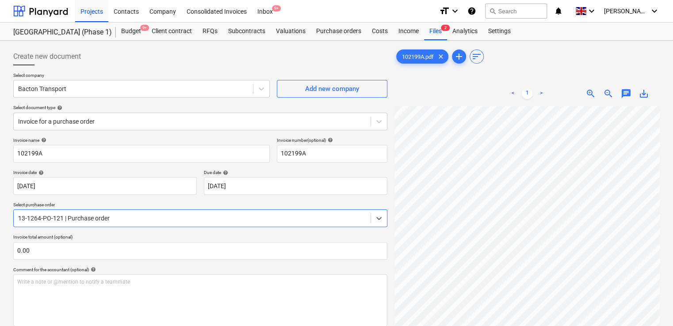
click at [218, 265] on div "Invoice name help 102199A Invoice number (optional) help 102199A Invoice date h…" at bounding box center [200, 325] width 374 height 374
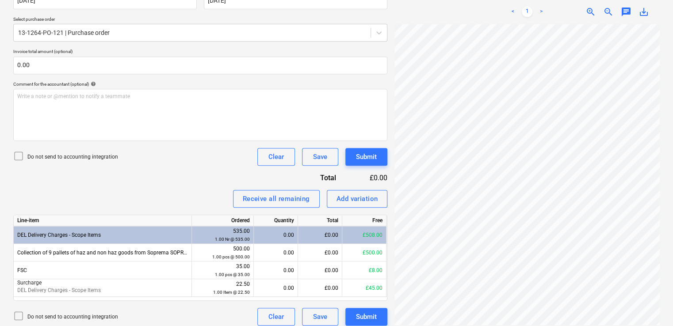
scroll to position [192, 0]
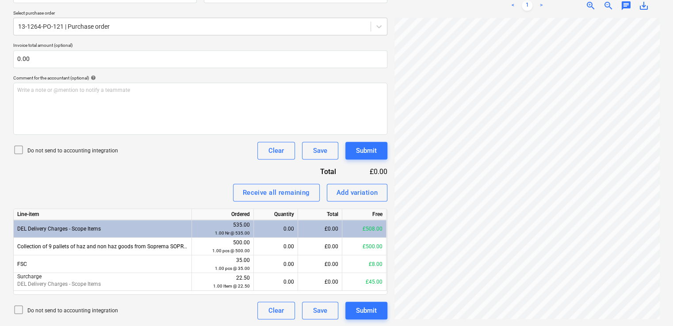
click at [18, 149] on icon at bounding box center [18, 150] width 11 height 11
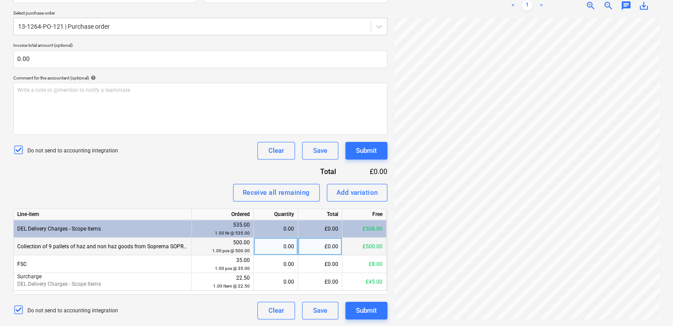
click at [292, 248] on div "0.00" at bounding box center [275, 247] width 37 height 18
type input "1"
click at [207, 197] on div "Receive all remaining Add variation" at bounding box center [200, 193] width 374 height 18
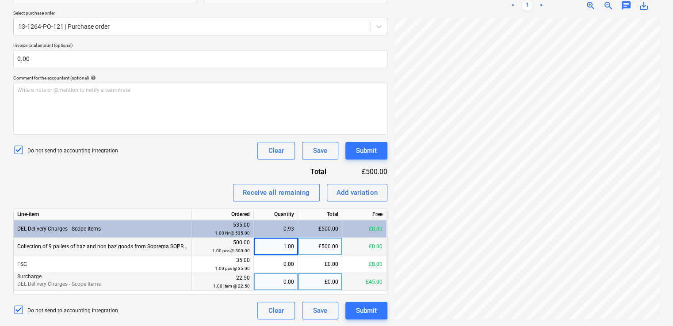
click at [293, 287] on div "0.00" at bounding box center [275, 282] width 37 height 18
type input "1"
click at [161, 153] on div "Do not send to accounting integration Clear Save Submit" at bounding box center [200, 151] width 374 height 18
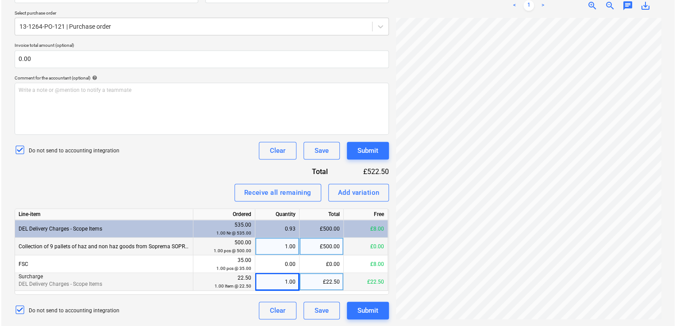
scroll to position [0, 200]
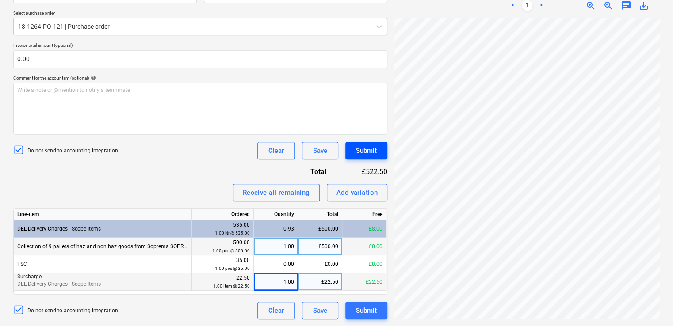
click at [366, 147] on div "Submit" at bounding box center [366, 150] width 21 height 11
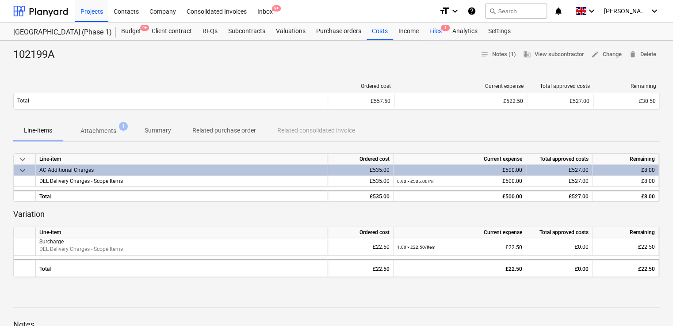
click at [433, 26] on div "Files 1" at bounding box center [435, 32] width 23 height 18
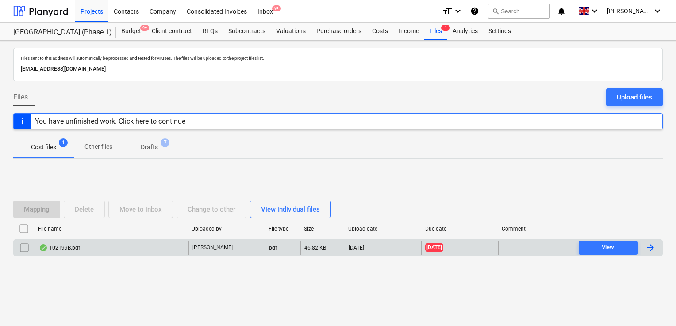
click at [125, 246] on div "102199B.pdf" at bounding box center [111, 248] width 153 height 14
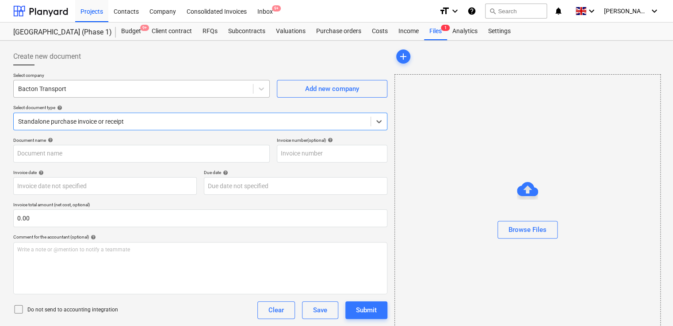
type input "102199B"
type input "[DATE]"
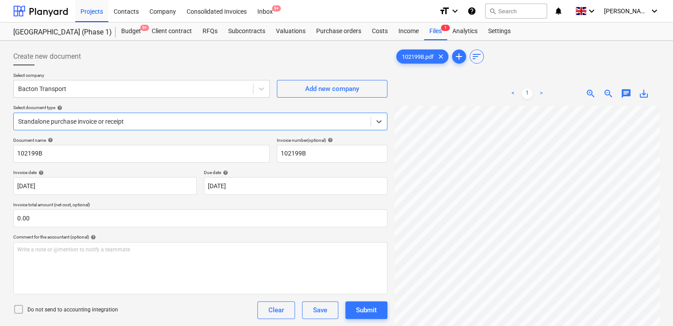
click at [21, 310] on icon at bounding box center [18, 309] width 11 height 11
click at [129, 125] on div at bounding box center [192, 121] width 348 height 9
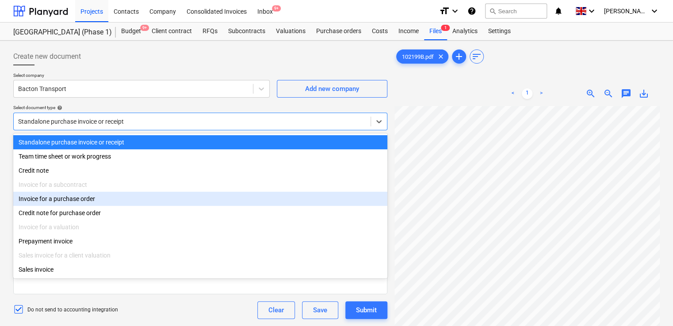
click at [90, 204] on div "Invoice for a purchase order" at bounding box center [200, 199] width 374 height 14
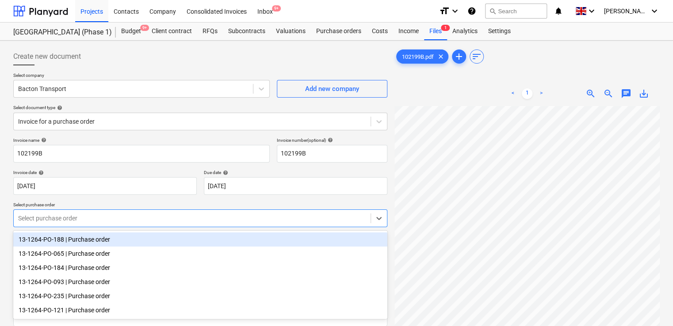
click at [90, 221] on div at bounding box center [192, 218] width 348 height 9
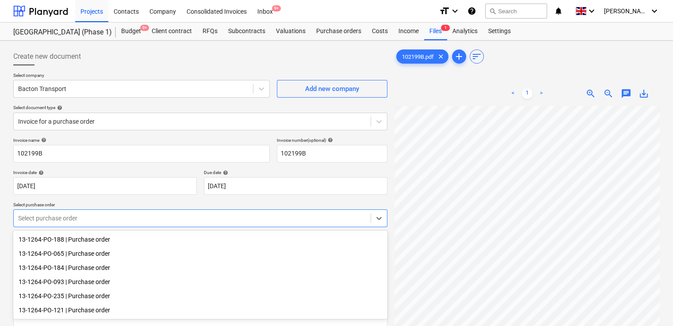
click at [82, 281] on div "13-1264-PO-093 | Purchase order" at bounding box center [200, 282] width 374 height 14
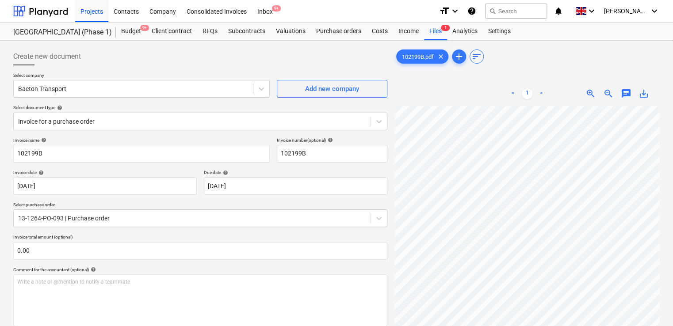
click at [137, 236] on p "Invoice total amount (optional)" at bounding box center [200, 238] width 374 height 8
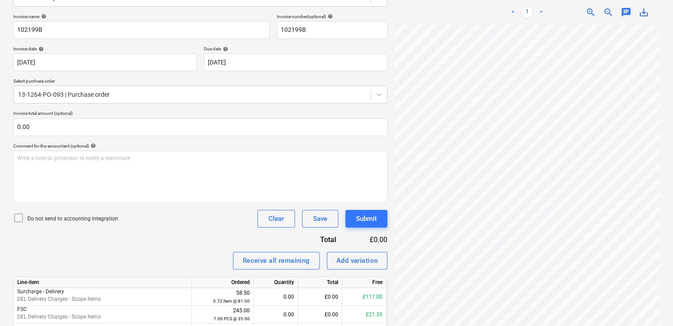
scroll to position [174, 0]
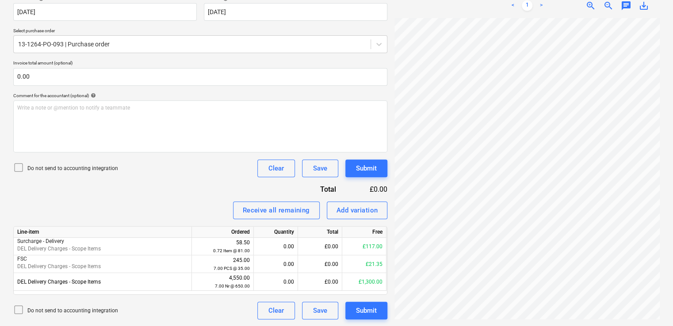
click at [19, 165] on icon at bounding box center [18, 167] width 11 height 11
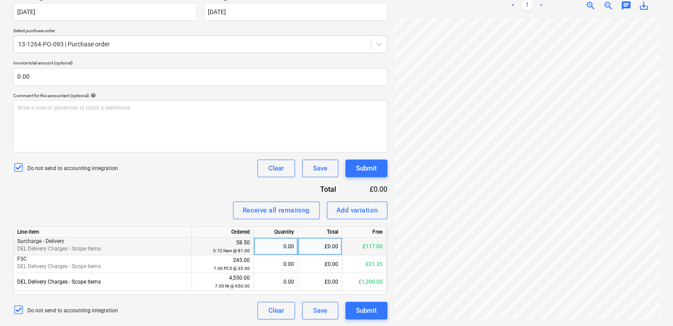
click at [272, 245] on div "0.00" at bounding box center [275, 247] width 37 height 18
type input "1"
click at [218, 210] on div "Receive all remaining Add variation" at bounding box center [200, 211] width 374 height 18
click at [294, 247] on div "0.00" at bounding box center [275, 247] width 37 height 18
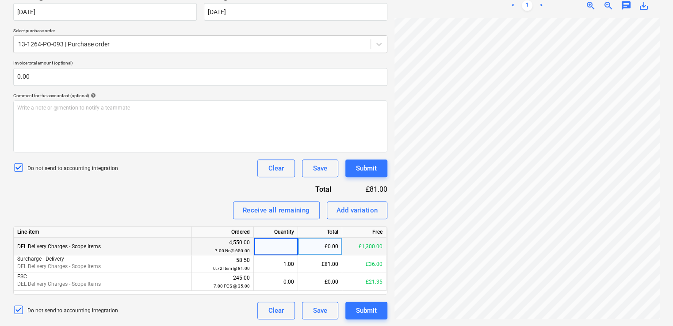
type input "2"
click at [144, 166] on div "Do not send to accounting integration Clear Save Submit" at bounding box center [200, 169] width 374 height 18
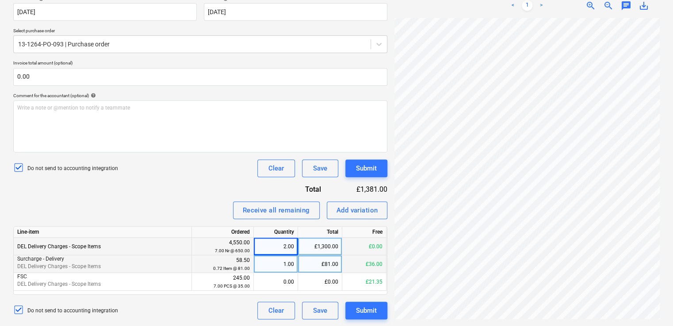
click at [317, 264] on div "£81.00" at bounding box center [320, 265] width 44 height 18
type input "58.50"
click at [207, 179] on div "Invoice name help 102199B Invoice number (optional) help 102199B Invoice date h…" at bounding box center [200, 141] width 374 height 356
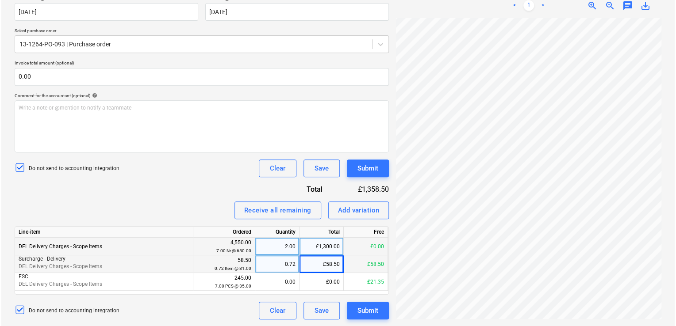
scroll to position [101, 188]
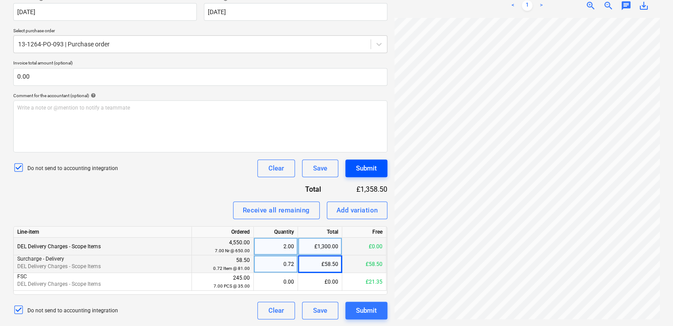
click at [359, 165] on div "Submit" at bounding box center [366, 168] width 21 height 11
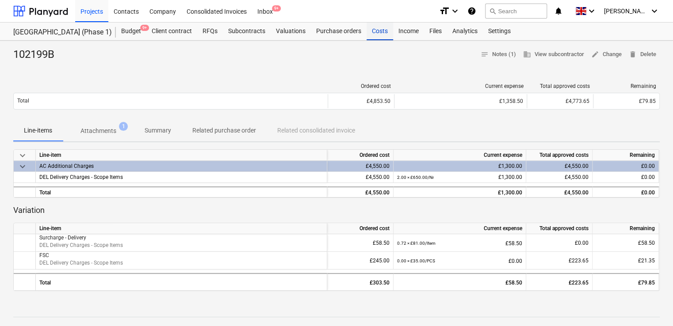
click at [379, 31] on div "Costs" at bounding box center [380, 32] width 27 height 18
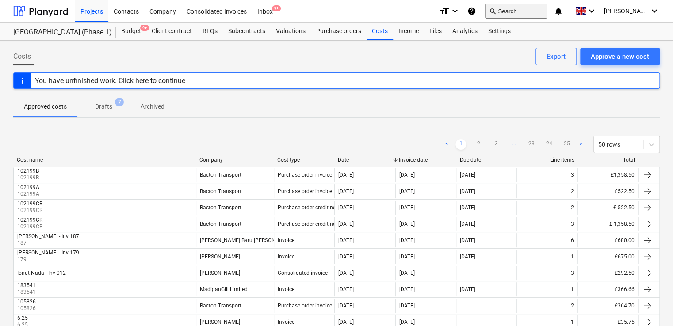
click at [537, 14] on button "search Search" at bounding box center [516, 11] width 62 height 15
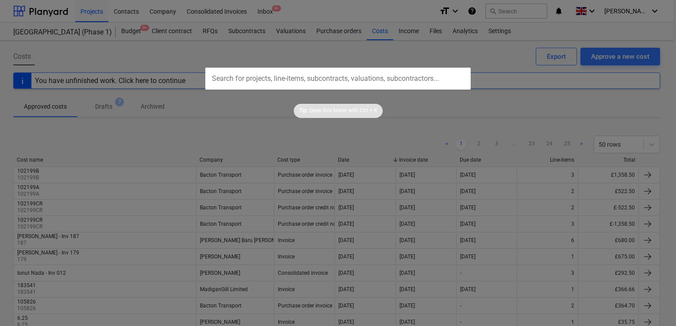
click at [346, 78] on input "text" at bounding box center [337, 79] width 265 height 22
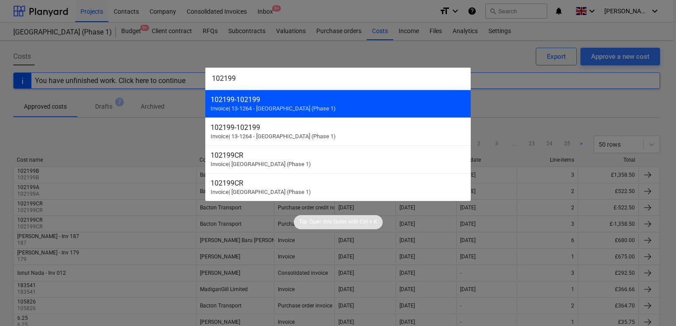
type input "102199"
click at [276, 109] on span "Invoice | 13-1264 - Plumstead [GEOGRAPHIC_DATA] (Phase 1)" at bounding box center [273, 108] width 125 height 7
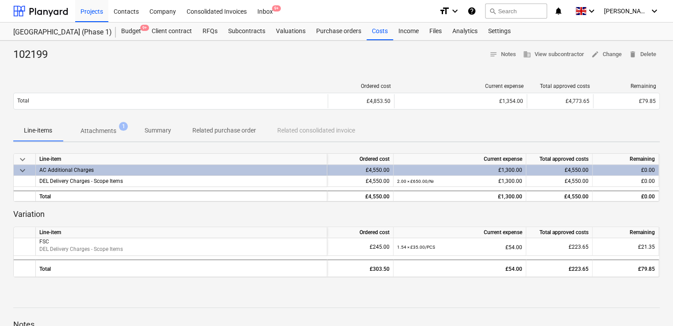
click at [242, 127] on p "Related purchase order" at bounding box center [224, 130] width 64 height 9
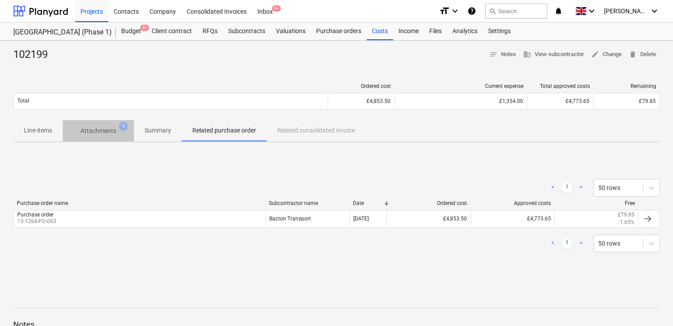
click at [99, 130] on p "Attachments" at bounding box center [98, 130] width 36 height 9
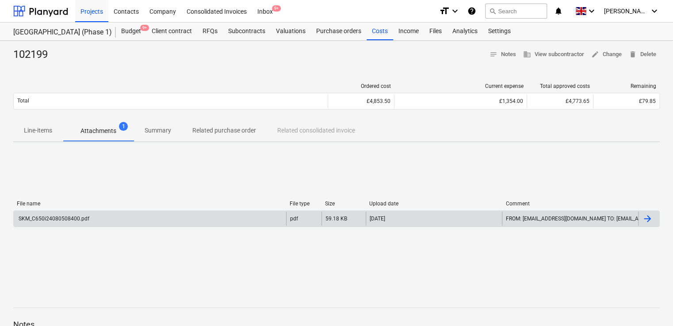
click at [124, 222] on div "SKM_C650i24080508400.pdf" at bounding box center [150, 219] width 272 height 14
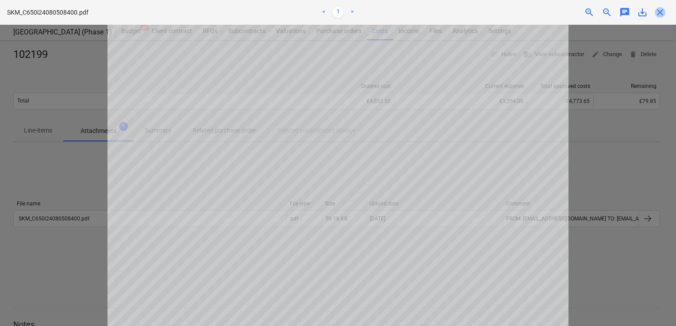
click at [659, 10] on span "close" at bounding box center [660, 12] width 11 height 11
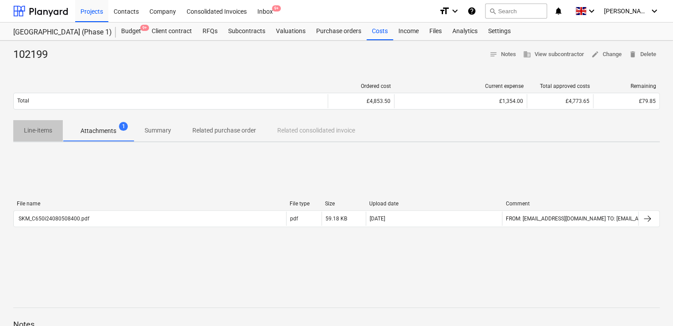
click at [41, 130] on p "Line-items" at bounding box center [38, 130] width 28 height 9
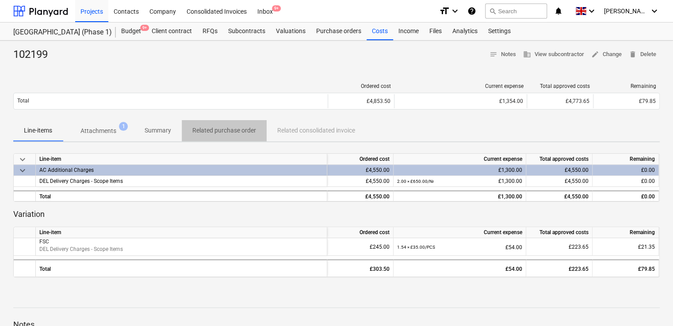
click at [198, 132] on p "Related purchase order" at bounding box center [224, 130] width 64 height 9
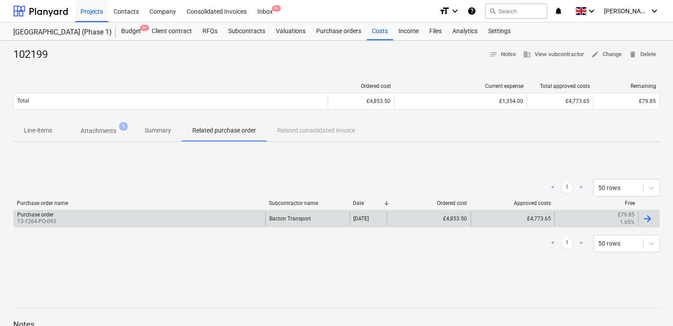
click at [55, 214] on div "Purchase order 13-1264-PO-093" at bounding box center [140, 218] width 252 height 15
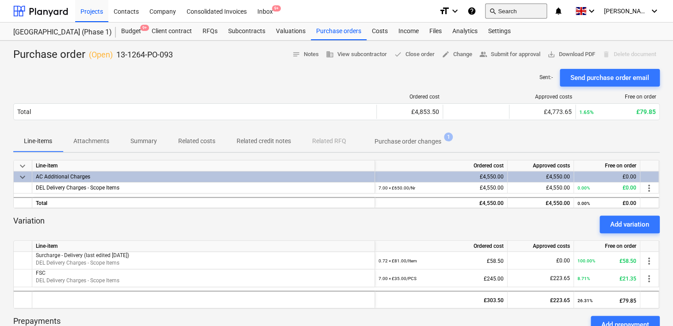
click at [526, 12] on button "search Search" at bounding box center [516, 11] width 62 height 15
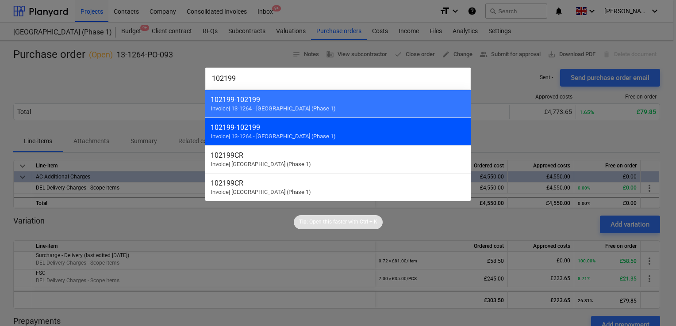
type input "102199"
click at [308, 129] on div "102199 - 102199" at bounding box center [338, 127] width 255 height 8
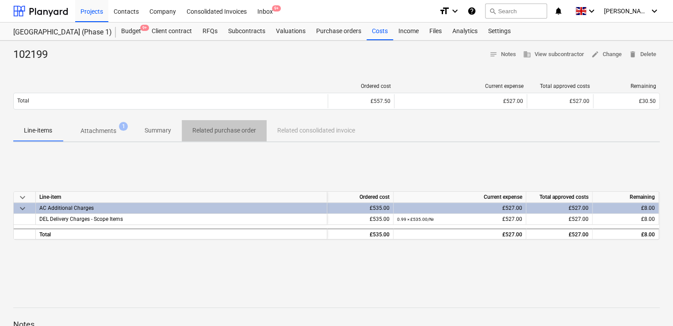
click at [235, 128] on p "Related purchase order" at bounding box center [224, 130] width 64 height 9
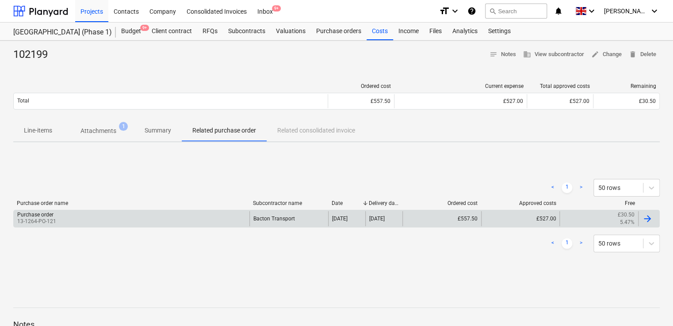
click at [154, 217] on div "Purchase order 13-1264-PO-121" at bounding box center [132, 218] width 236 height 15
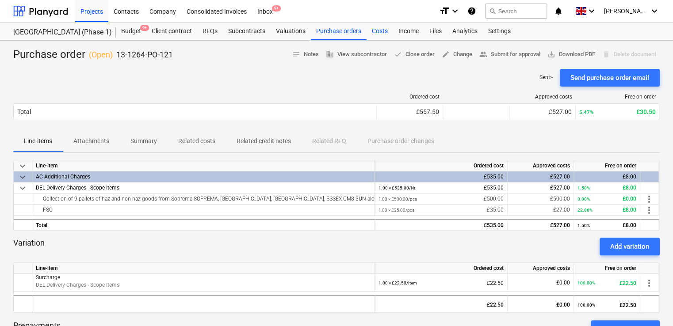
click at [380, 30] on div "Costs" at bounding box center [380, 32] width 27 height 18
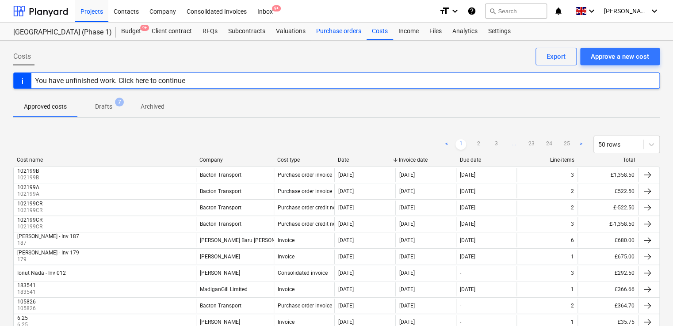
click at [338, 33] on div "Purchase orders" at bounding box center [339, 32] width 56 height 18
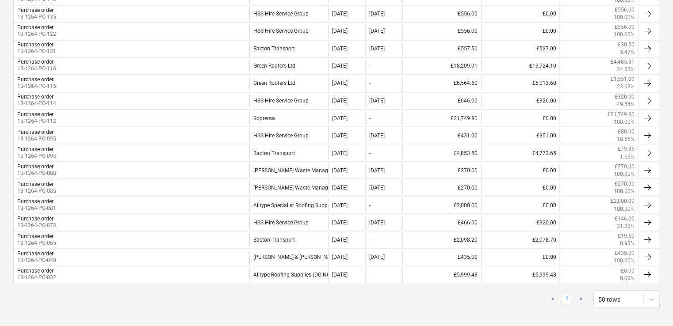
scroll to position [735, 0]
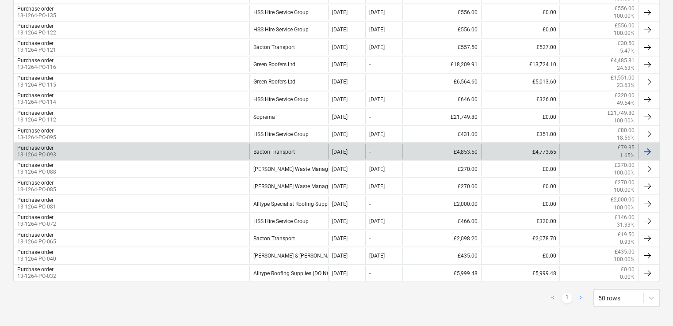
click at [240, 148] on div "Purchase order 13-1264-PO-093" at bounding box center [132, 151] width 236 height 15
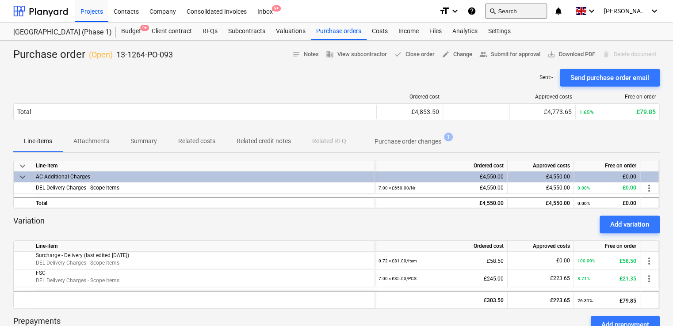
click at [540, 14] on button "search Search" at bounding box center [516, 11] width 62 height 15
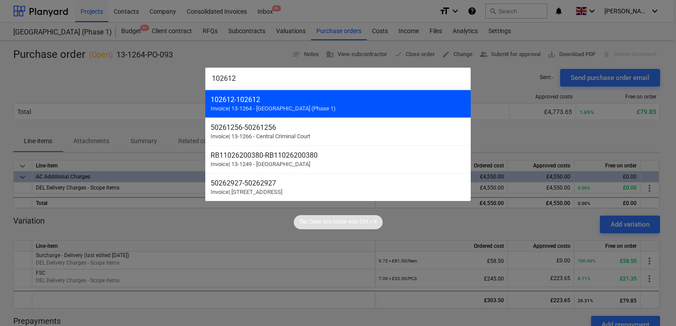
type input "102612"
click at [292, 99] on div "102612 - 102612" at bounding box center [338, 100] width 255 height 8
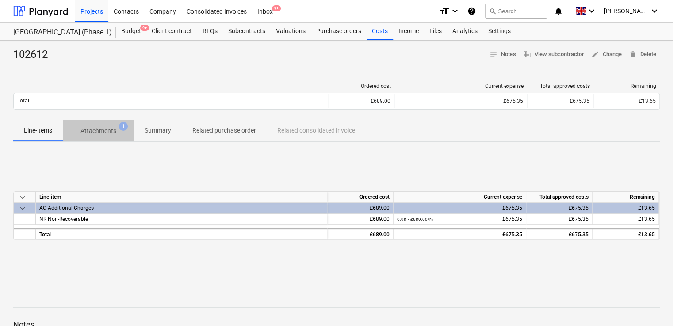
click at [104, 129] on p "Attachments" at bounding box center [98, 130] width 36 height 9
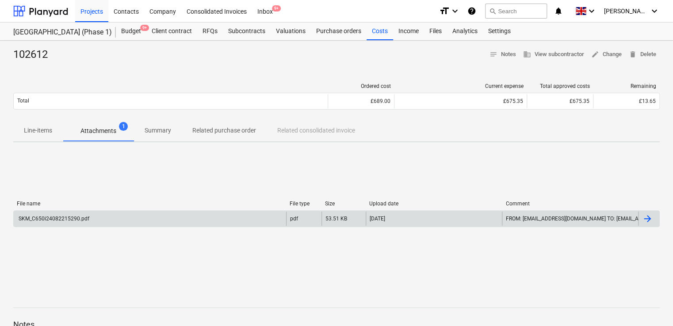
click at [88, 221] on div "SKM_C650i24082215290.pdf" at bounding box center [150, 219] width 272 height 14
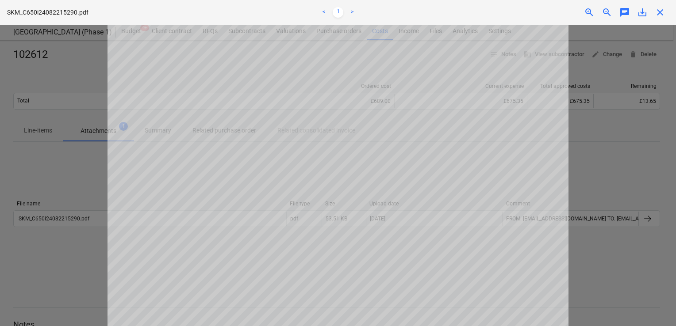
click at [659, 13] on span "close" at bounding box center [660, 12] width 11 height 11
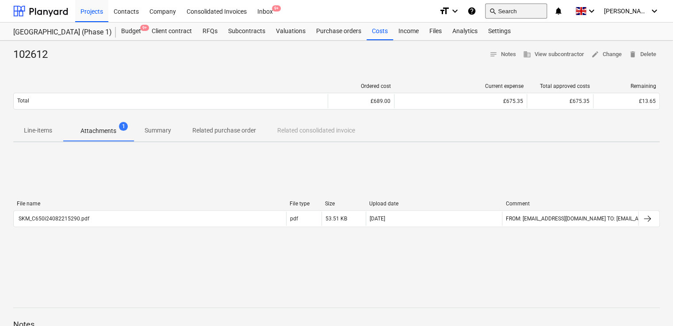
click at [530, 8] on button "search Search" at bounding box center [516, 11] width 62 height 15
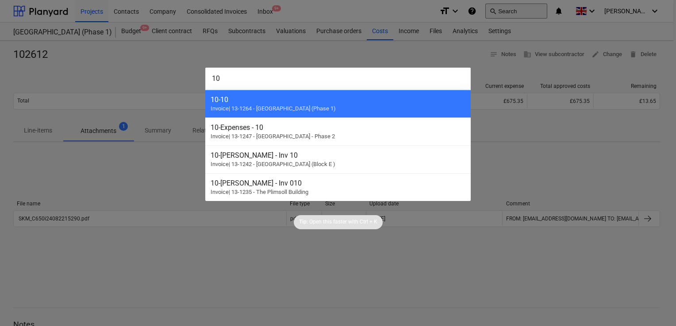
type input "1"
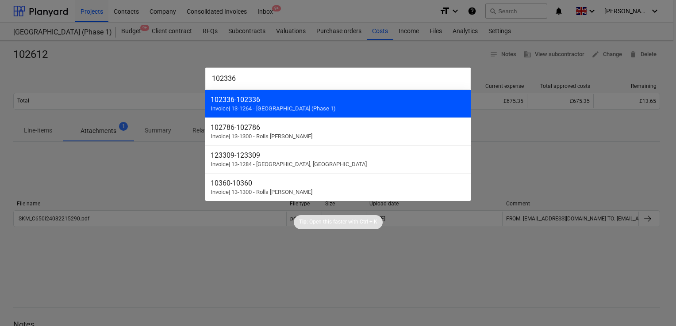
type input "102336"
click at [307, 100] on div "102336 - 102336" at bounding box center [338, 100] width 255 height 8
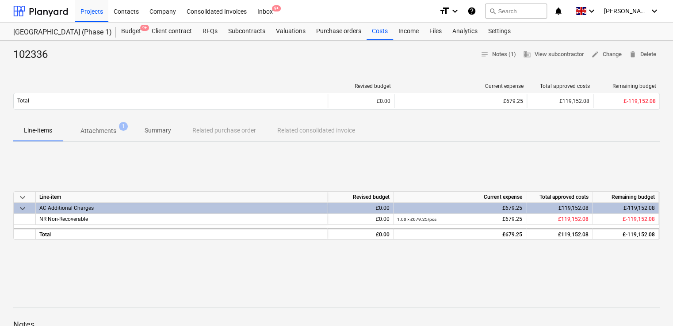
click at [99, 127] on p "Attachments" at bounding box center [98, 130] width 36 height 9
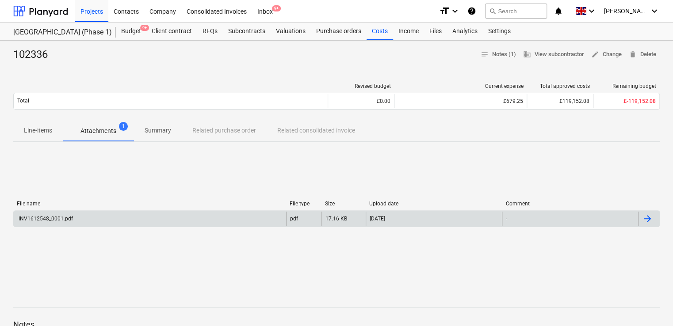
click at [76, 216] on div "INV1612548_0001.pdf" at bounding box center [150, 219] width 272 height 14
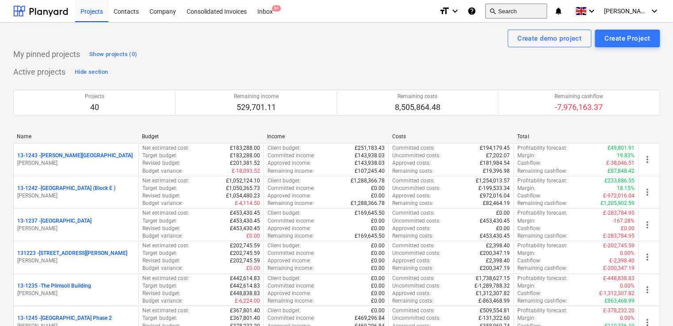
click at [534, 11] on button "search Search" at bounding box center [516, 11] width 62 height 15
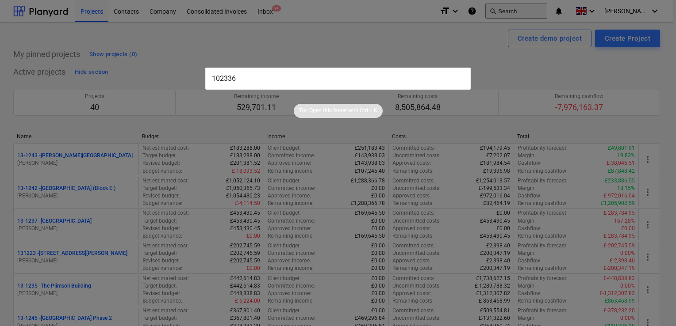
type input "102336"
click at [329, 72] on input "text" at bounding box center [337, 79] width 265 height 22
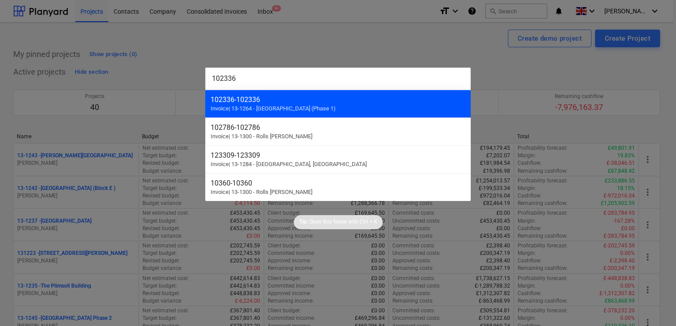
type input "102336"
click at [271, 99] on div "102336 - 102336" at bounding box center [338, 100] width 255 height 8
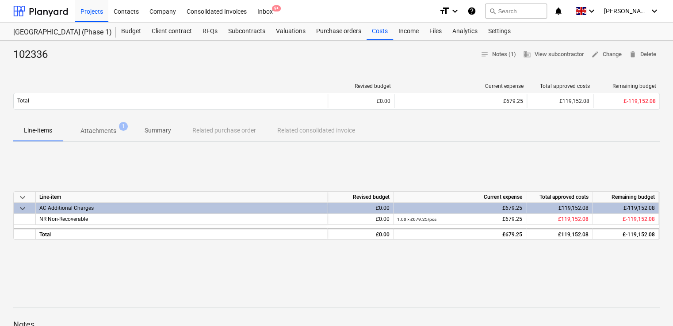
click at [237, 126] on div "Line-items Attachments 1 Summary Related purchase order Related consolidated in…" at bounding box center [336, 130] width 647 height 21
click at [217, 132] on div "Line-items Attachments 1 Summary Related purchase order Related consolidated in…" at bounding box center [336, 130] width 647 height 21
click at [209, 130] on div "Line-items Attachments 1 Summary Related purchase order Related consolidated in…" at bounding box center [336, 130] width 647 height 21
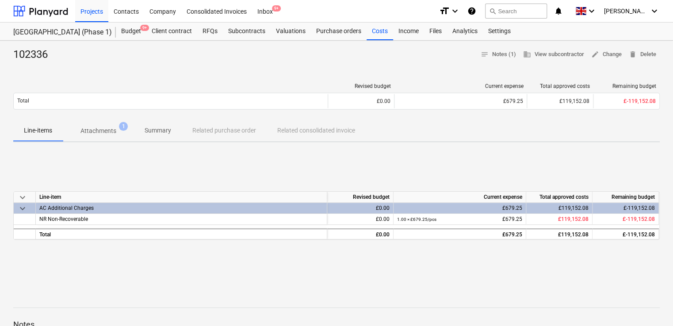
click at [209, 130] on div "Line-items Attachments 1 Summary Related purchase order Related consolidated in…" at bounding box center [336, 130] width 647 height 21
click at [220, 54] on div "102336 notes Notes (1) business View subcontractor edit Change delete Delete" at bounding box center [336, 55] width 647 height 14
click at [131, 7] on div "Contacts" at bounding box center [126, 11] width 36 height 23
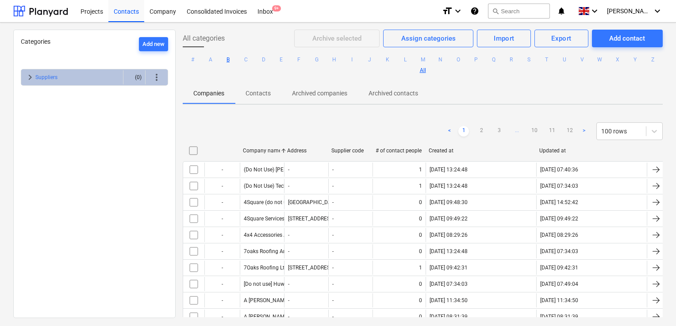
click at [234, 60] on button "B" at bounding box center [228, 59] width 11 height 11
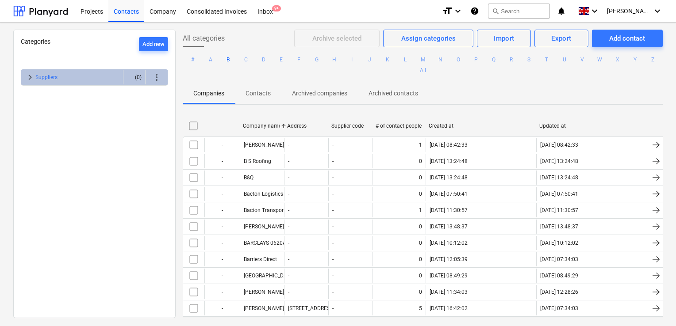
drag, startPoint x: 666, startPoint y: 73, endPoint x: 664, endPoint y: 105, distance: 32.3
click at [664, 105] on div "All categories Archive selected Assign categories Import Export Add contact # A…" at bounding box center [423, 174] width 494 height 288
drag, startPoint x: 664, startPoint y: 105, endPoint x: 661, endPoint y: 125, distance: 20.2
click at [661, 125] on div "All categories Archive selected Assign categories Import Export Add contact # A…" at bounding box center [423, 174] width 494 height 288
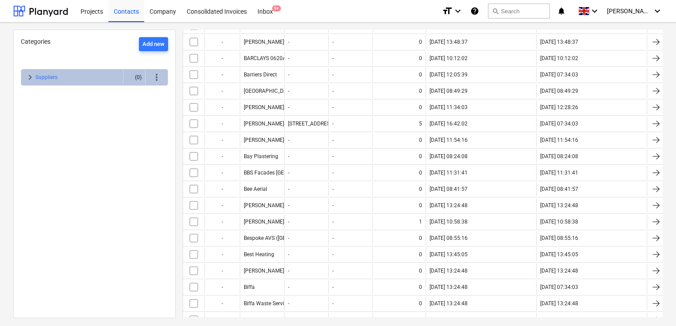
scroll to position [187, 0]
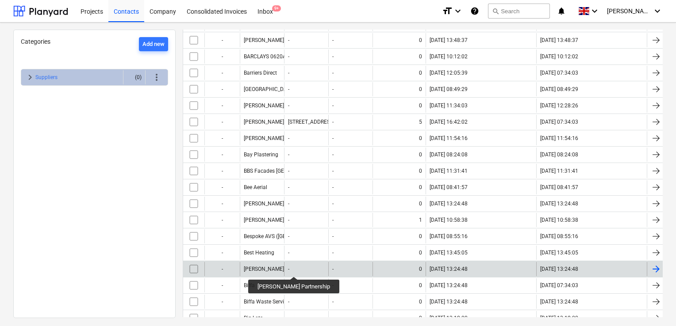
click at [280, 269] on div "Bielik Partnership" at bounding box center [278, 269] width 69 height 6
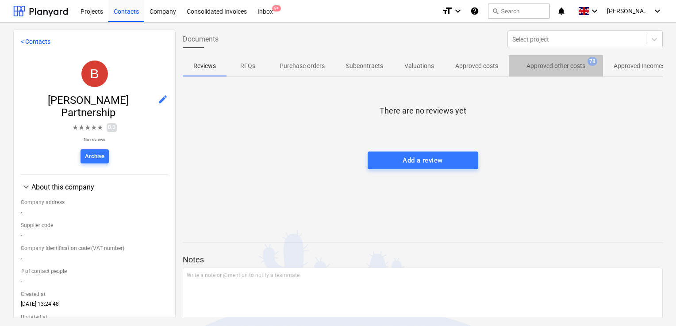
click at [562, 72] on span "Approved other costs 78" at bounding box center [556, 66] width 94 height 16
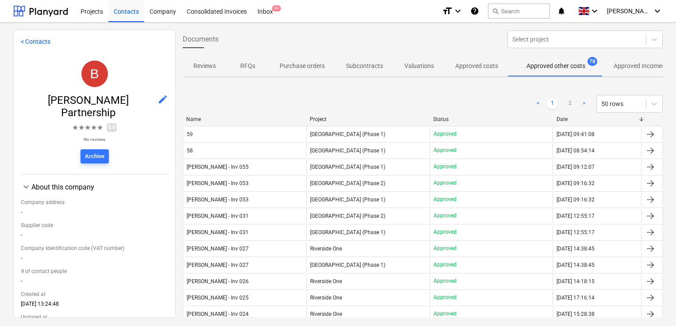
click at [384, 119] on div "Project" at bounding box center [368, 119] width 116 height 6
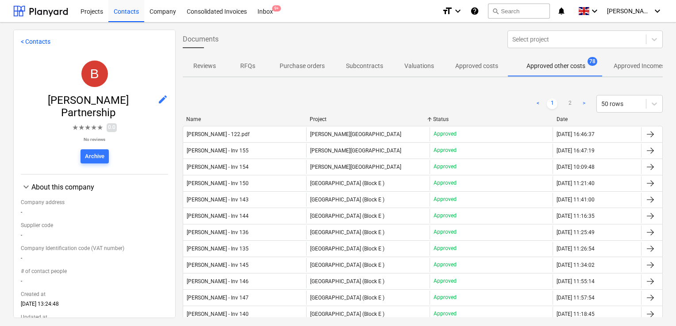
click at [384, 119] on div "Project" at bounding box center [368, 119] width 116 height 6
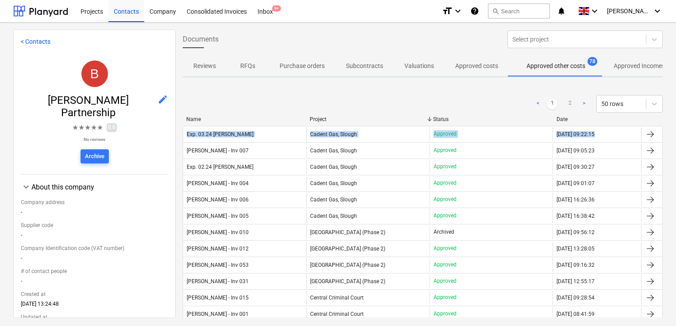
drag, startPoint x: 666, startPoint y: 103, endPoint x: 666, endPoint y: 135, distance: 31.8
click at [666, 135] on div "Documents Select project Reviews RFQs Purchase orders Subcontracts Valuations A…" at bounding box center [423, 174] width 494 height 288
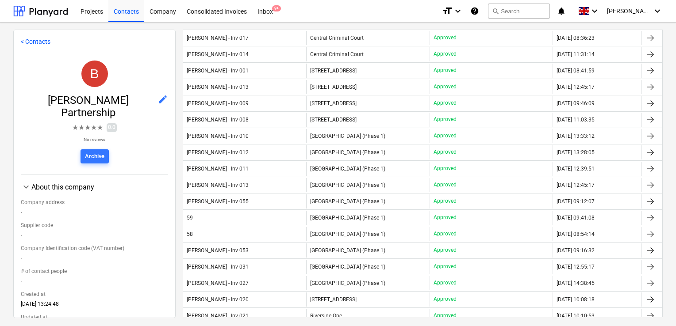
scroll to position [377, 0]
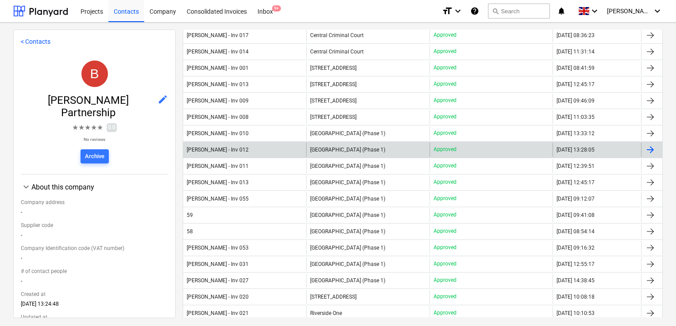
click at [330, 147] on span "[GEOGRAPHIC_DATA] (Phase 1)" at bounding box center [347, 150] width 75 height 6
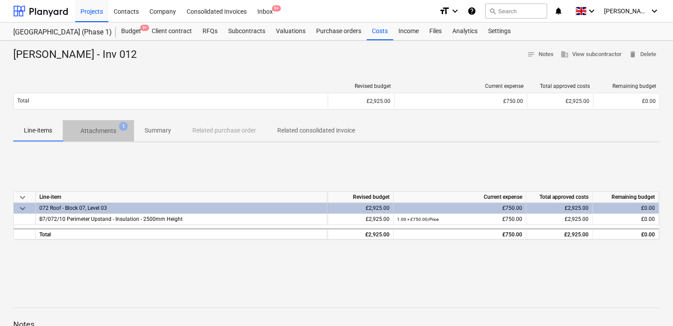
click at [107, 134] on p "Attachments" at bounding box center [98, 130] width 36 height 9
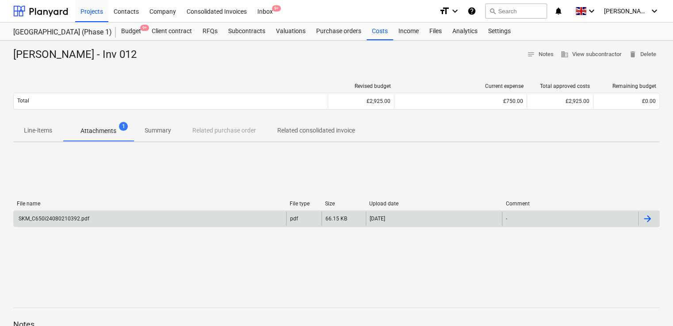
click at [38, 214] on div "SKM_C650i24080210392.pdf" at bounding box center [150, 219] width 272 height 14
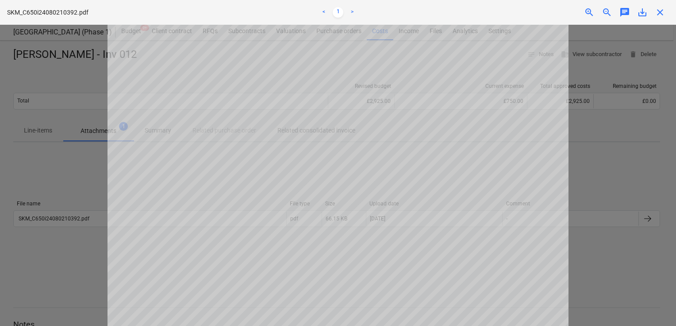
click at [663, 12] on span "close" at bounding box center [660, 12] width 11 height 11
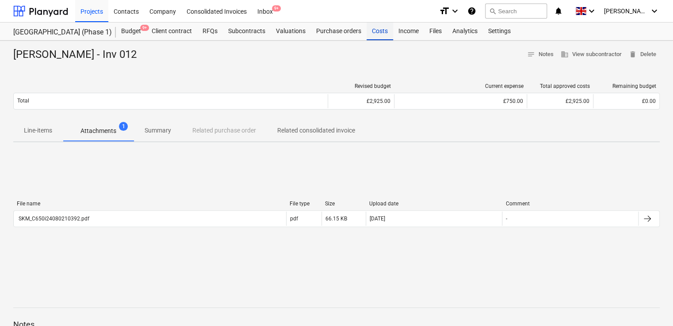
click at [373, 31] on div "Costs" at bounding box center [380, 32] width 27 height 18
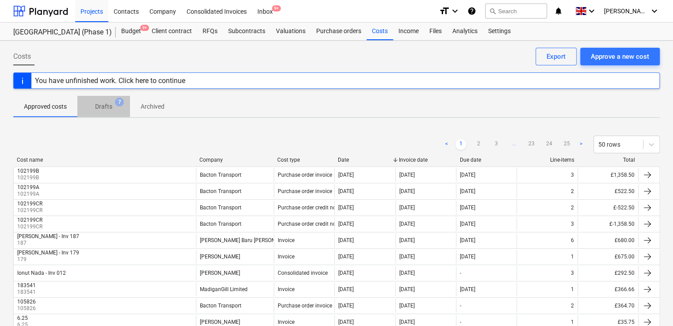
click at [104, 108] on p "Drafts" at bounding box center [103, 106] width 17 height 9
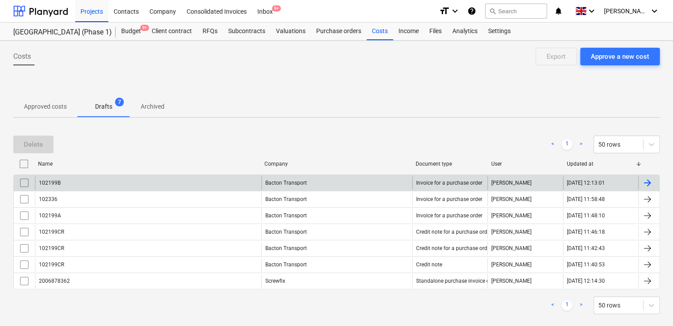
click at [24, 183] on input "checkbox" at bounding box center [24, 183] width 14 height 14
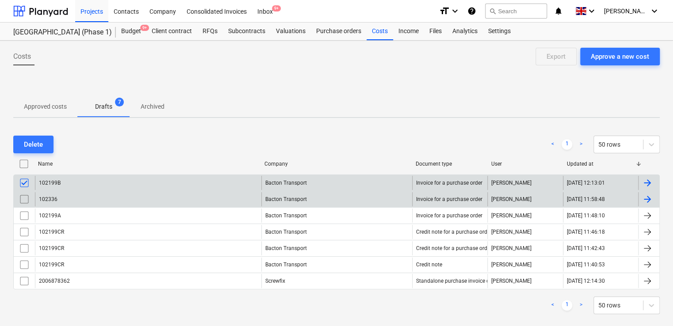
click at [25, 199] on input "checkbox" at bounding box center [24, 199] width 14 height 14
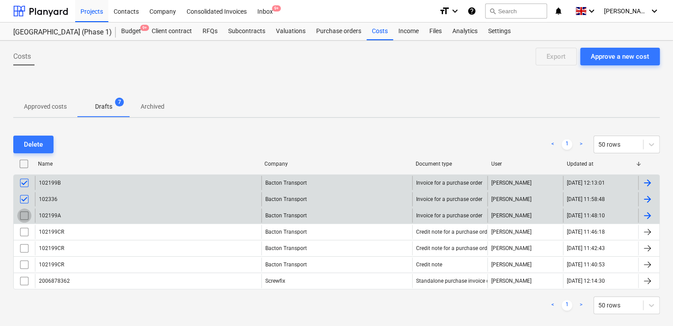
click at [22, 215] on input "checkbox" at bounding box center [24, 216] width 14 height 14
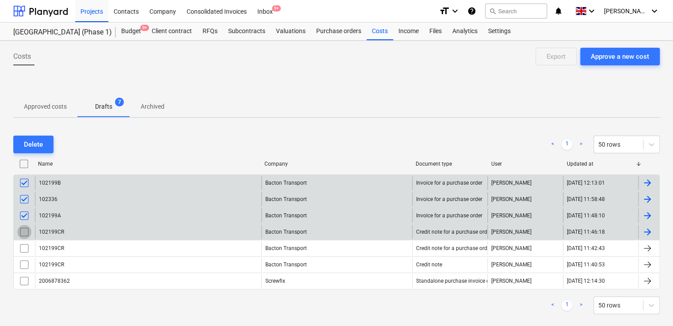
click at [27, 231] on input "checkbox" at bounding box center [24, 232] width 14 height 14
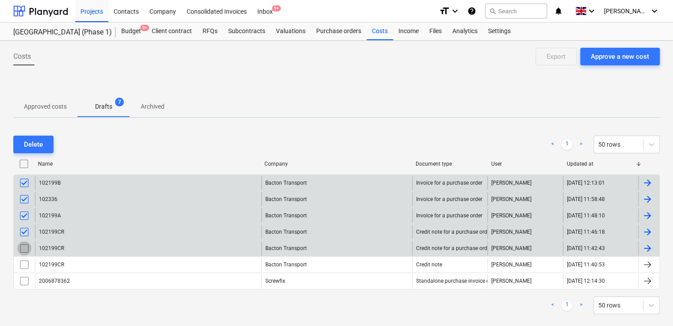
click at [25, 249] on input "checkbox" at bounding box center [24, 248] width 14 height 14
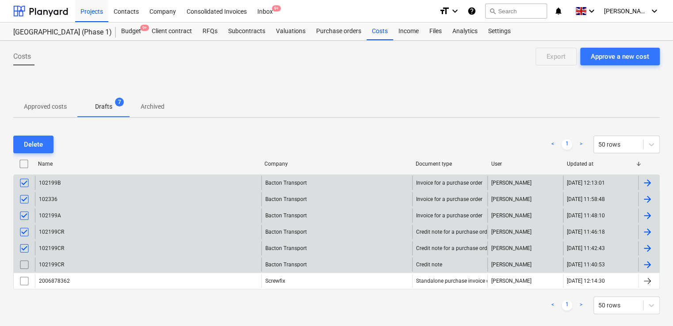
click at [25, 267] on input "checkbox" at bounding box center [24, 265] width 14 height 14
click at [33, 141] on div "Delete" at bounding box center [33, 144] width 19 height 11
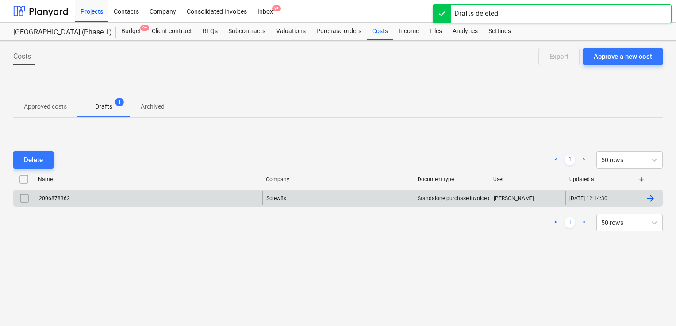
click at [282, 63] on div "Costs Approve a new cost Export" at bounding box center [337, 60] width 649 height 25
click at [272, 9] on span "9+" at bounding box center [276, 8] width 9 height 6
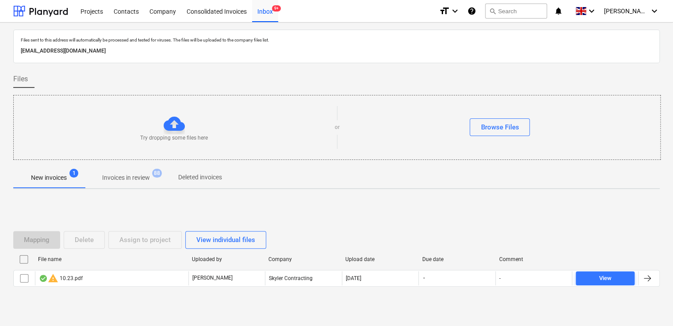
click at [153, 303] on div "Mapping Delete Assign to project View individual files File name Uploaded by Co…" at bounding box center [336, 263] width 647 height 84
click at [123, 17] on div "Contacts" at bounding box center [126, 11] width 36 height 23
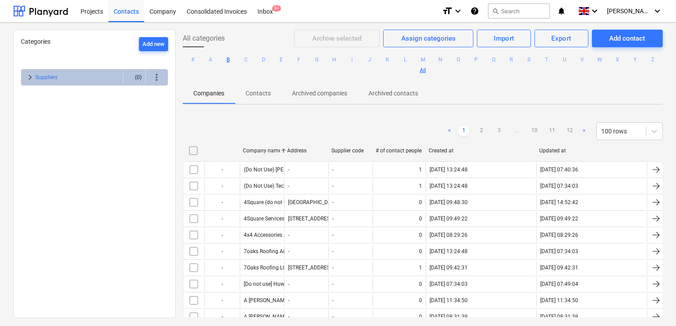
click at [234, 57] on button "B" at bounding box center [228, 59] width 11 height 11
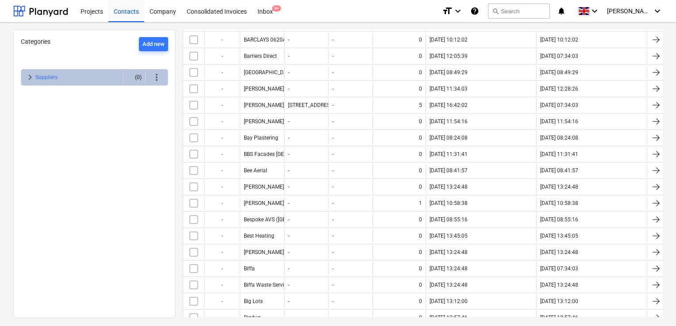
scroll to position [207, 0]
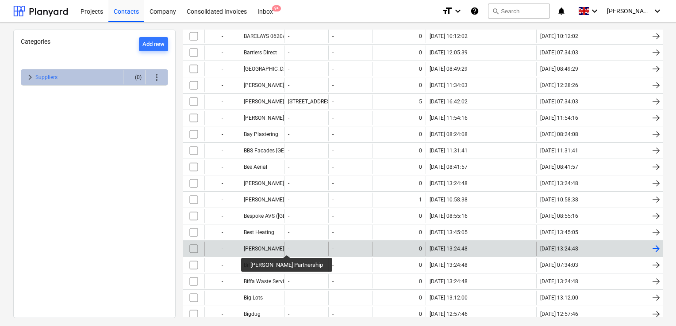
click at [273, 247] on div "Bielik Partnership" at bounding box center [278, 249] width 69 height 6
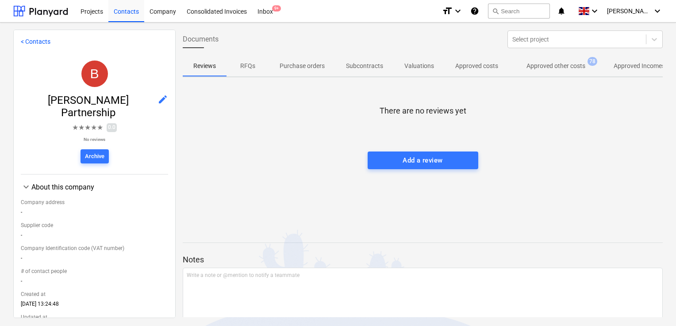
click at [561, 61] on span "Approved other costs 78" at bounding box center [555, 65] width 73 height 8
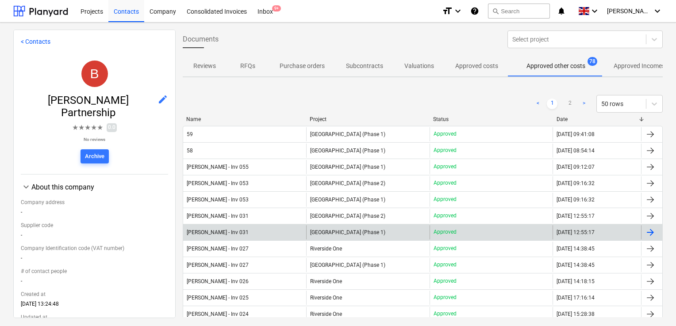
click at [279, 230] on div "Thomasz Bielik - Inv 031" at bounding box center [244, 233] width 123 height 14
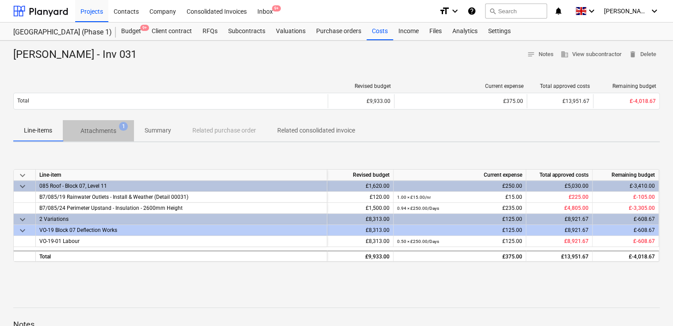
click at [103, 130] on p "Attachments" at bounding box center [98, 130] width 36 height 9
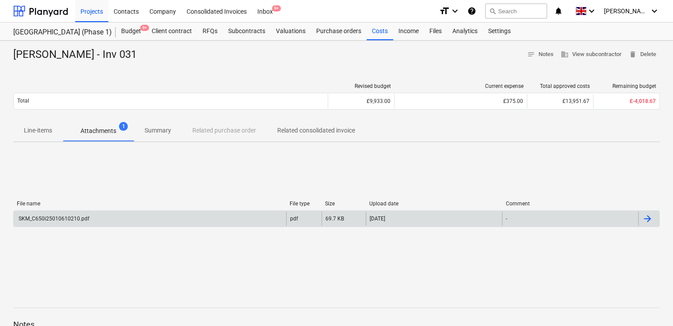
click at [71, 220] on div "SKM_C650i25010610210.pdf" at bounding box center [53, 219] width 72 height 6
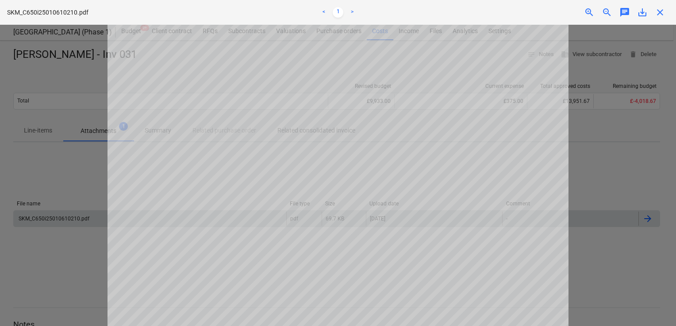
scroll to position [156, 0]
click at [663, 12] on span "close" at bounding box center [660, 12] width 11 height 11
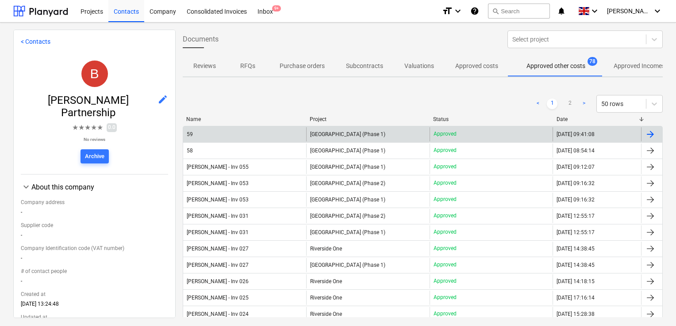
click at [308, 135] on div "[GEOGRAPHIC_DATA] (Phase 1)" at bounding box center [367, 134] width 123 height 14
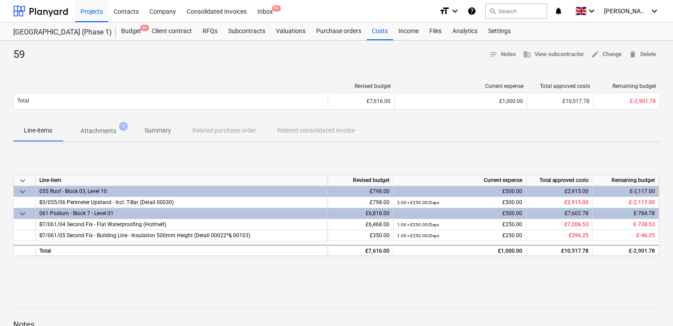
click at [95, 132] on p "Attachments" at bounding box center [98, 130] width 36 height 9
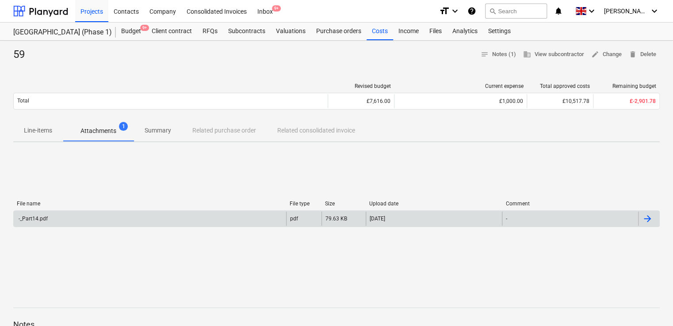
click at [39, 216] on div "-_Part14.pdf" at bounding box center [32, 219] width 31 height 6
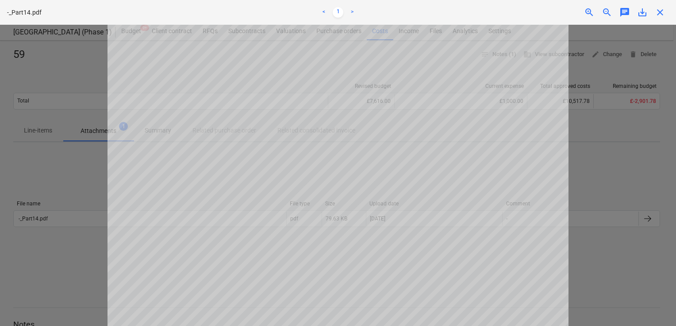
click at [660, 10] on span "close" at bounding box center [660, 12] width 11 height 11
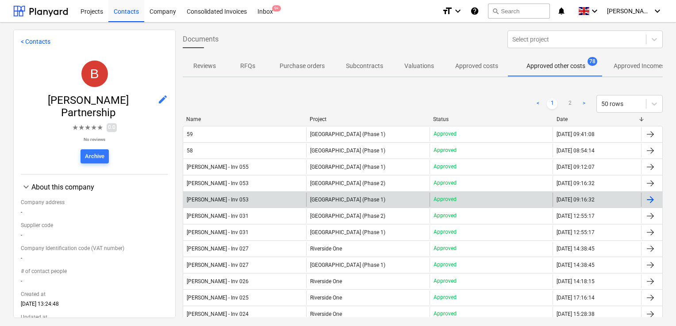
click at [272, 197] on div "Tomasz Bielik - Inv 053" at bounding box center [244, 200] width 123 height 14
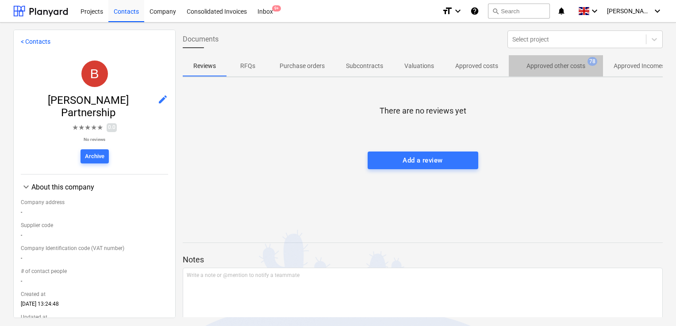
click at [545, 69] on p "Approved other costs" at bounding box center [555, 65] width 59 height 9
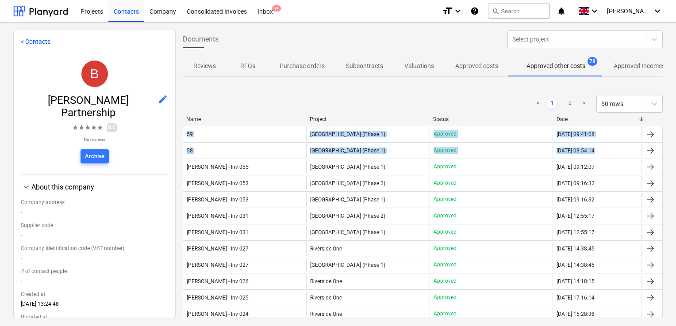
drag, startPoint x: 666, startPoint y: 103, endPoint x: 666, endPoint y: 153, distance: 49.1
click at [666, 153] on div "Documents Select project Reviews RFQs Purchase orders Subcontracts Valuations A…" at bounding box center [423, 174] width 494 height 288
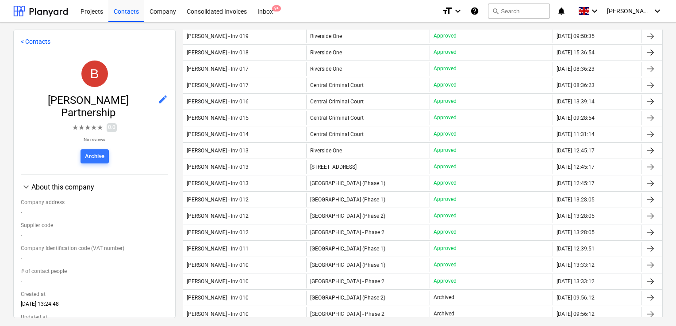
scroll to position [408, 0]
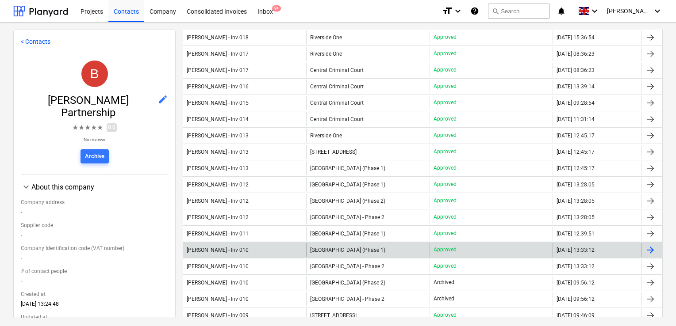
click at [251, 247] on div "Thomasz Bielik - Inv 010" at bounding box center [244, 250] width 123 height 14
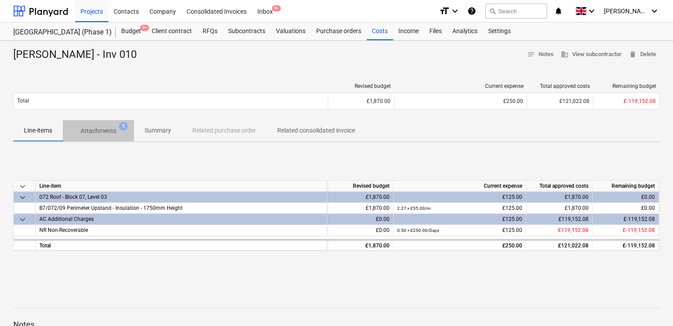
click at [112, 129] on p "Attachments" at bounding box center [98, 130] width 36 height 9
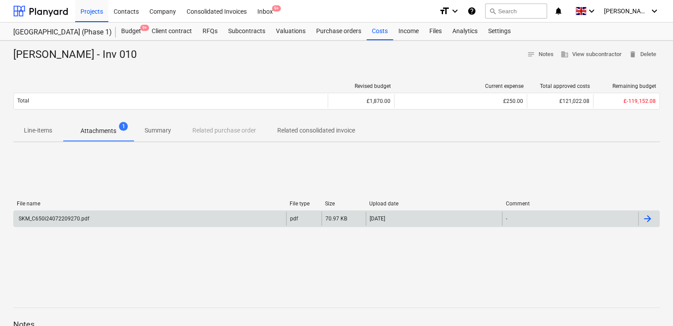
click at [71, 213] on div "SKM_C650i24072209270.pdf" at bounding box center [150, 219] width 272 height 14
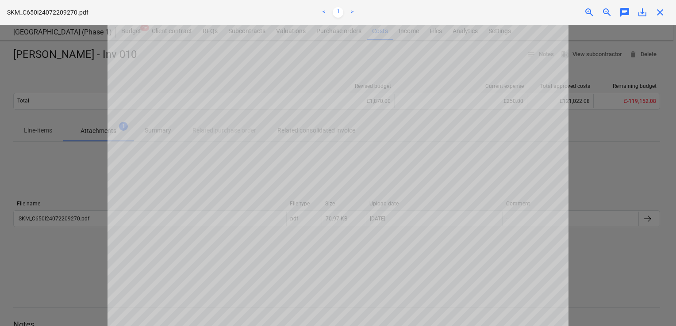
scroll to position [161, 0]
